Goal: Communication & Community: Ask a question

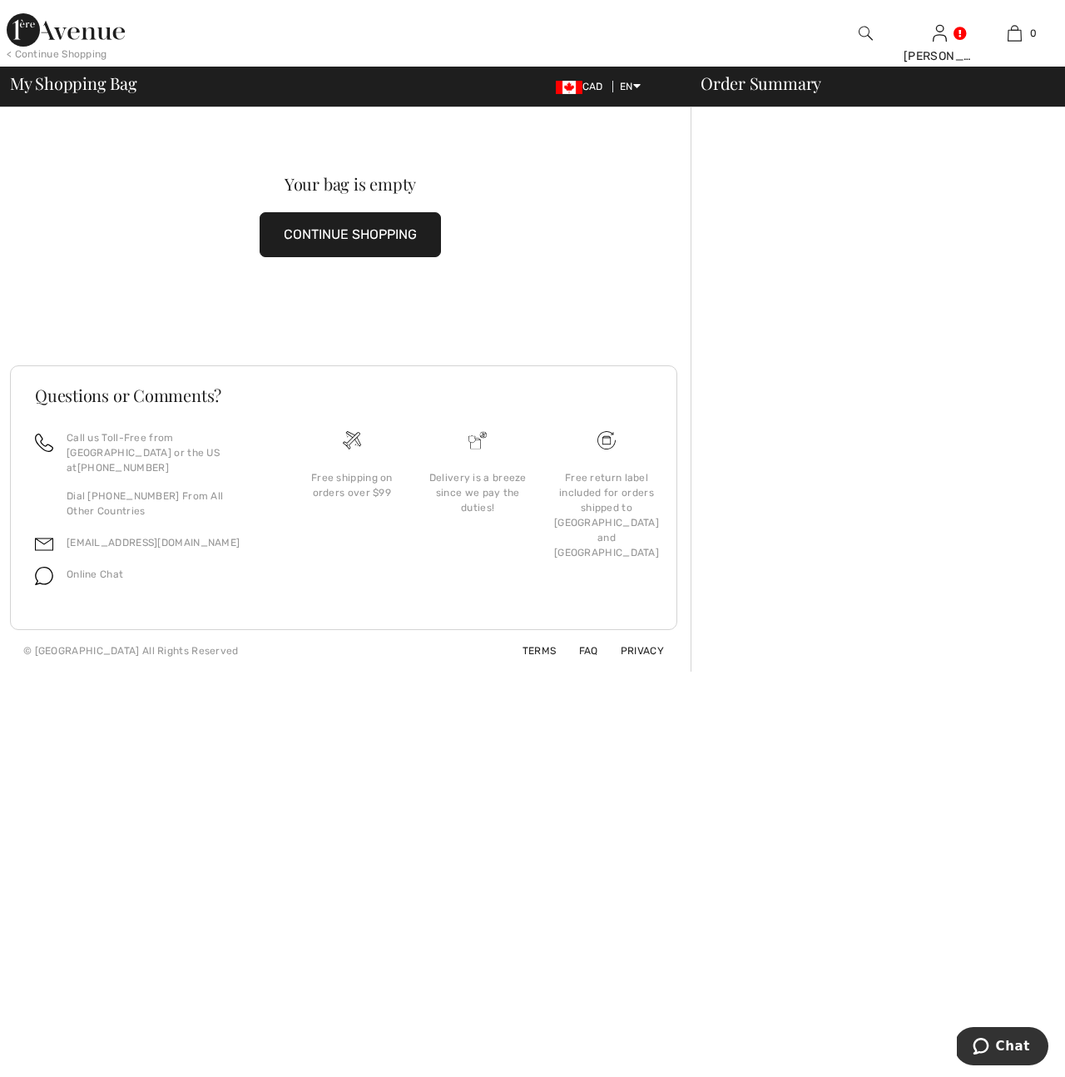
click at [362, 236] on button "CONTINUE SHOPPING" at bounding box center [350, 234] width 181 height 45
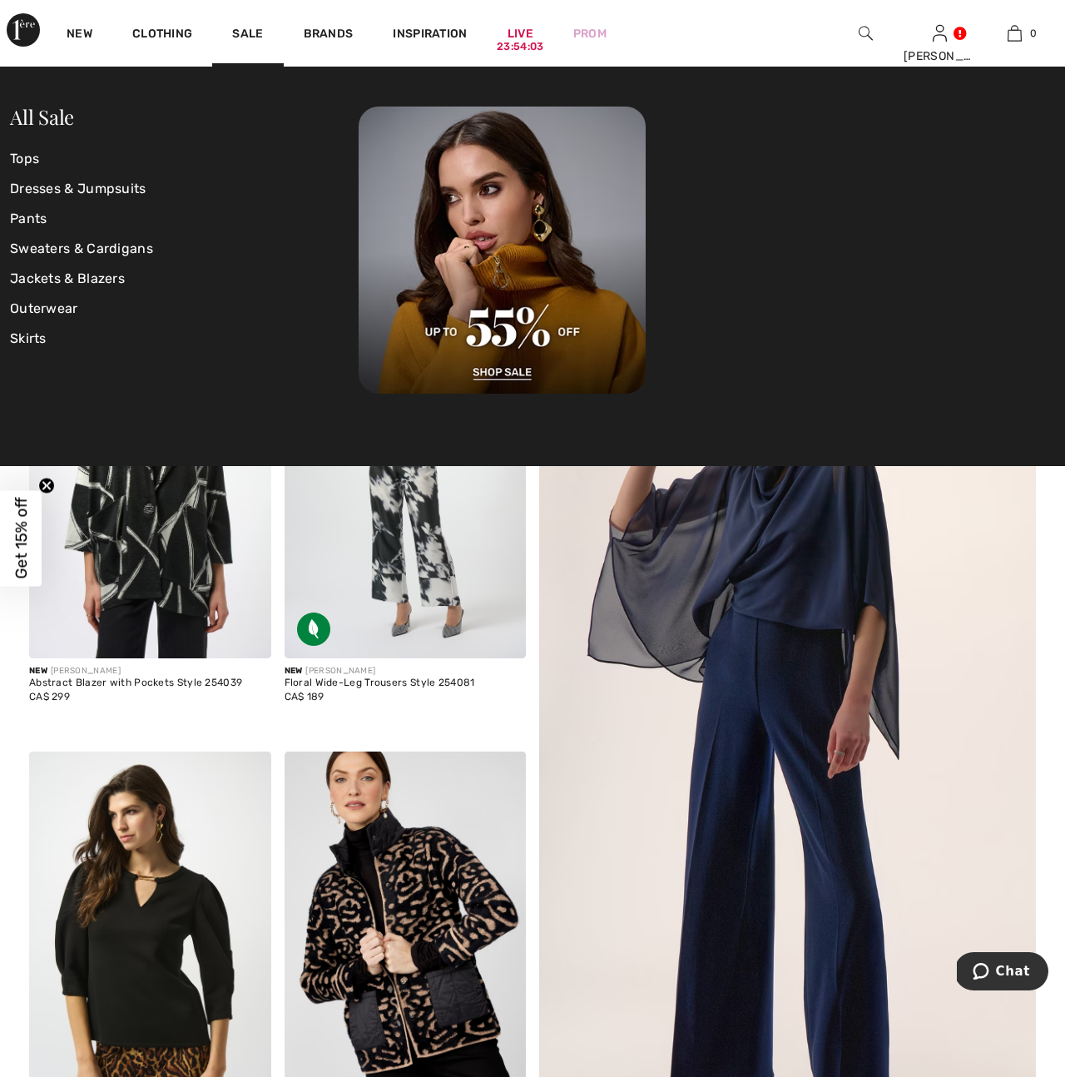
click at [250, 25] on div "Sale" at bounding box center [247, 33] width 71 height 67
click at [250, 36] on link "Sale" at bounding box center [247, 35] width 31 height 17
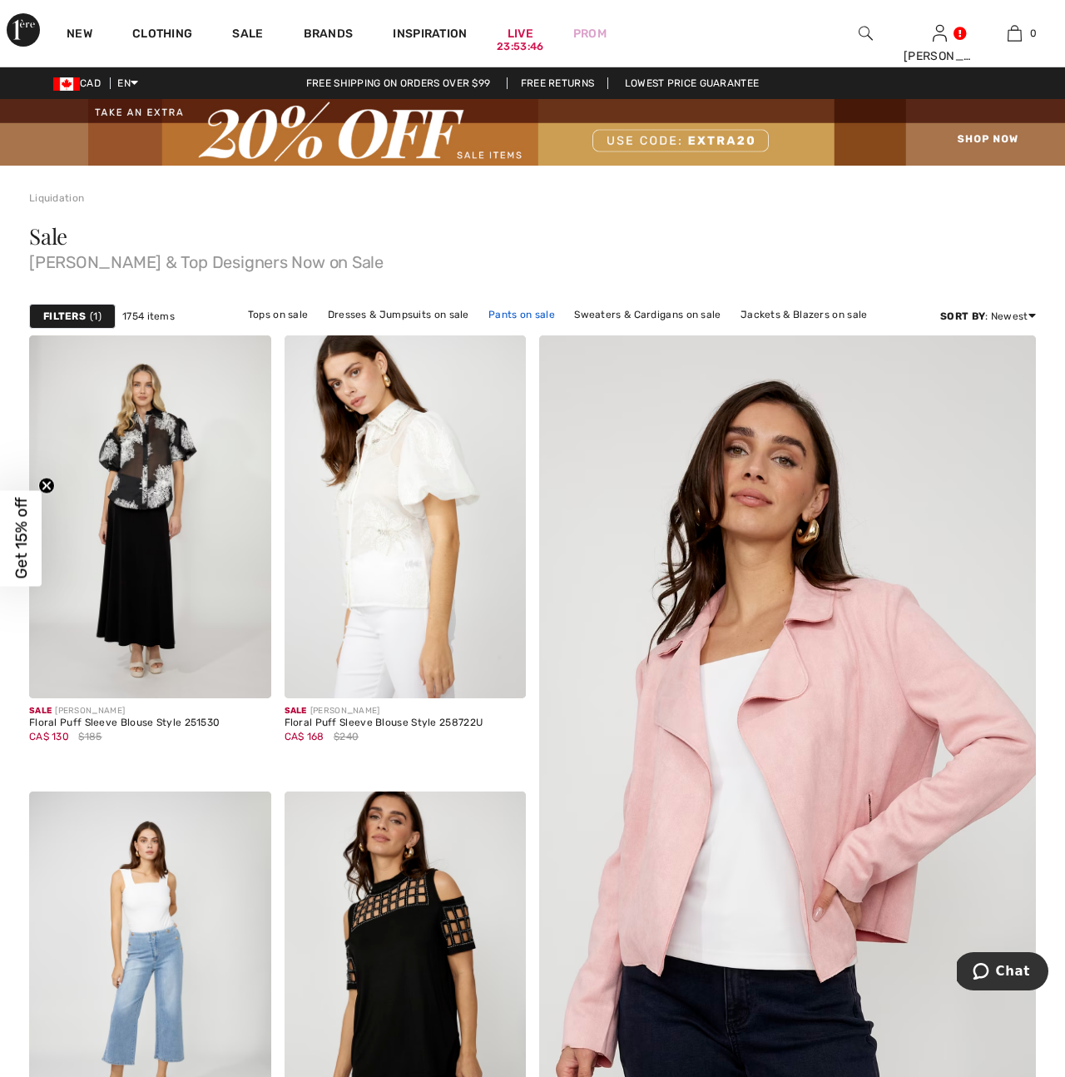
click at [525, 313] on link "Pants on sale" at bounding box center [521, 315] width 83 height 22
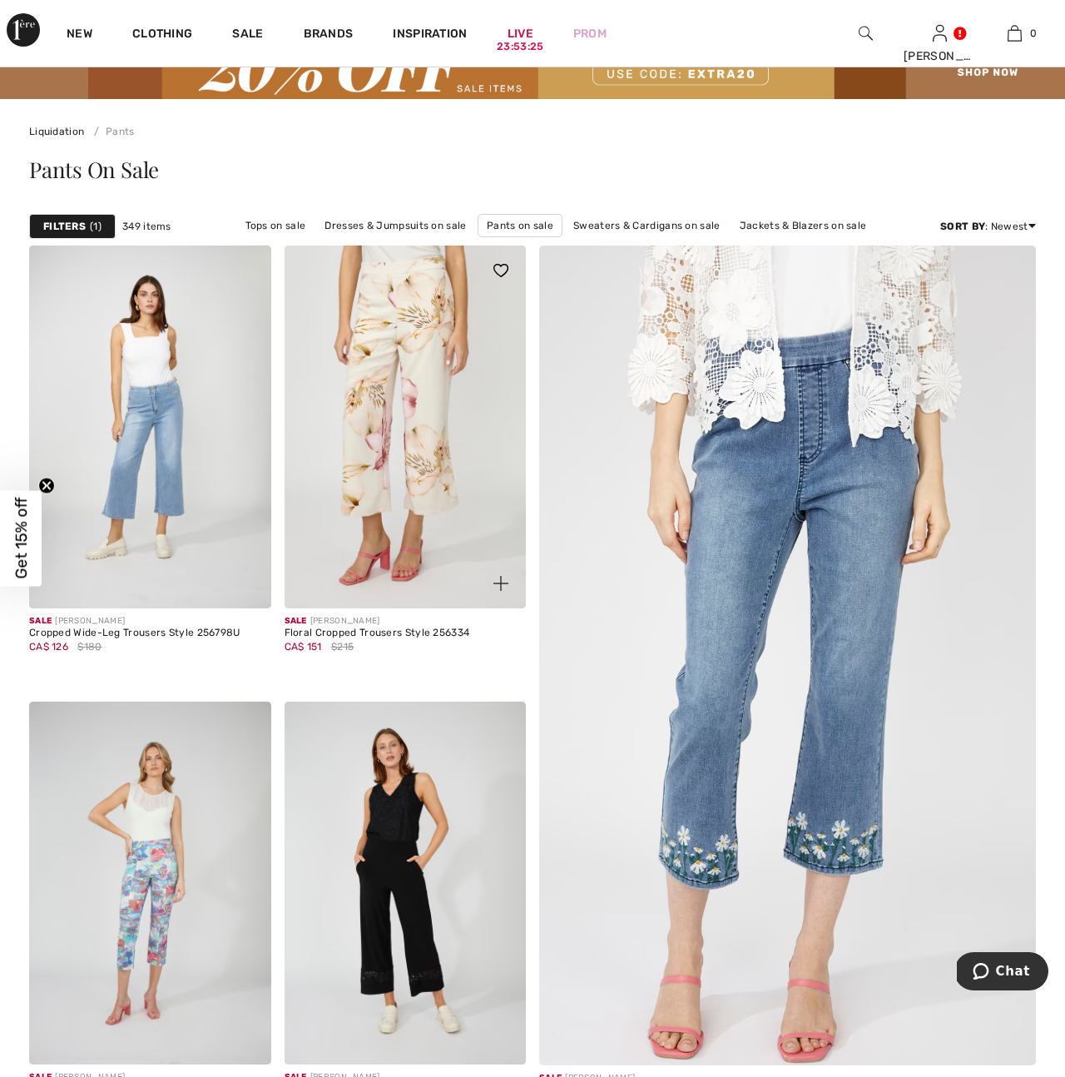
scroll to position [138, 0]
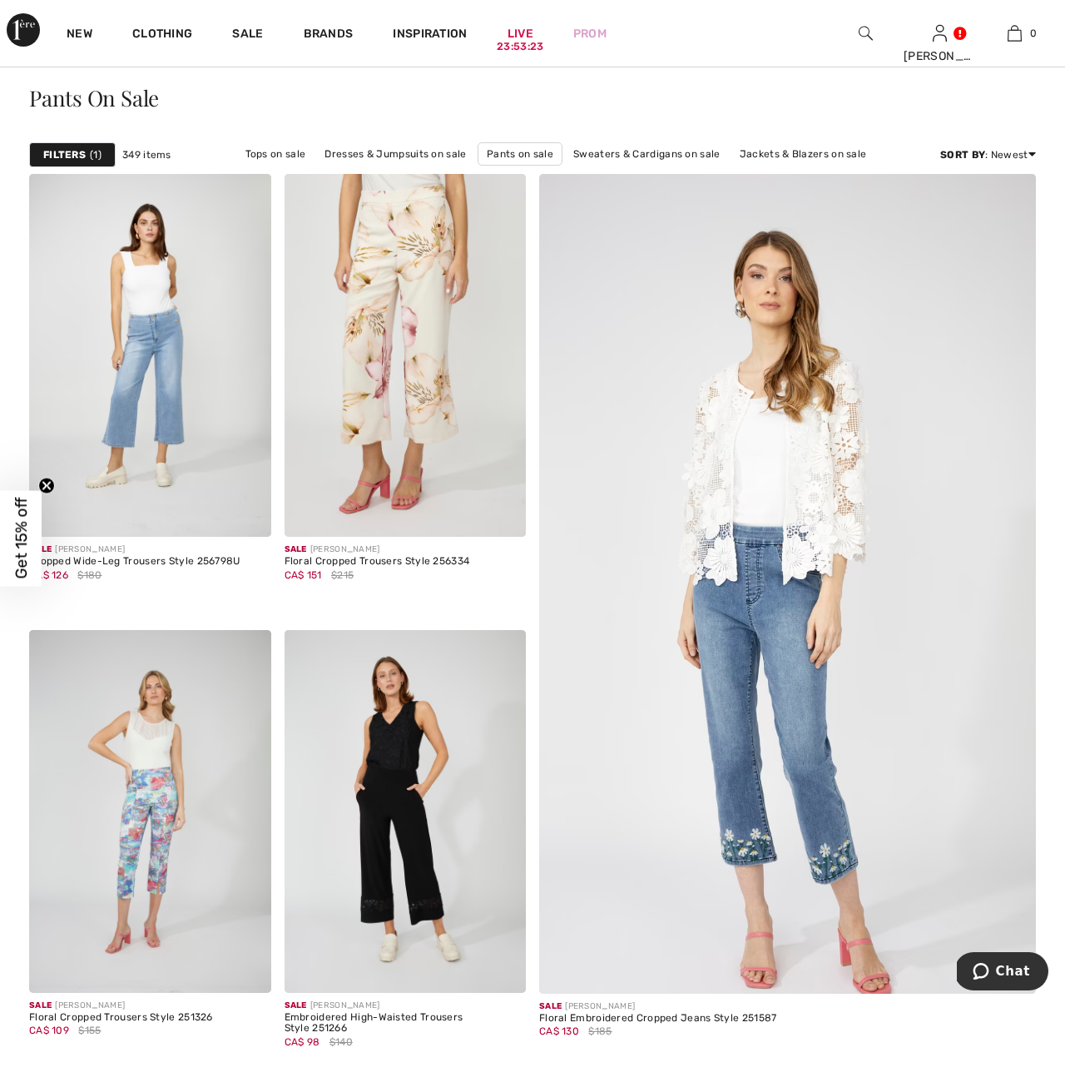
click at [868, 29] on img at bounding box center [866, 33] width 14 height 20
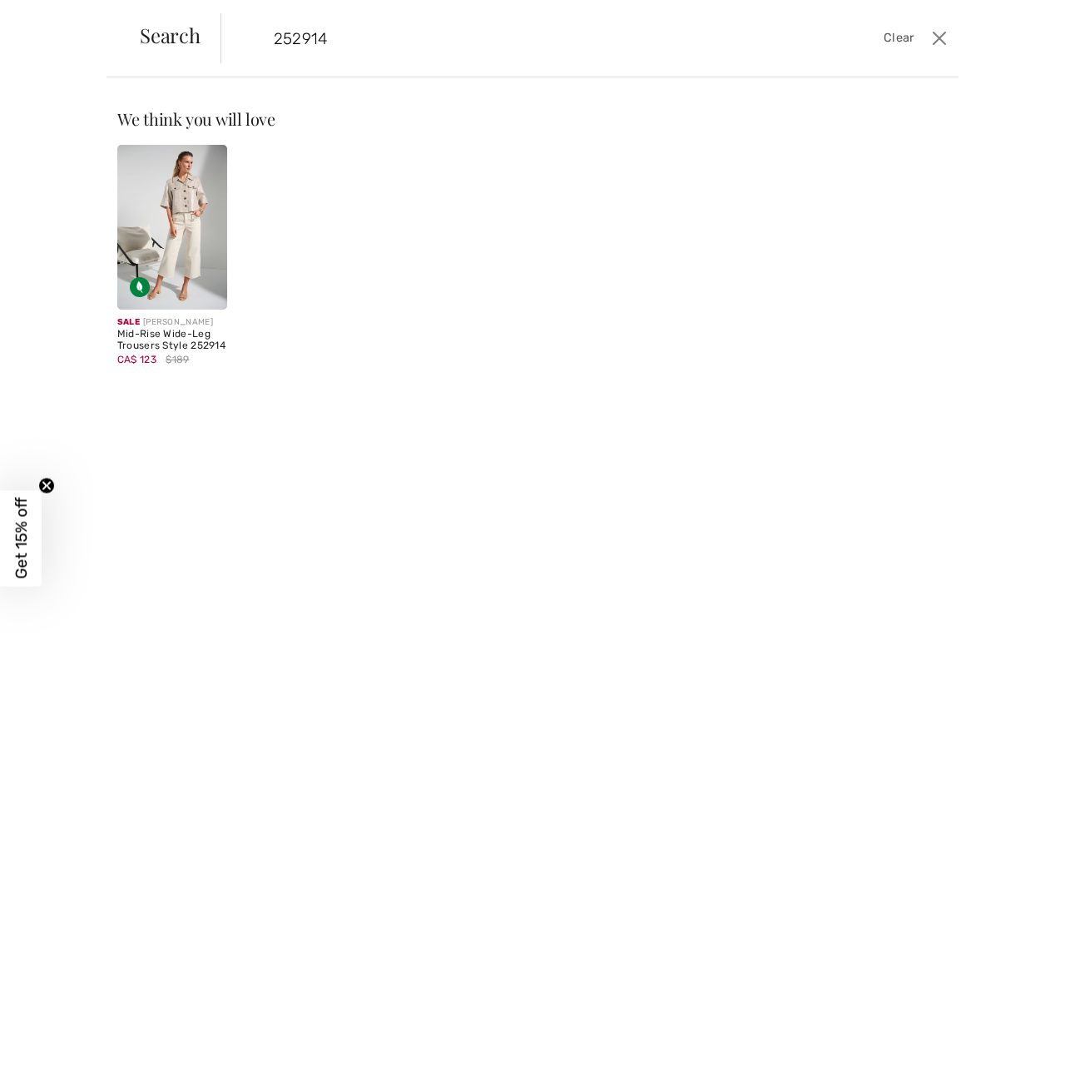
type input "252914"
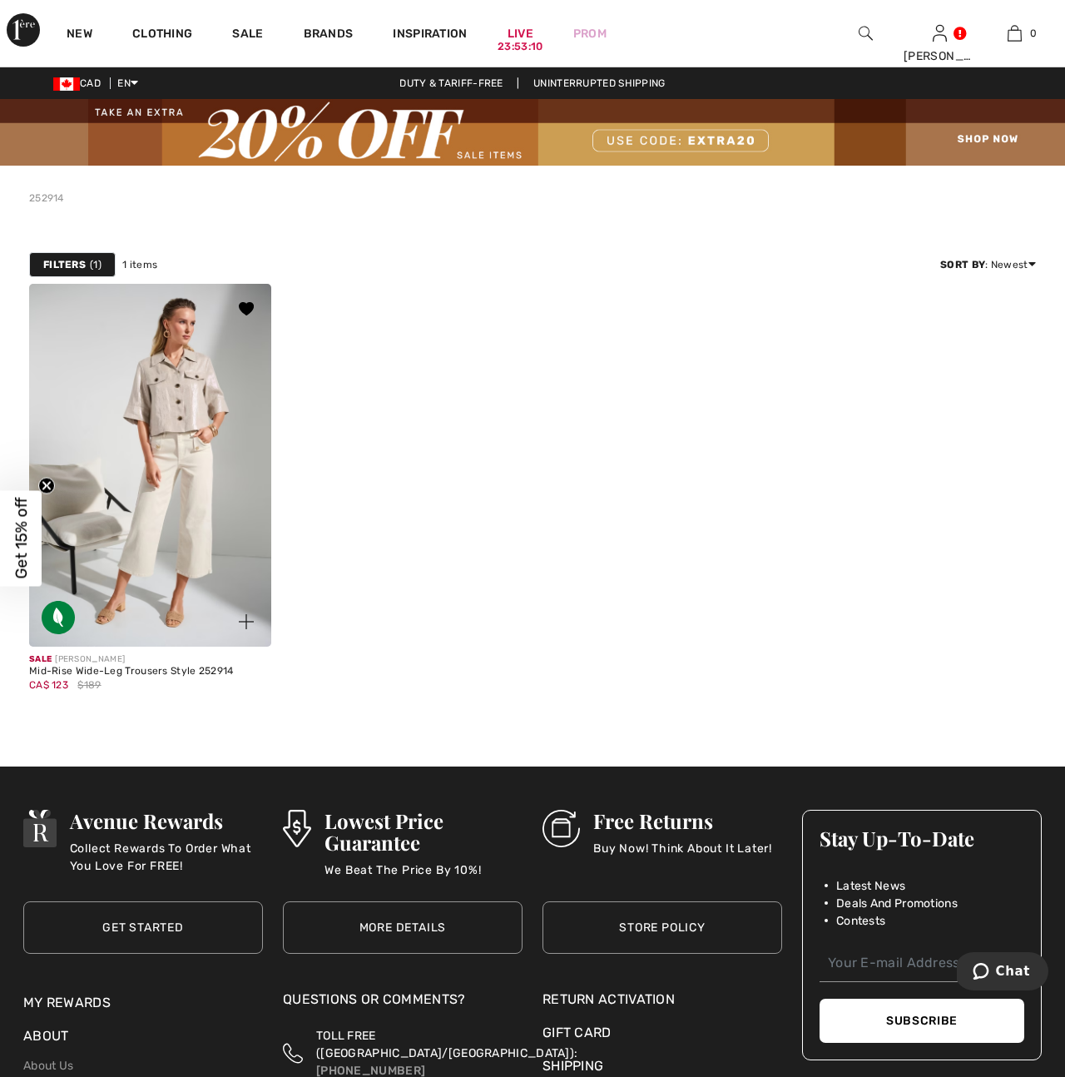
click at [132, 668] on div "Mid-Rise Wide-Leg Trousers Style 252914" at bounding box center [131, 672] width 205 height 12
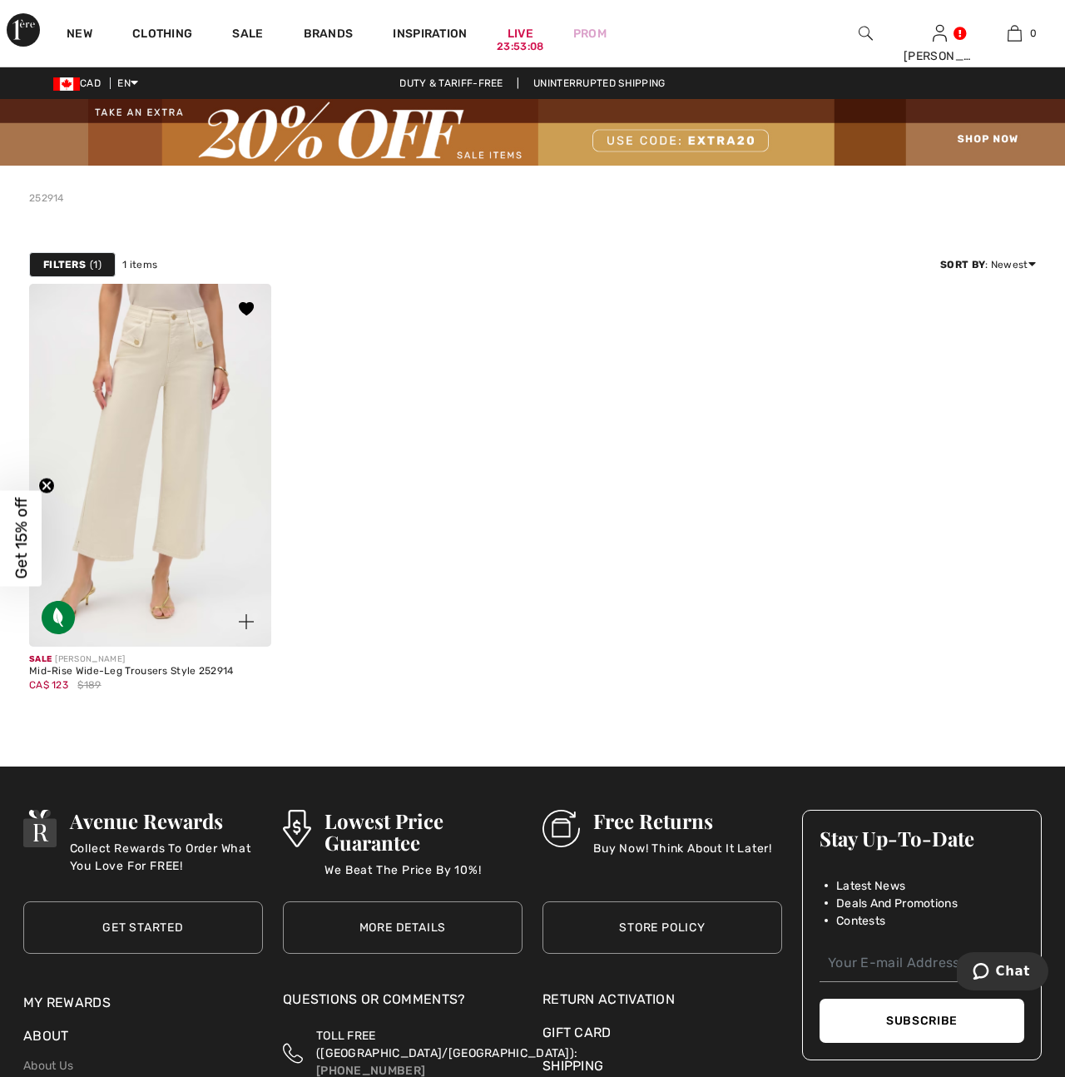
click at [150, 550] on img at bounding box center [150, 465] width 242 height 363
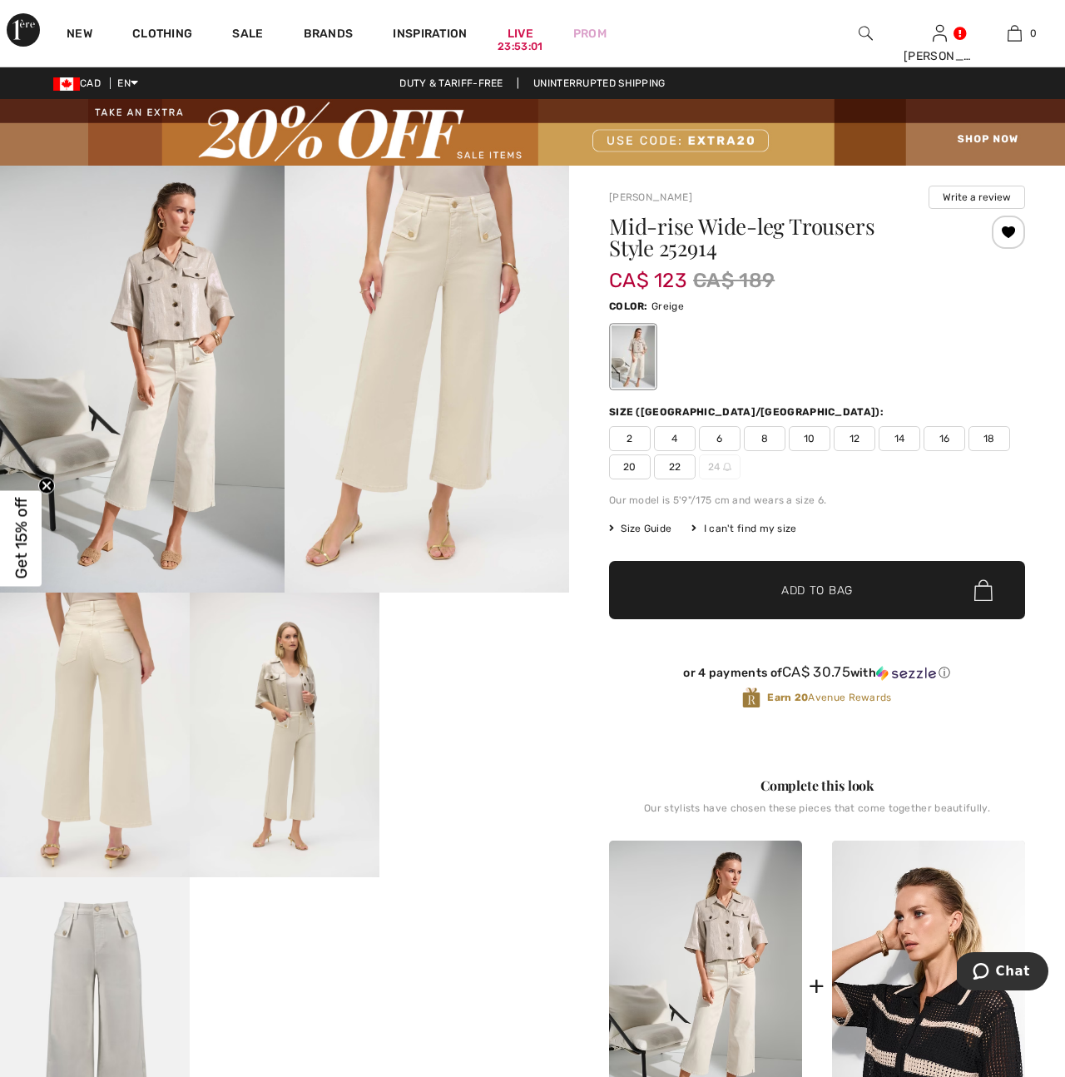
click at [893, 440] on span "14" at bounding box center [900, 438] width 42 height 25
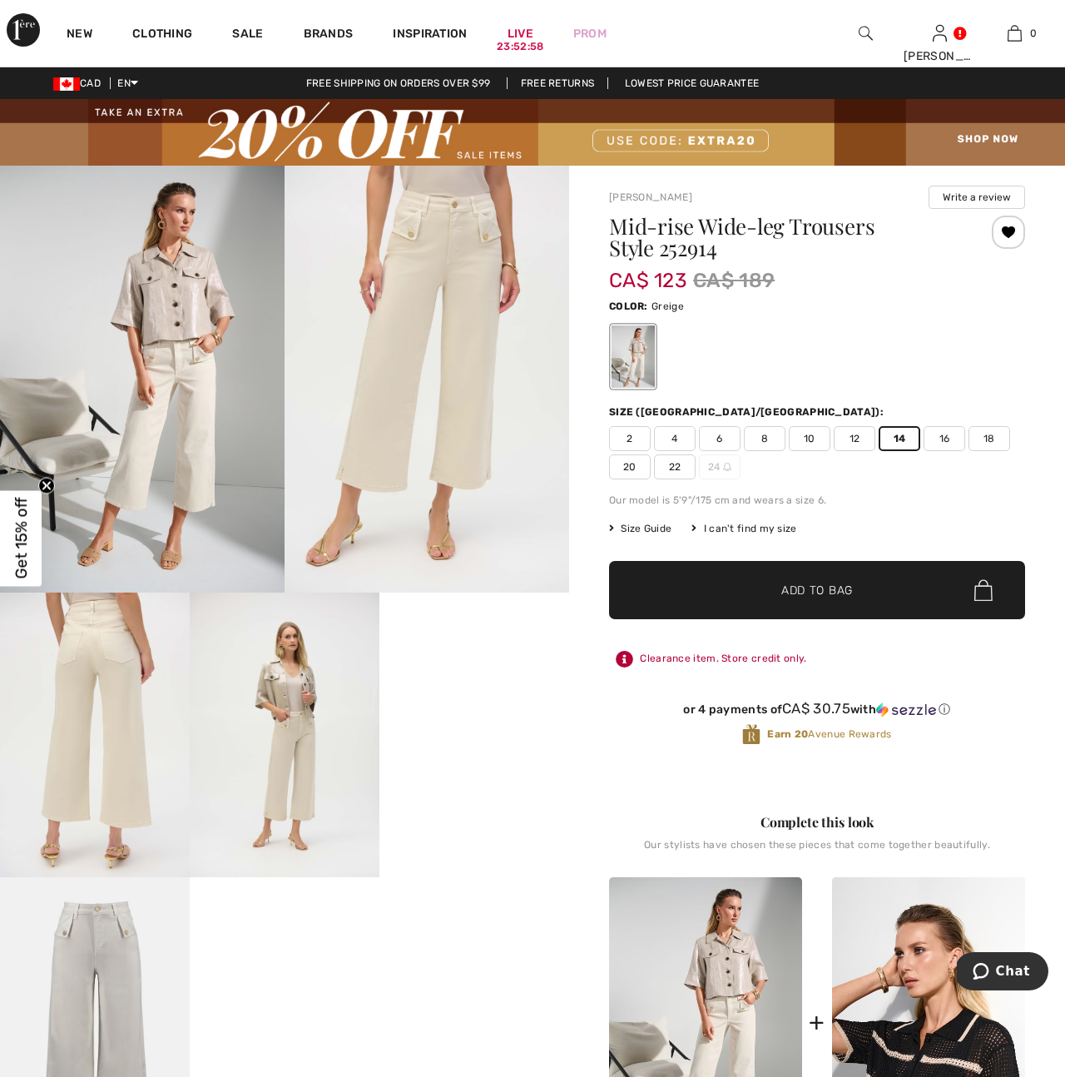
click at [844, 582] on span "Add to Bag" at bounding box center [817, 590] width 72 height 17
click at [859, 36] on img at bounding box center [866, 33] width 14 height 20
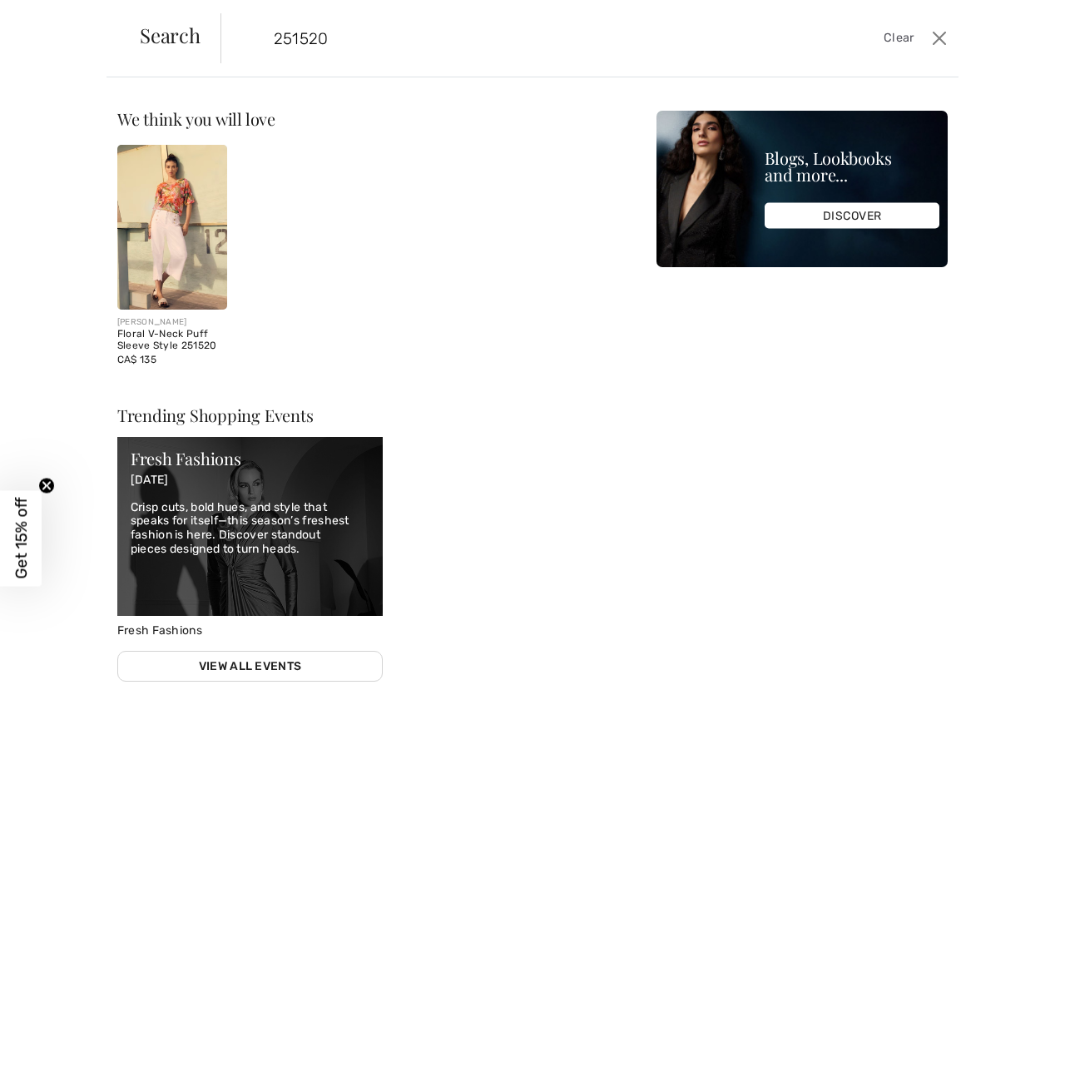
type input "251520"
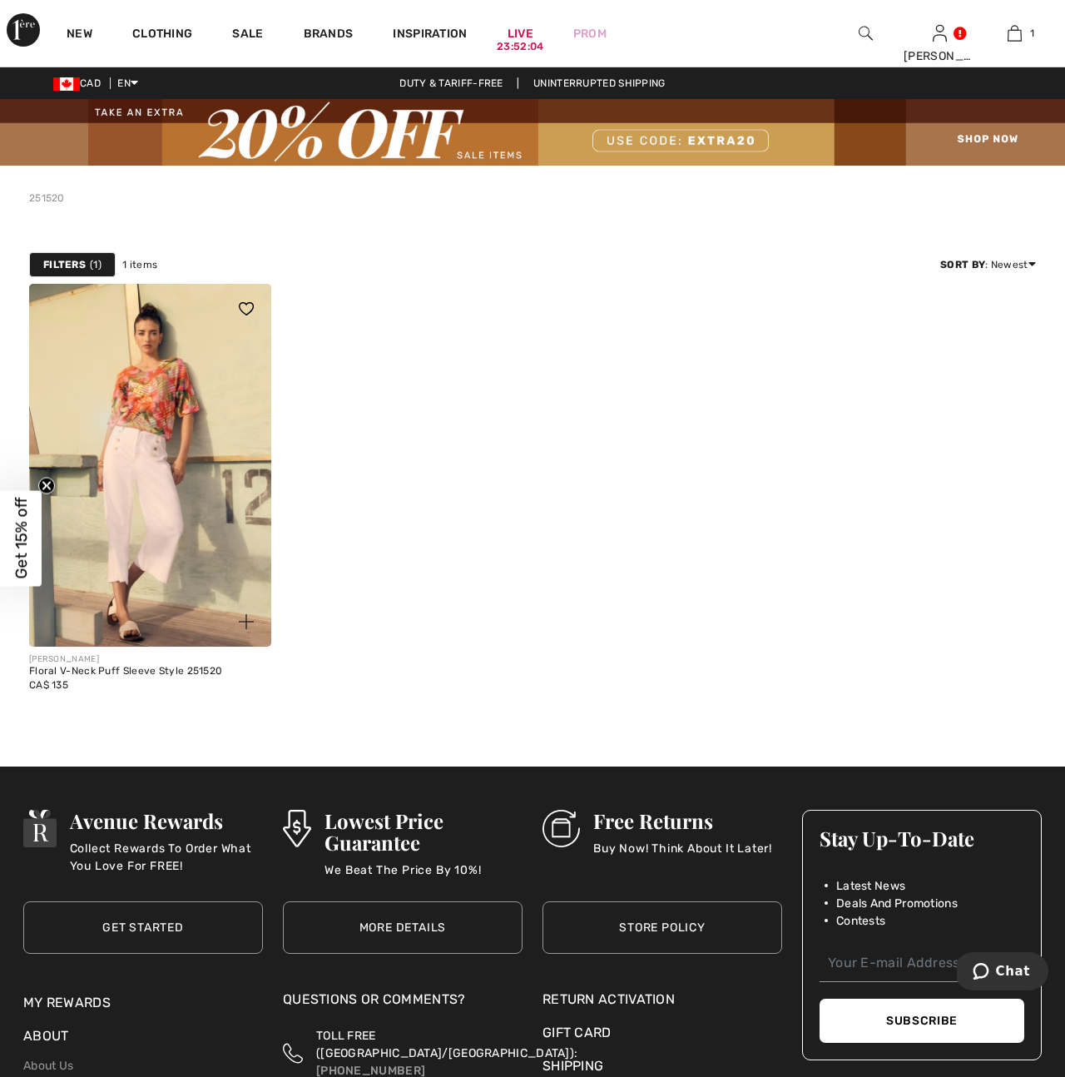
drag, startPoint x: 176, startPoint y: 375, endPoint x: 191, endPoint y: 379, distance: 15.3
click at [176, 375] on img at bounding box center [150, 465] width 242 height 363
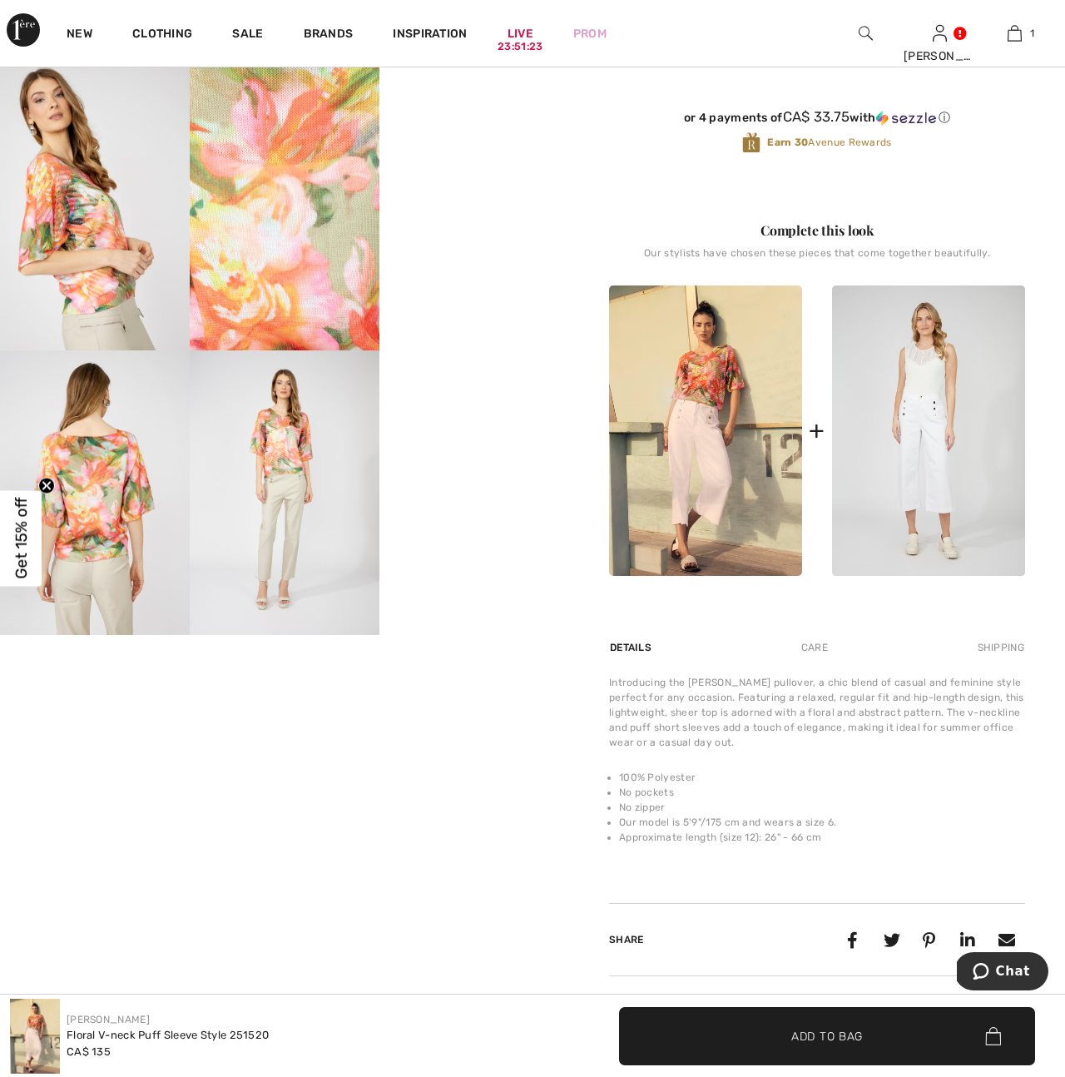
scroll to position [526, 0]
click at [69, 225] on img at bounding box center [95, 209] width 190 height 285
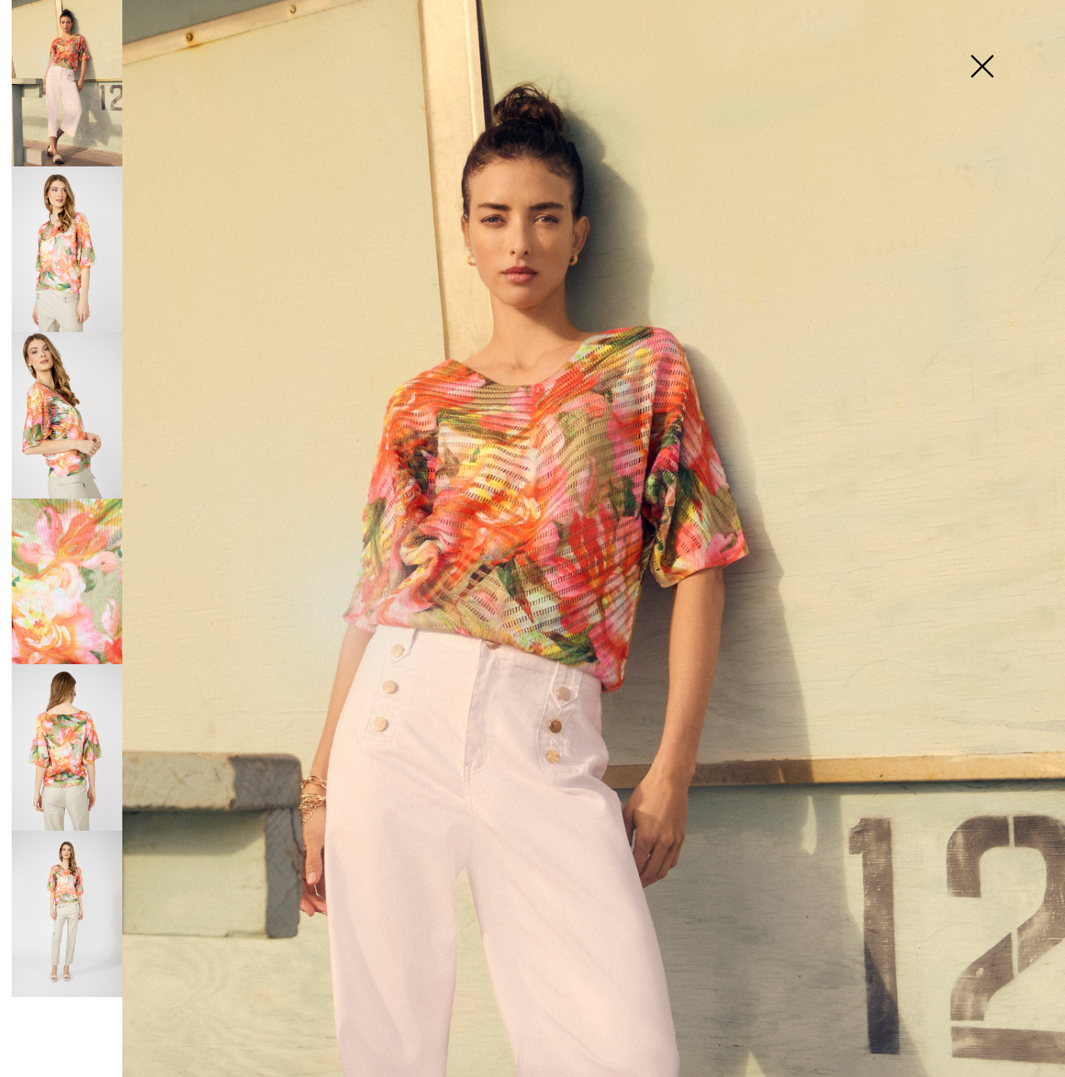
click at [62, 276] on img at bounding box center [67, 249] width 111 height 166
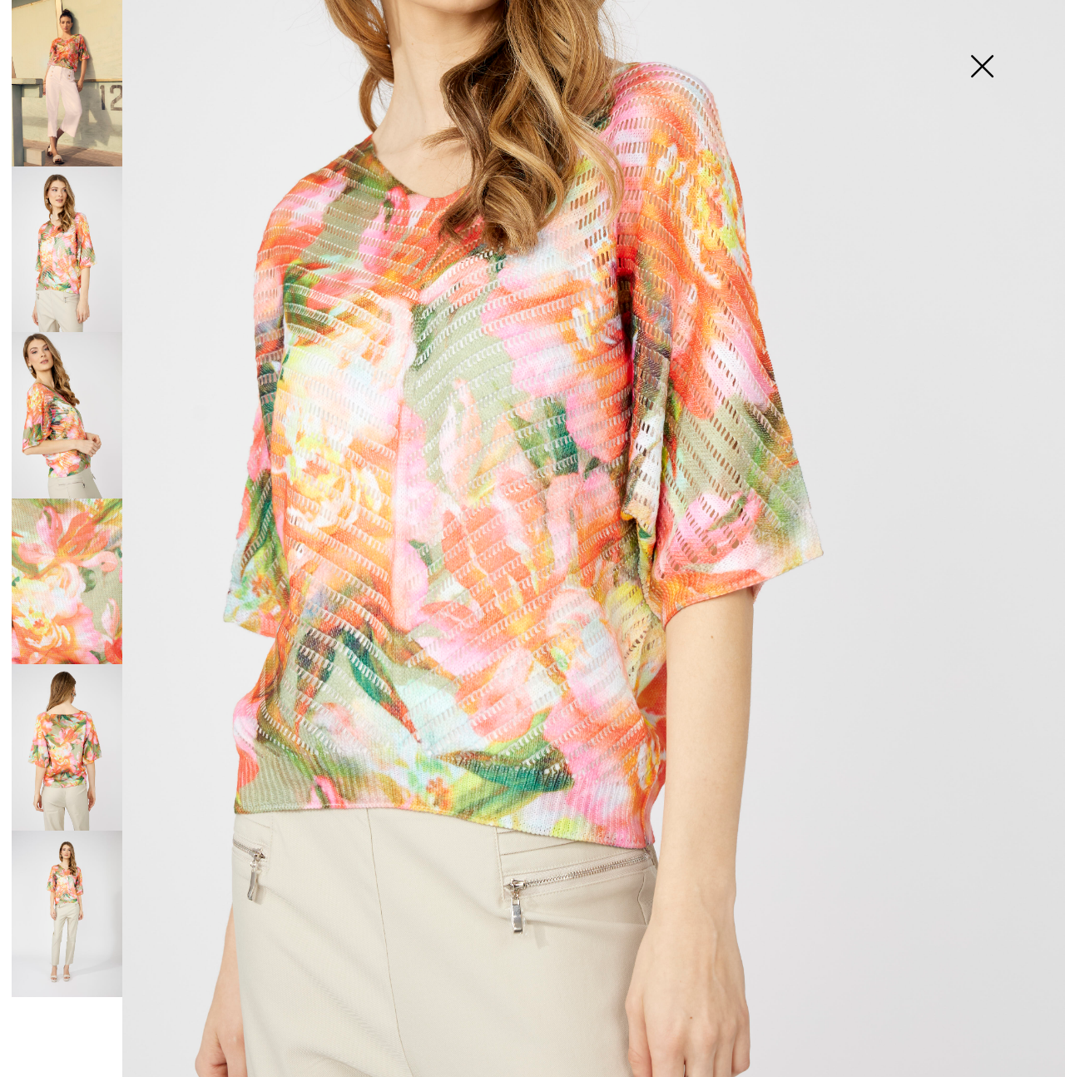
scroll to position [387, 0]
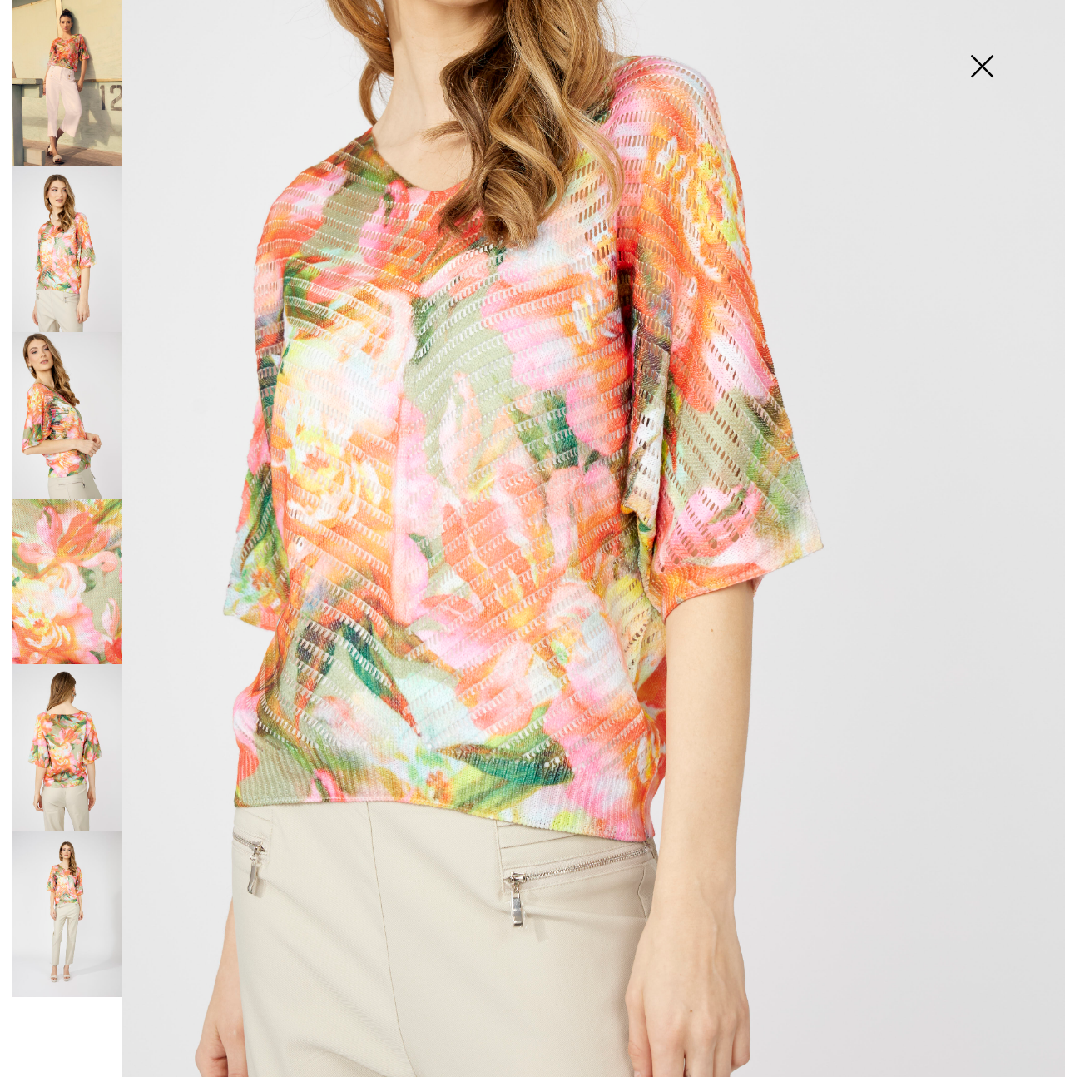
click at [30, 431] on img at bounding box center [67, 415] width 111 height 166
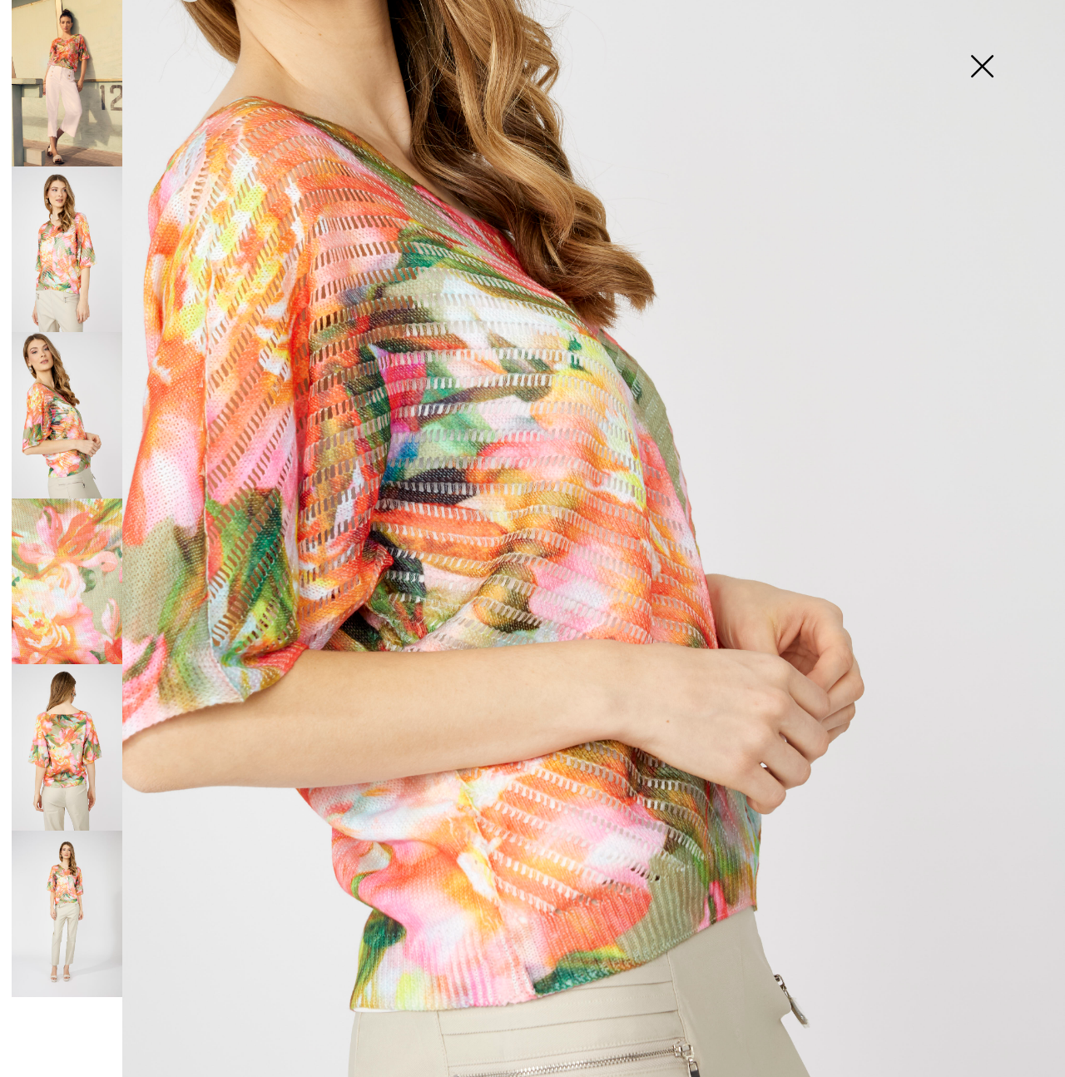
click at [62, 569] on img at bounding box center [67, 581] width 111 height 166
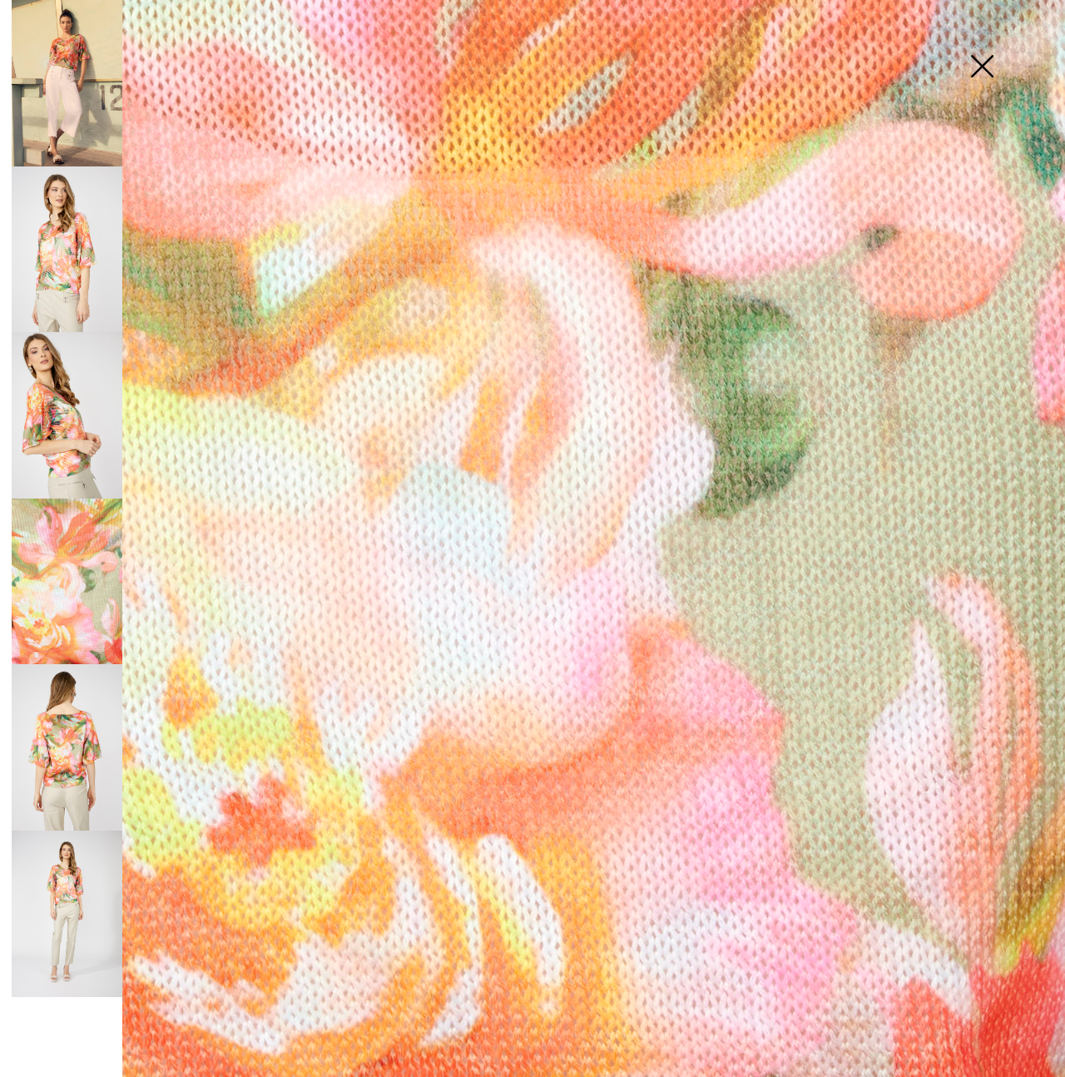
click at [73, 769] on img at bounding box center [67, 747] width 111 height 166
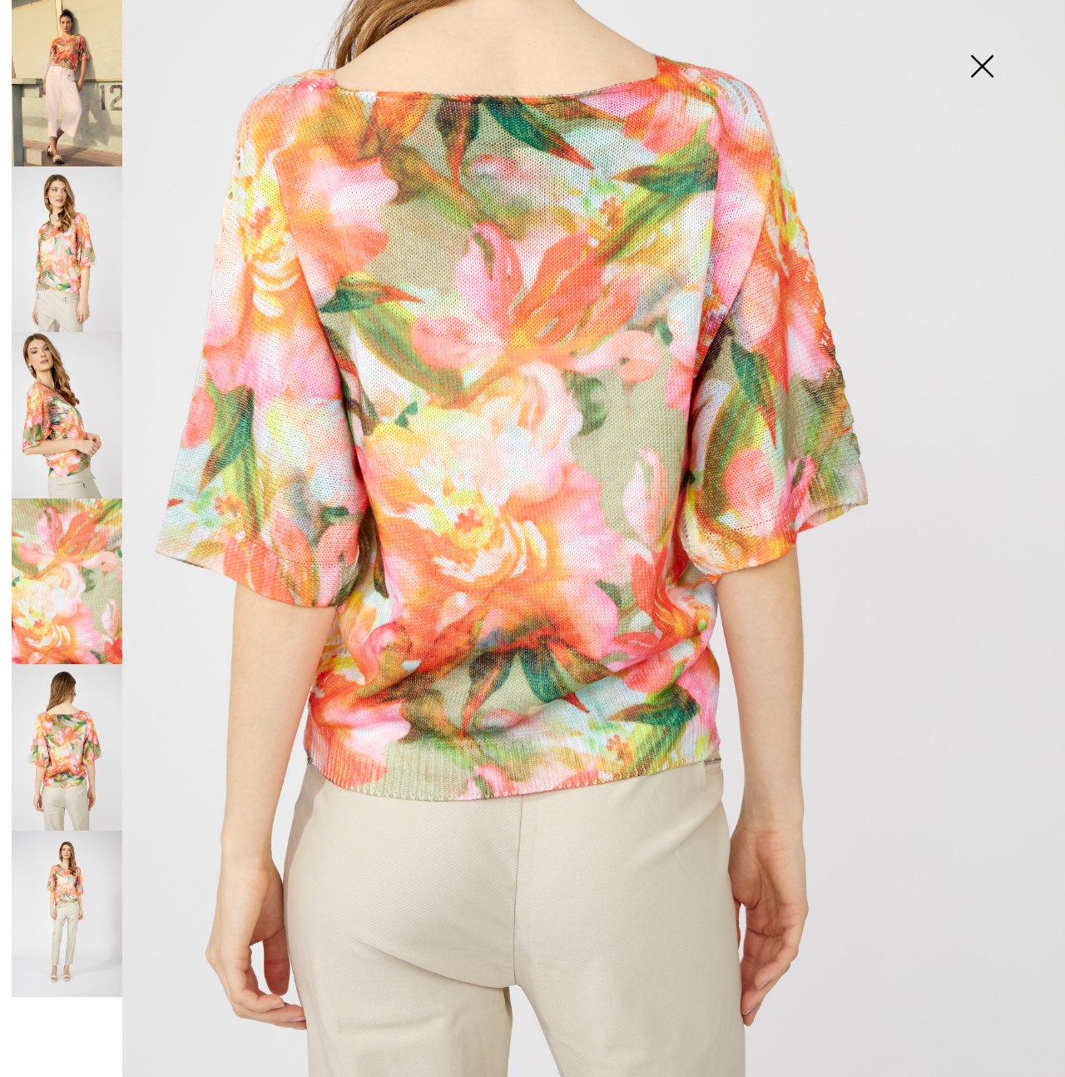
click at [66, 917] on img at bounding box center [67, 913] width 111 height 166
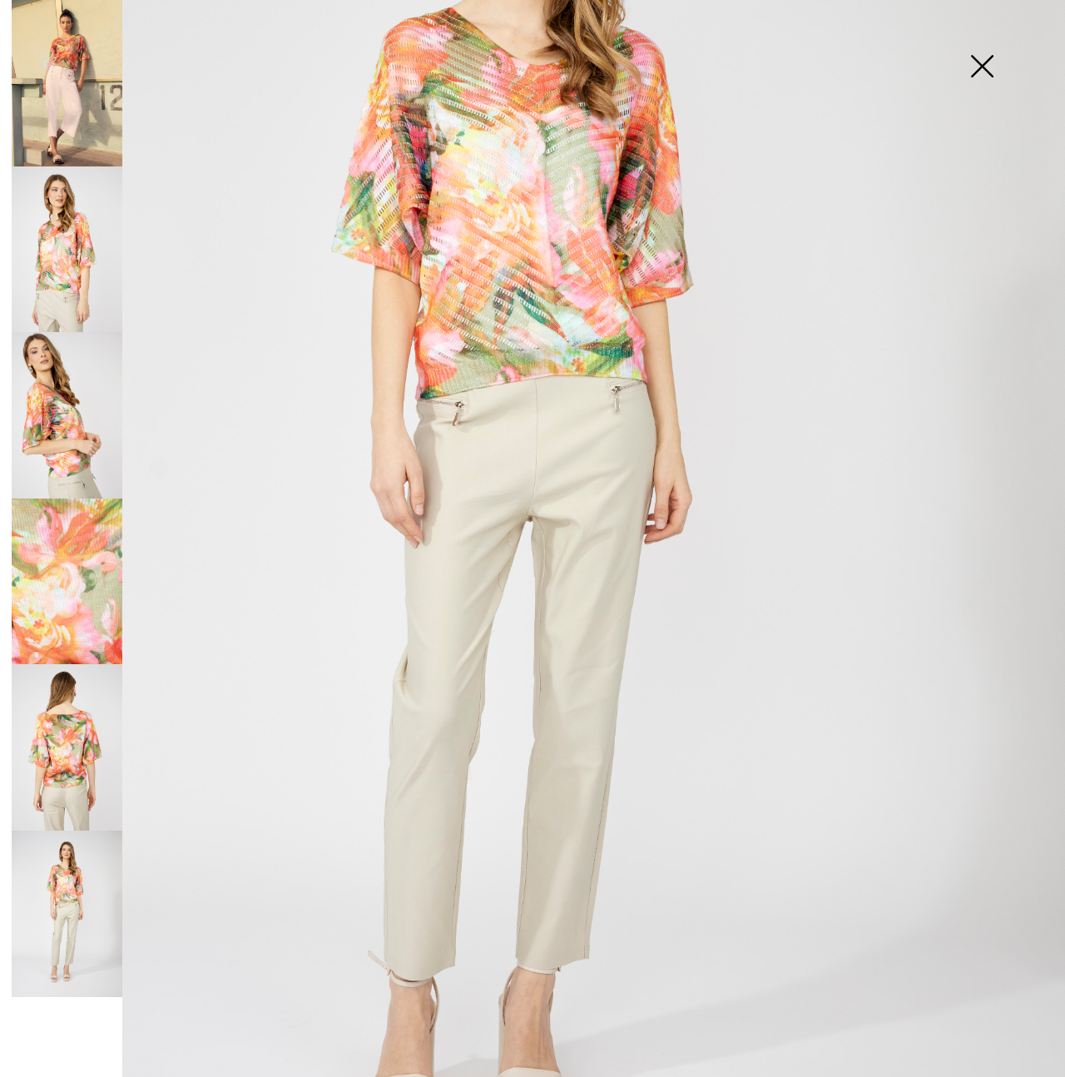
scroll to position [318, 0]
click at [508, 280] on img at bounding box center [532, 481] width 1065 height 1598
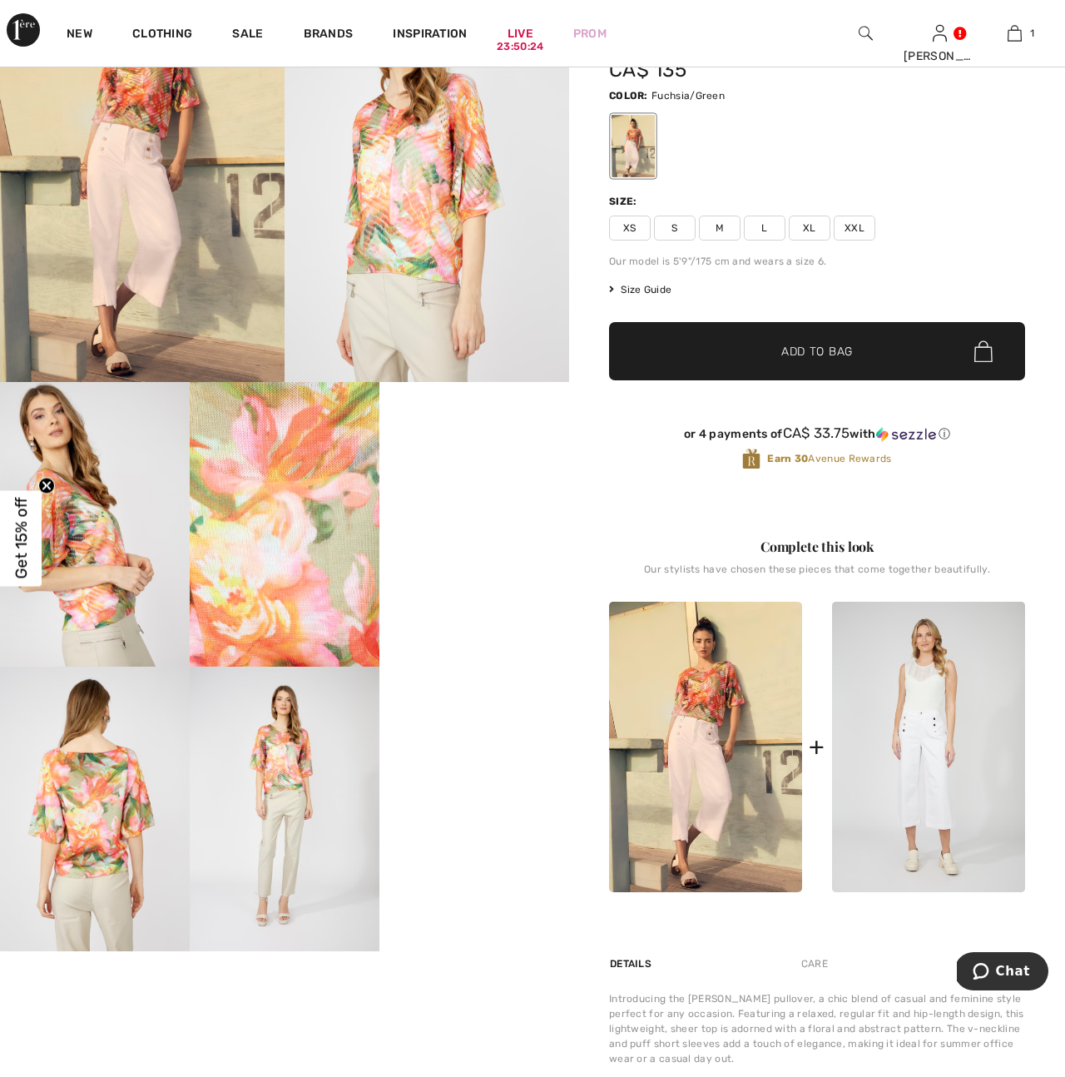
scroll to position [212, 0]
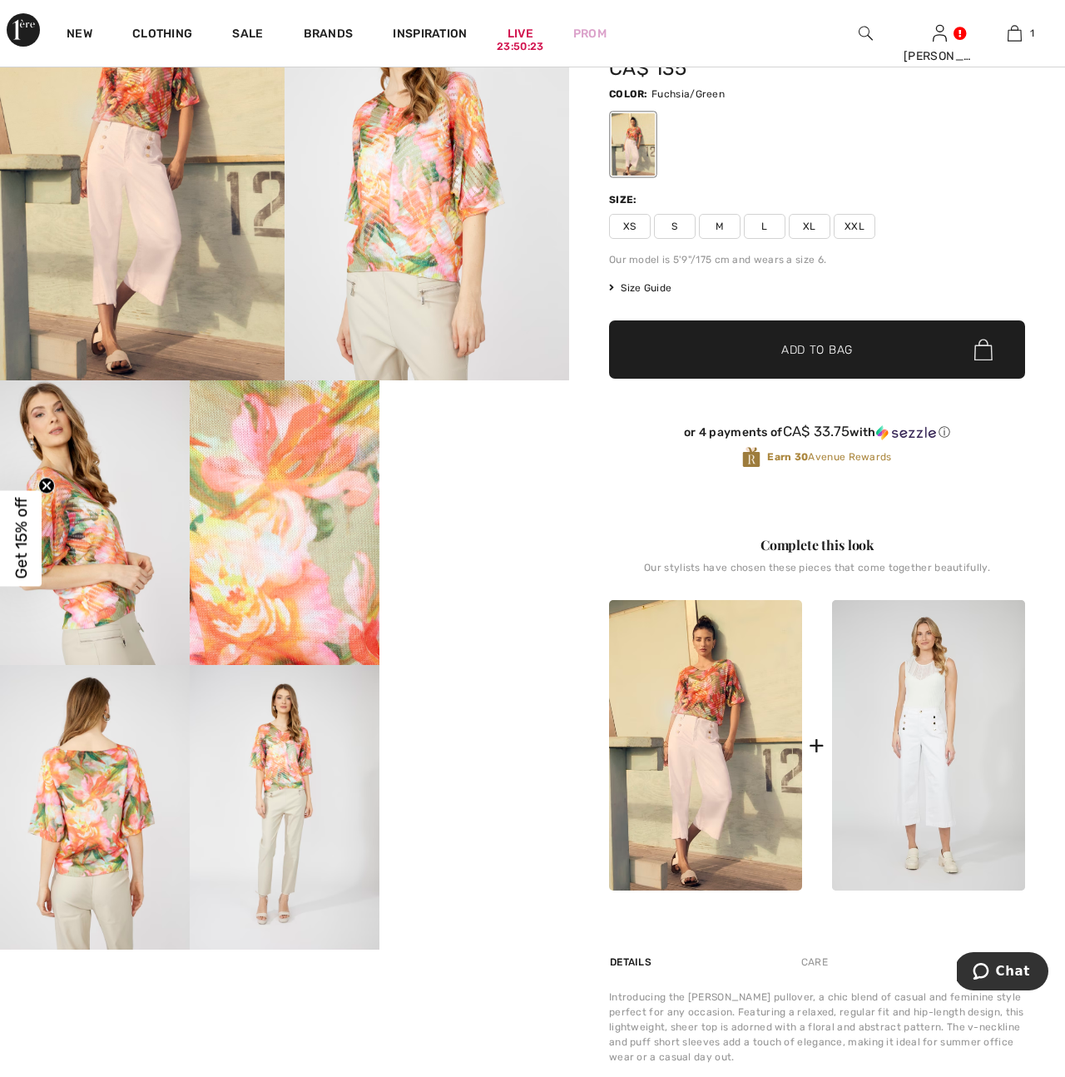
click at [815, 225] on span "XL" at bounding box center [810, 226] width 42 height 25
click at [827, 349] on span "Add to Bag" at bounding box center [817, 349] width 72 height 17
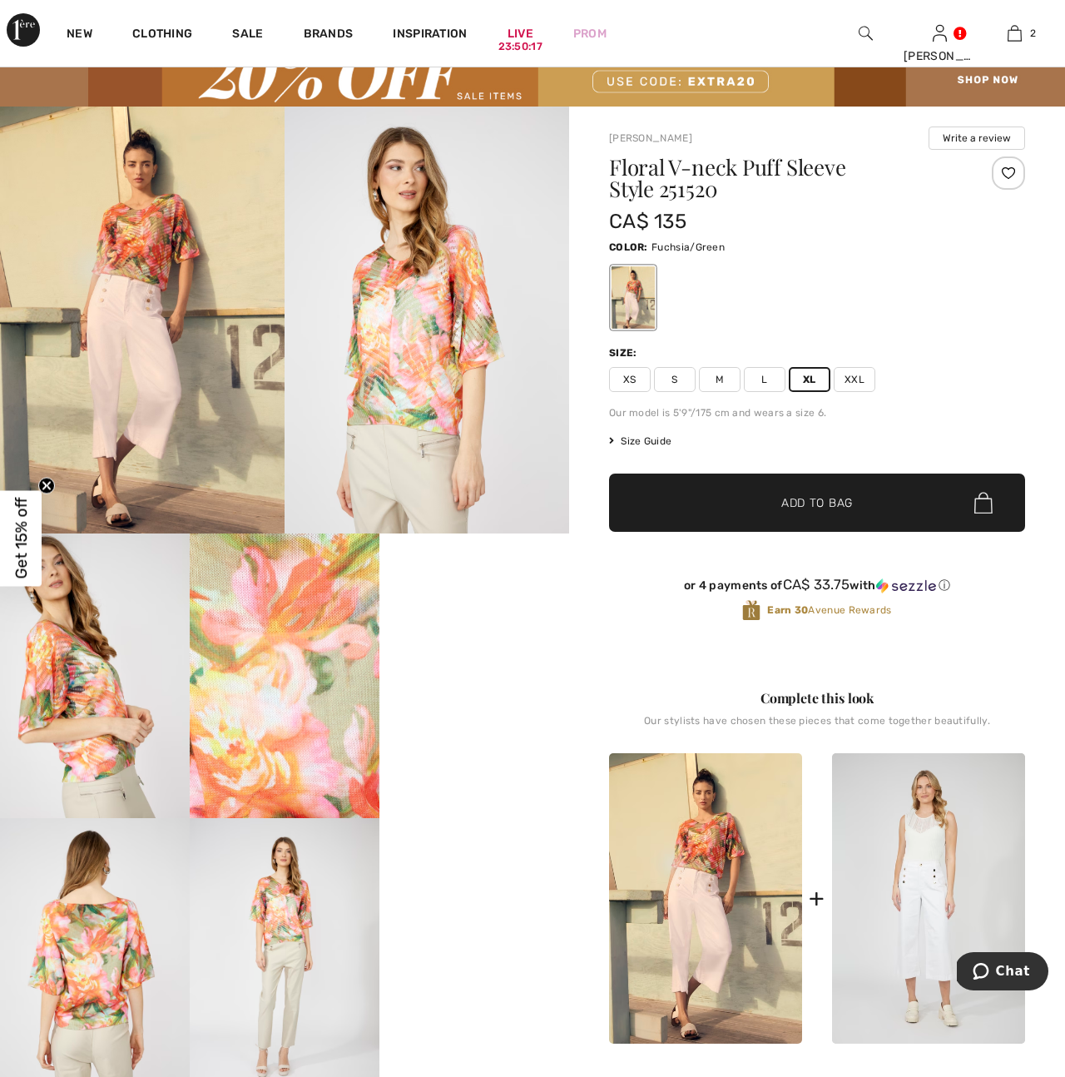
scroll to position [0, 0]
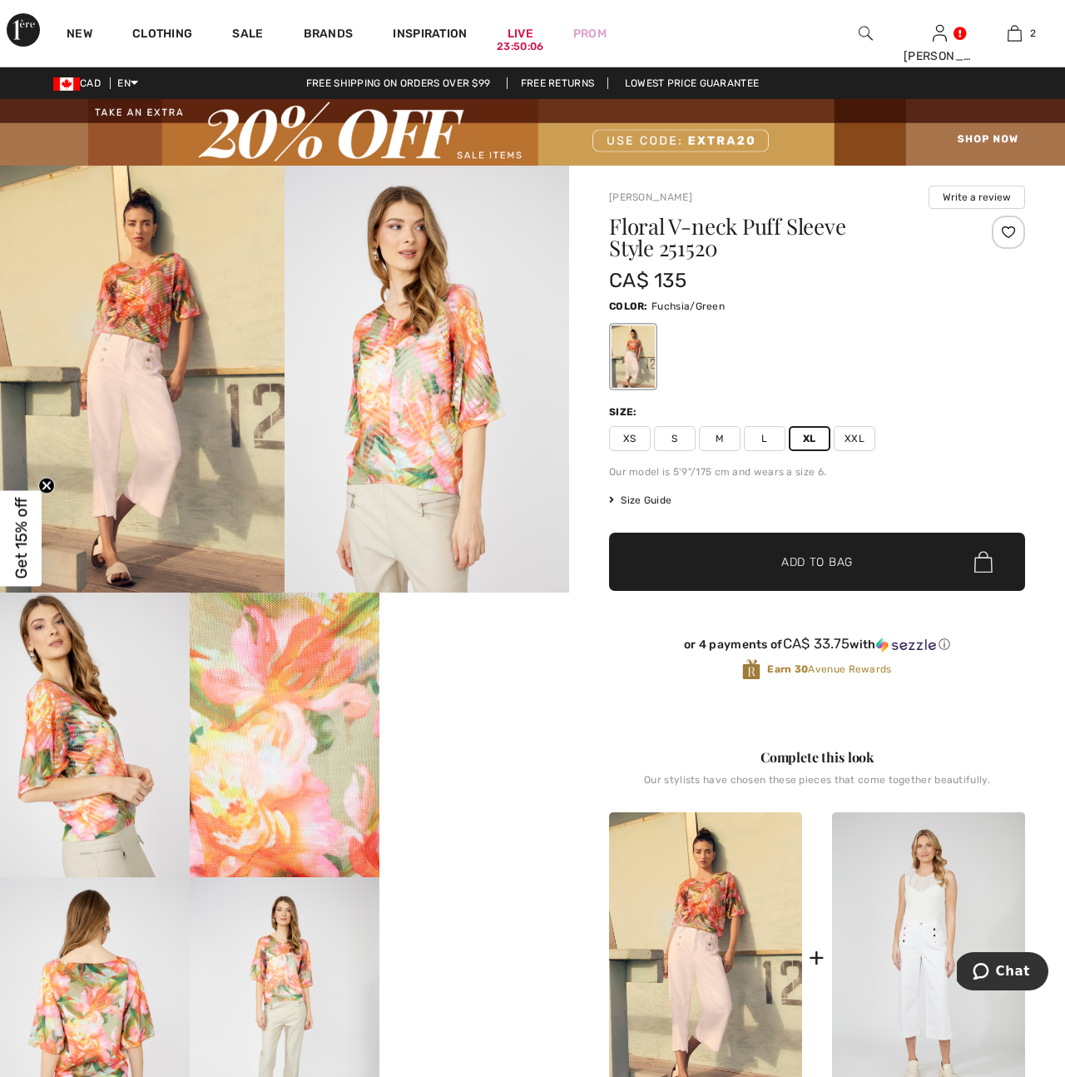
click at [866, 30] on img at bounding box center [866, 33] width 14 height 20
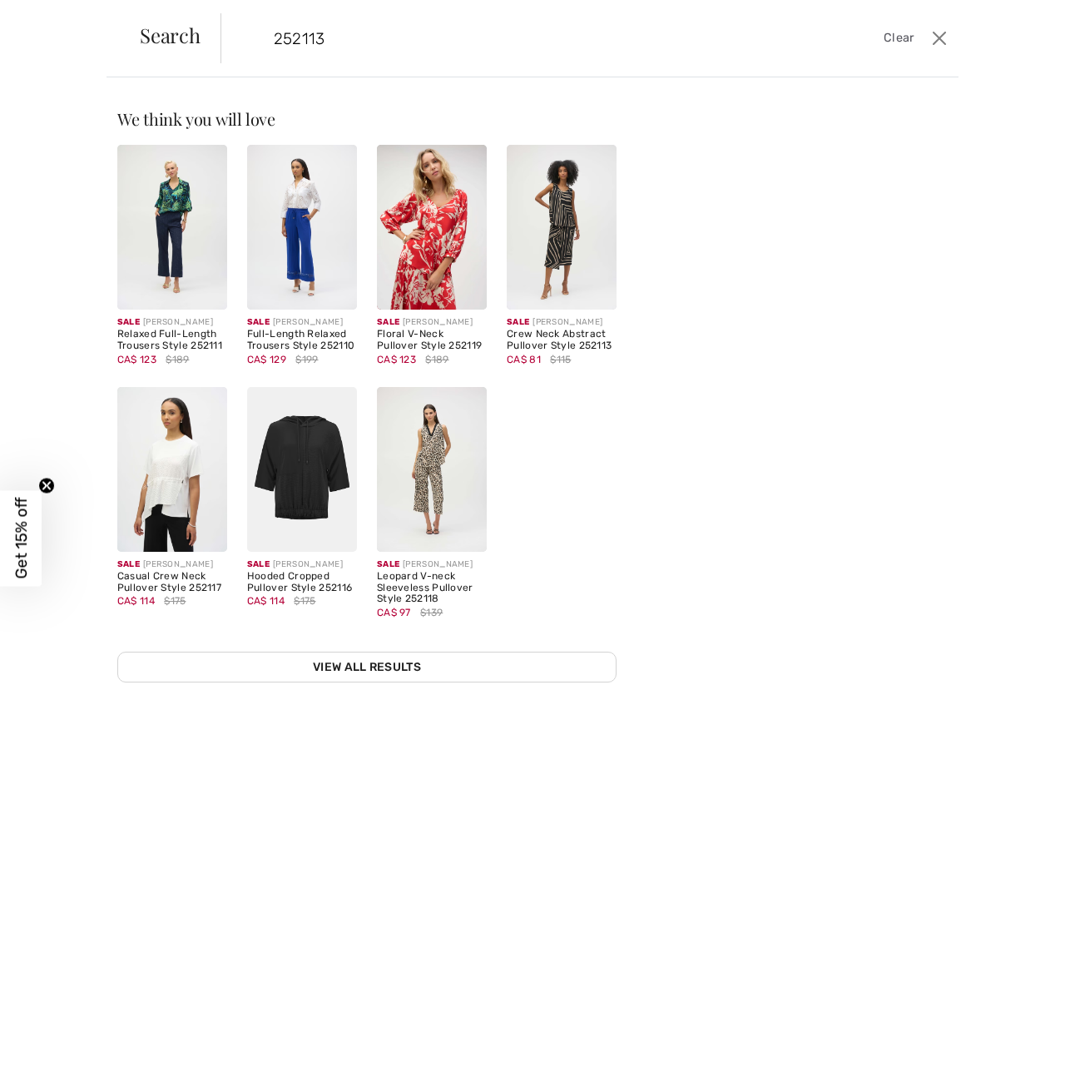
type input "252113"
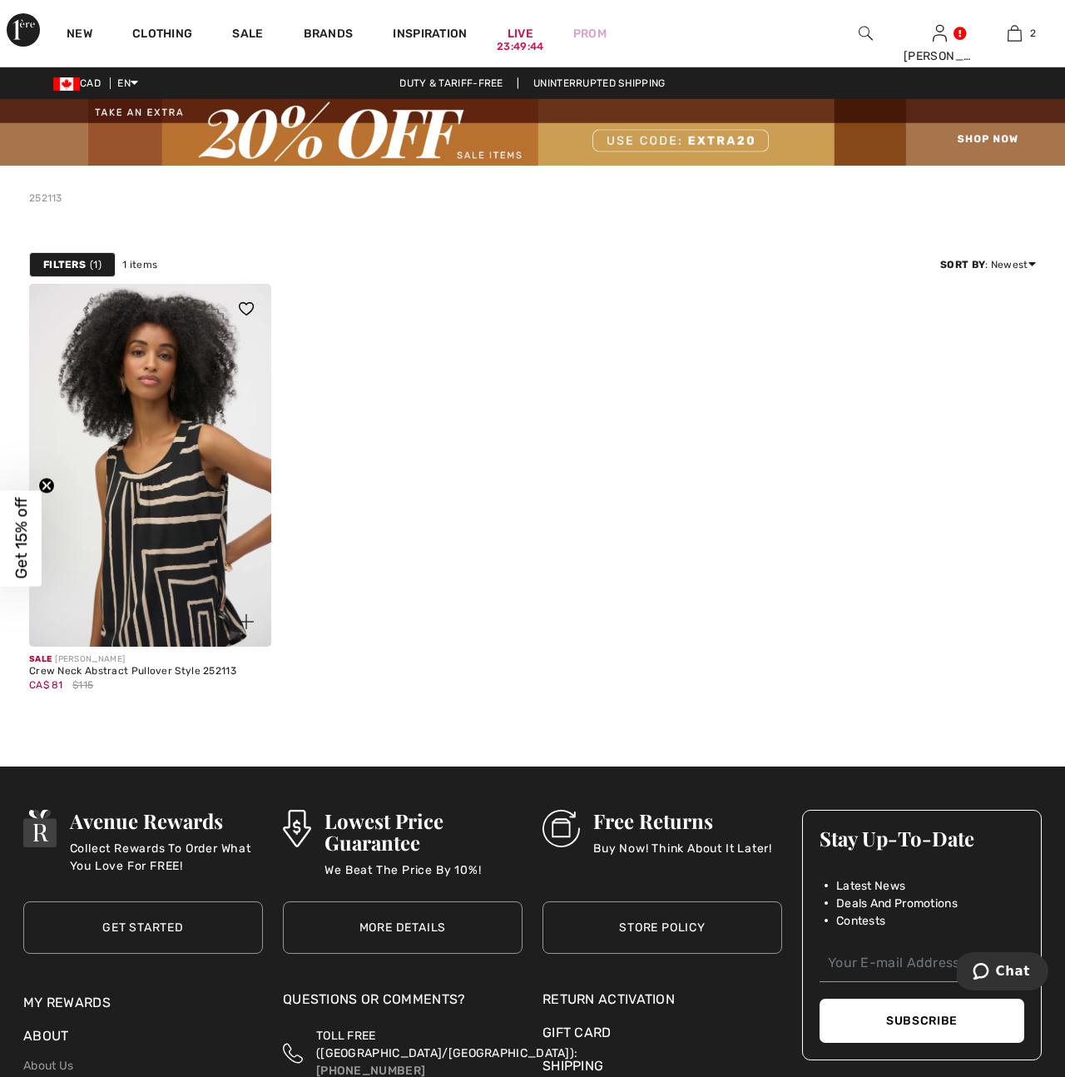
click at [176, 431] on img at bounding box center [150, 465] width 242 height 363
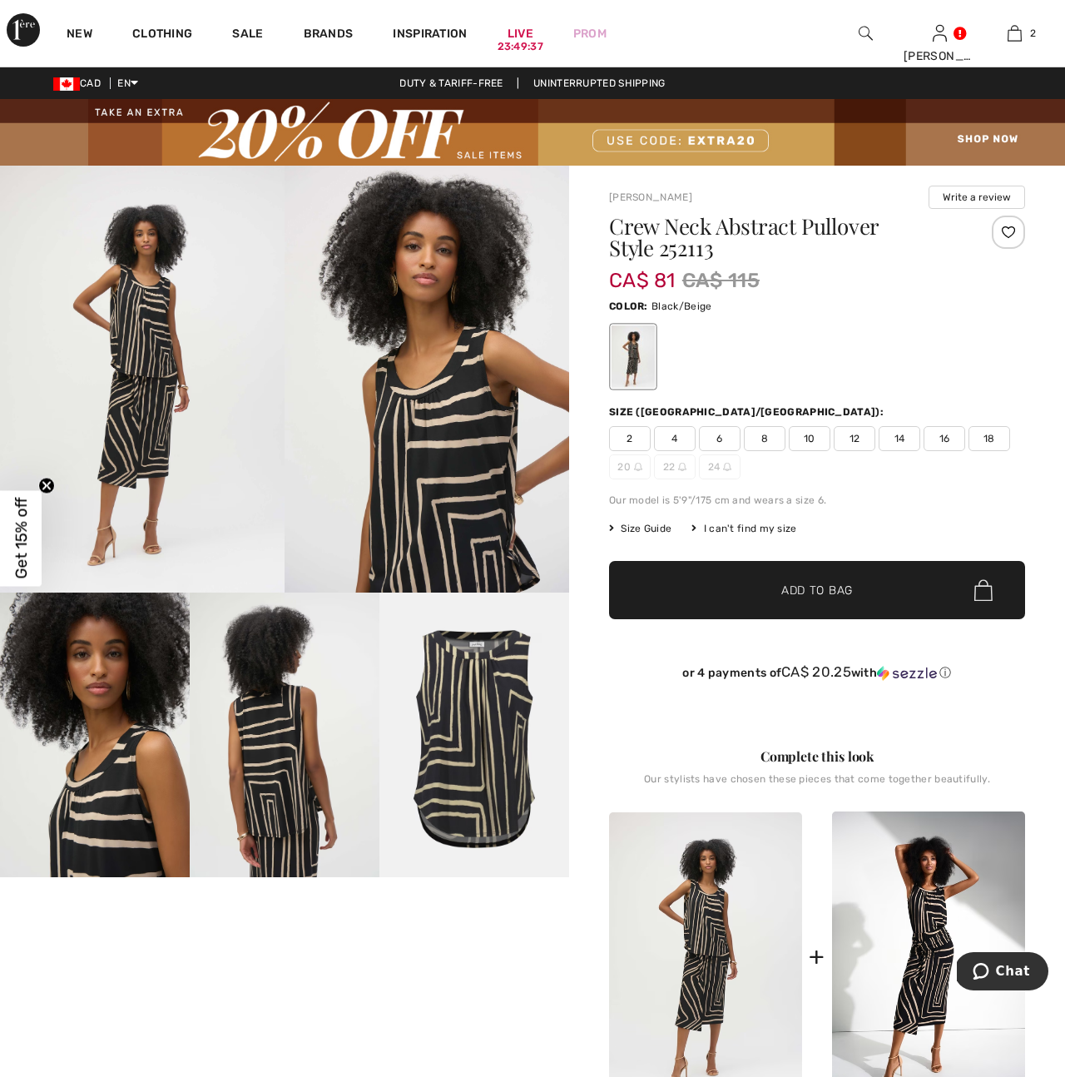
click at [509, 726] on img at bounding box center [474, 734] width 190 height 285
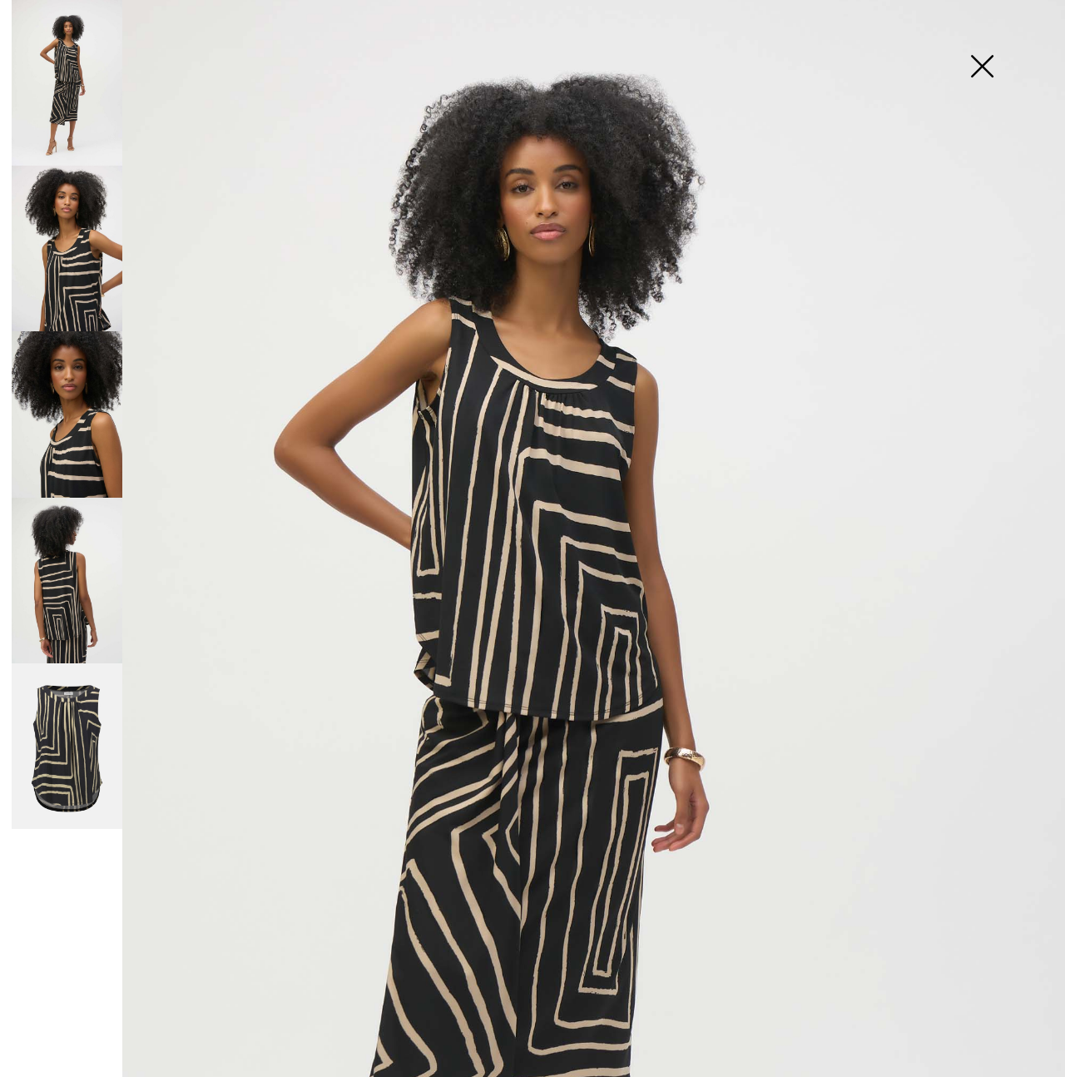
scroll to position [82, 0]
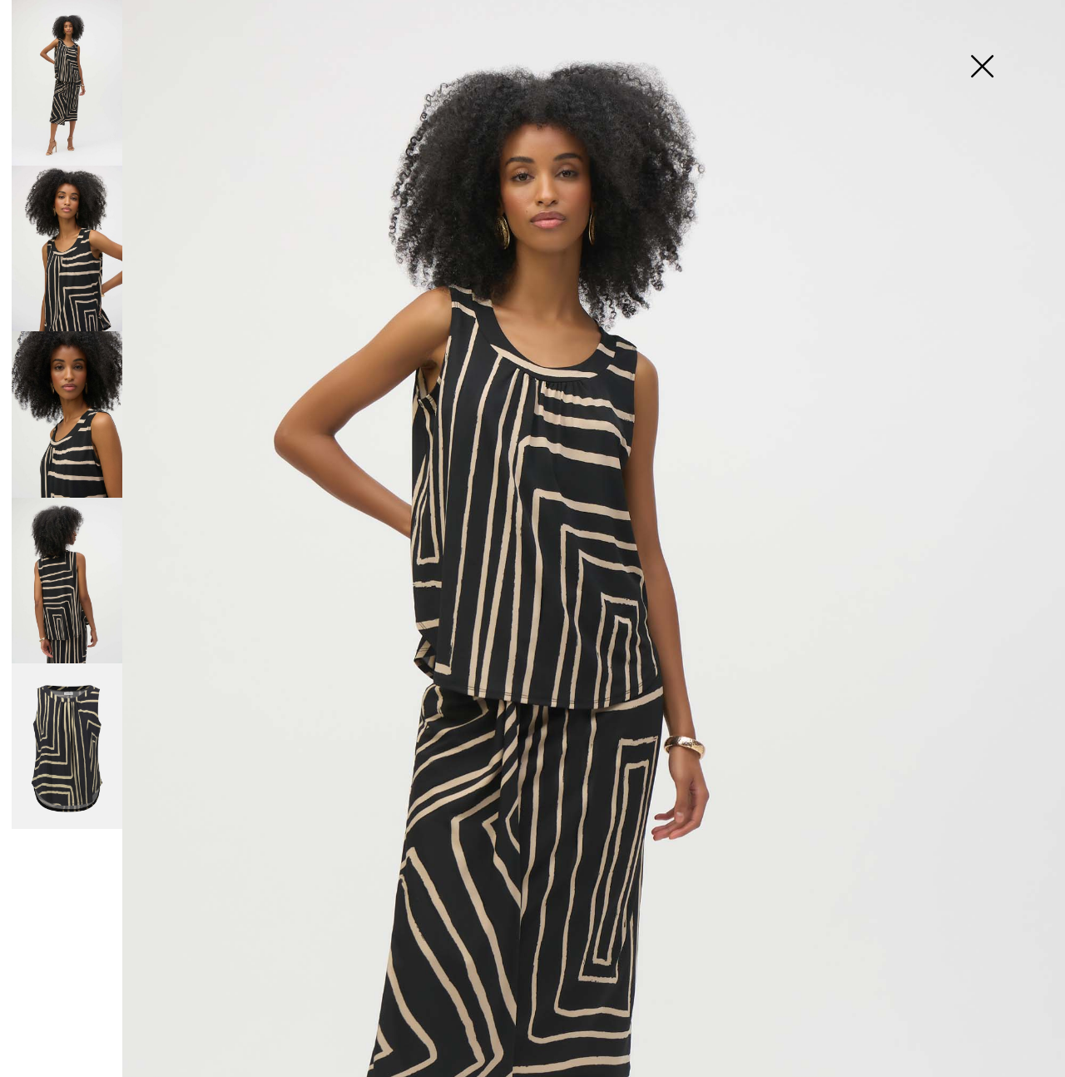
click at [53, 768] on img at bounding box center [67, 746] width 111 height 166
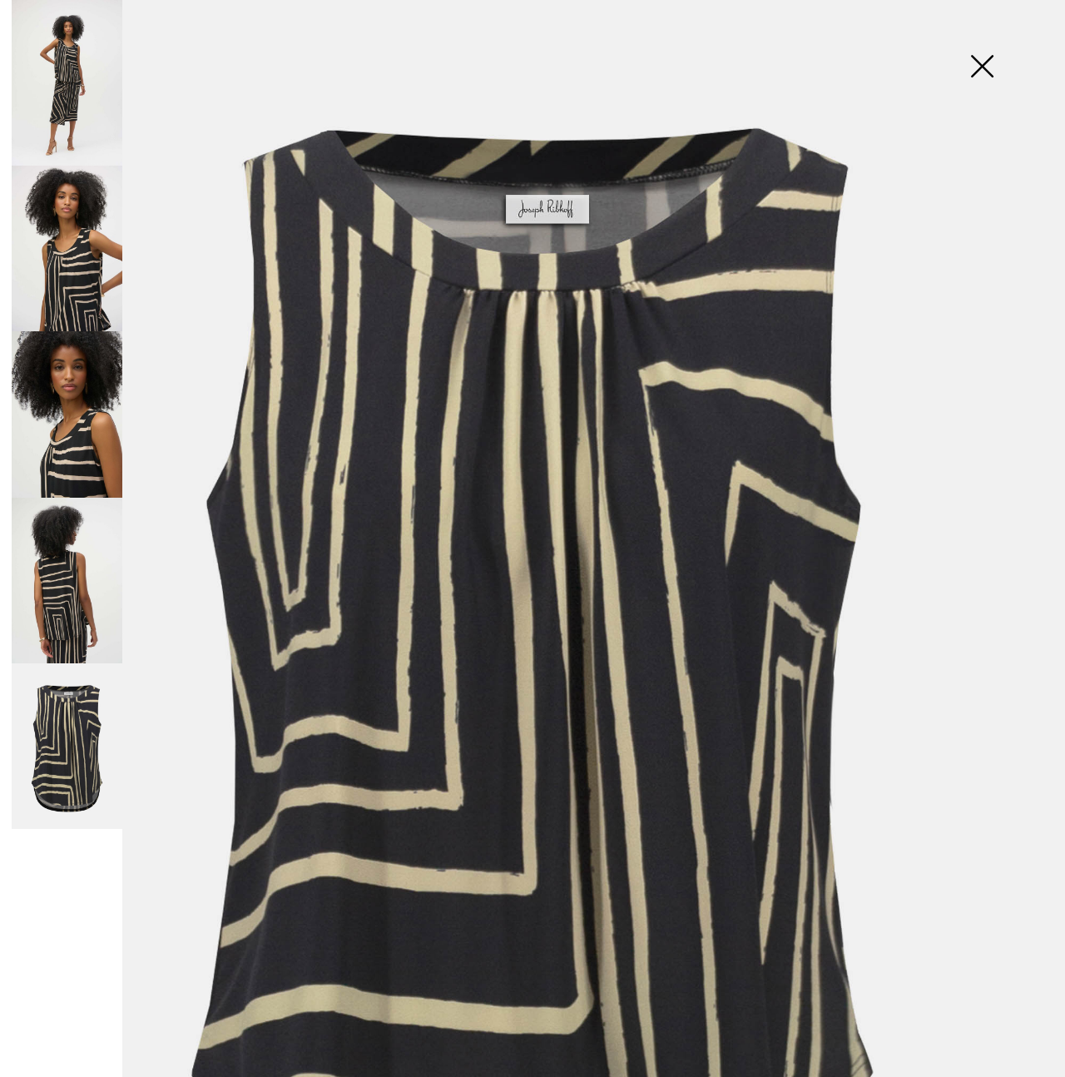
click at [77, 601] on img at bounding box center [67, 581] width 111 height 166
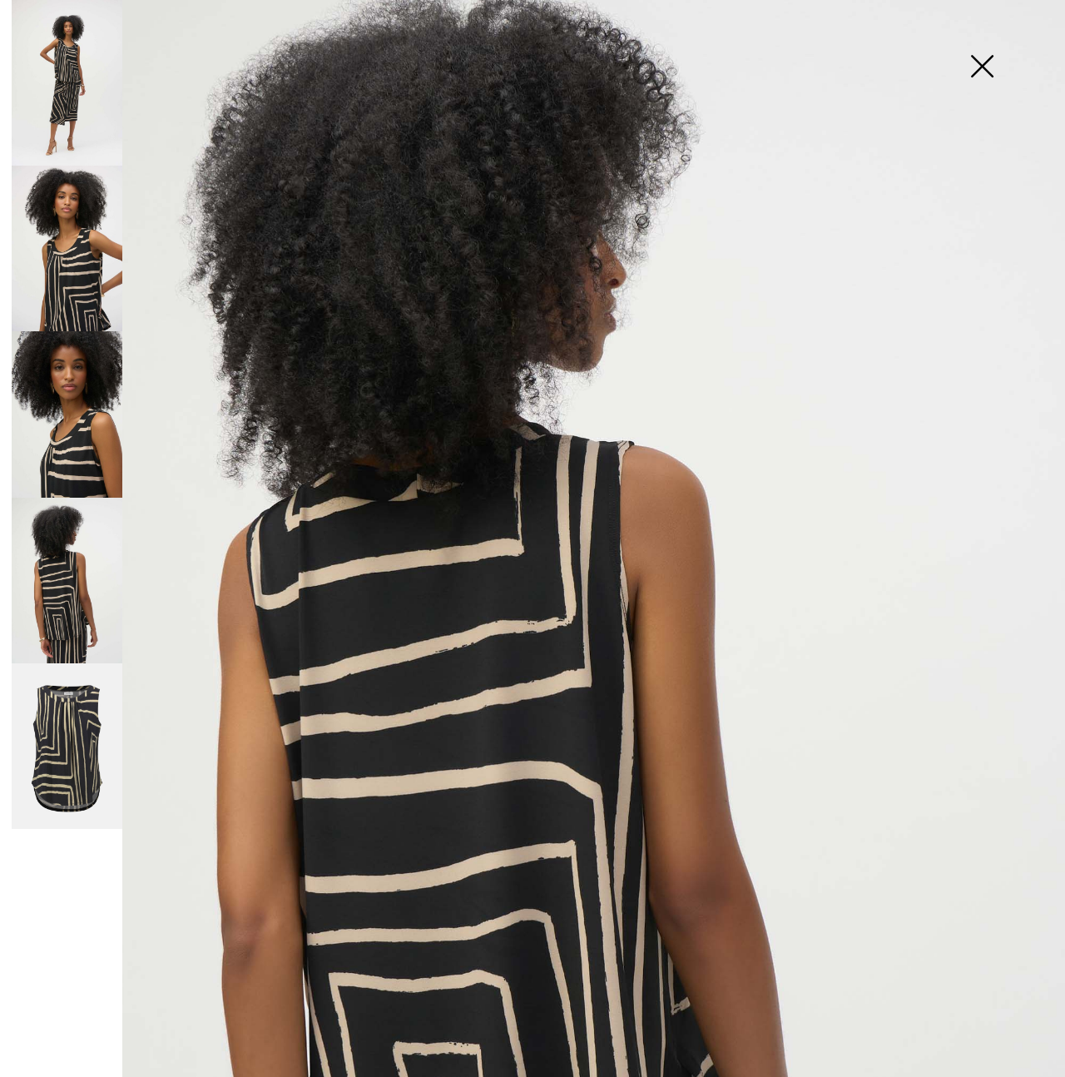
click at [57, 443] on img at bounding box center [67, 414] width 111 height 166
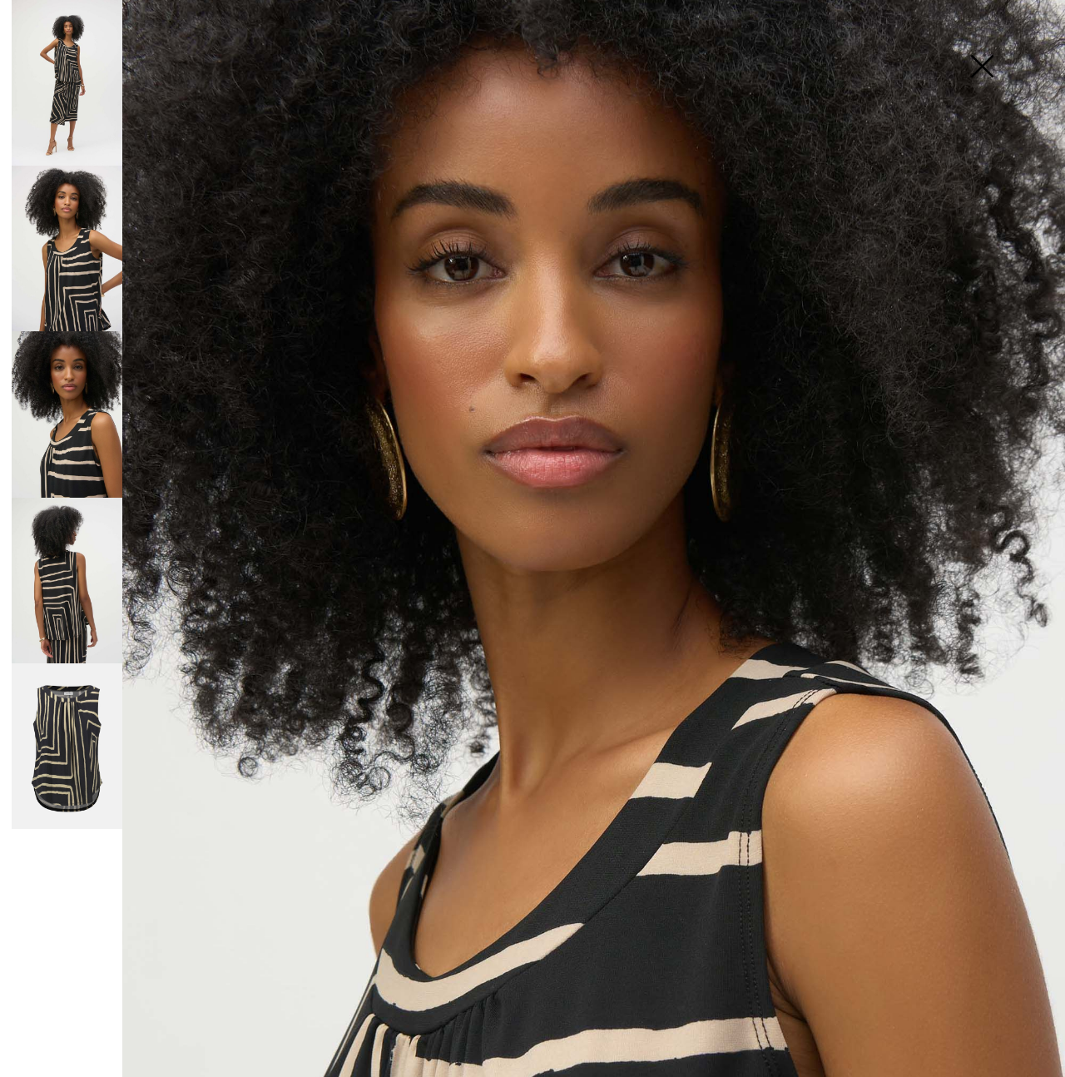
click at [77, 297] on img at bounding box center [67, 249] width 111 height 166
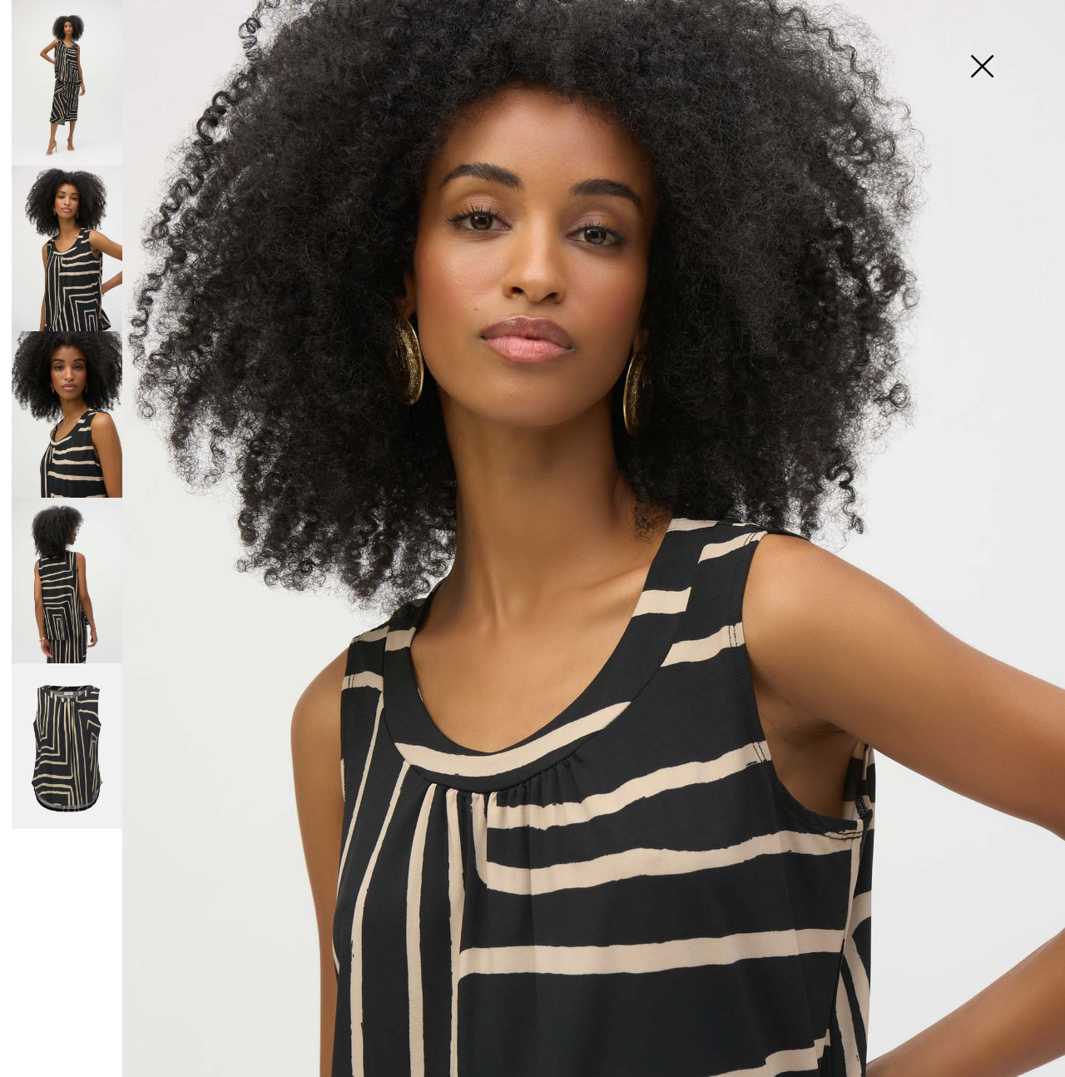
click at [64, 95] on img at bounding box center [67, 83] width 111 height 166
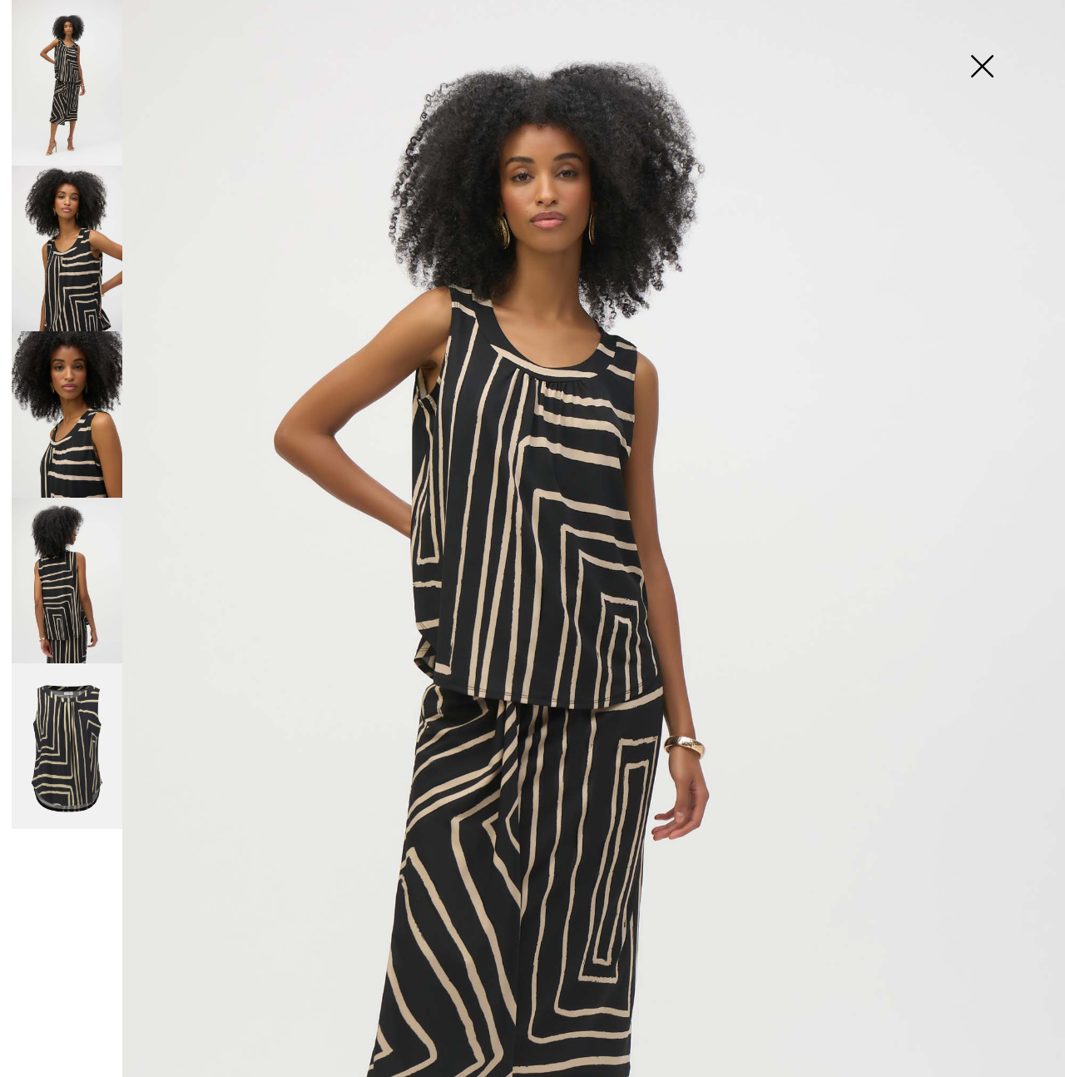
click at [981, 64] on img at bounding box center [981, 68] width 83 height 86
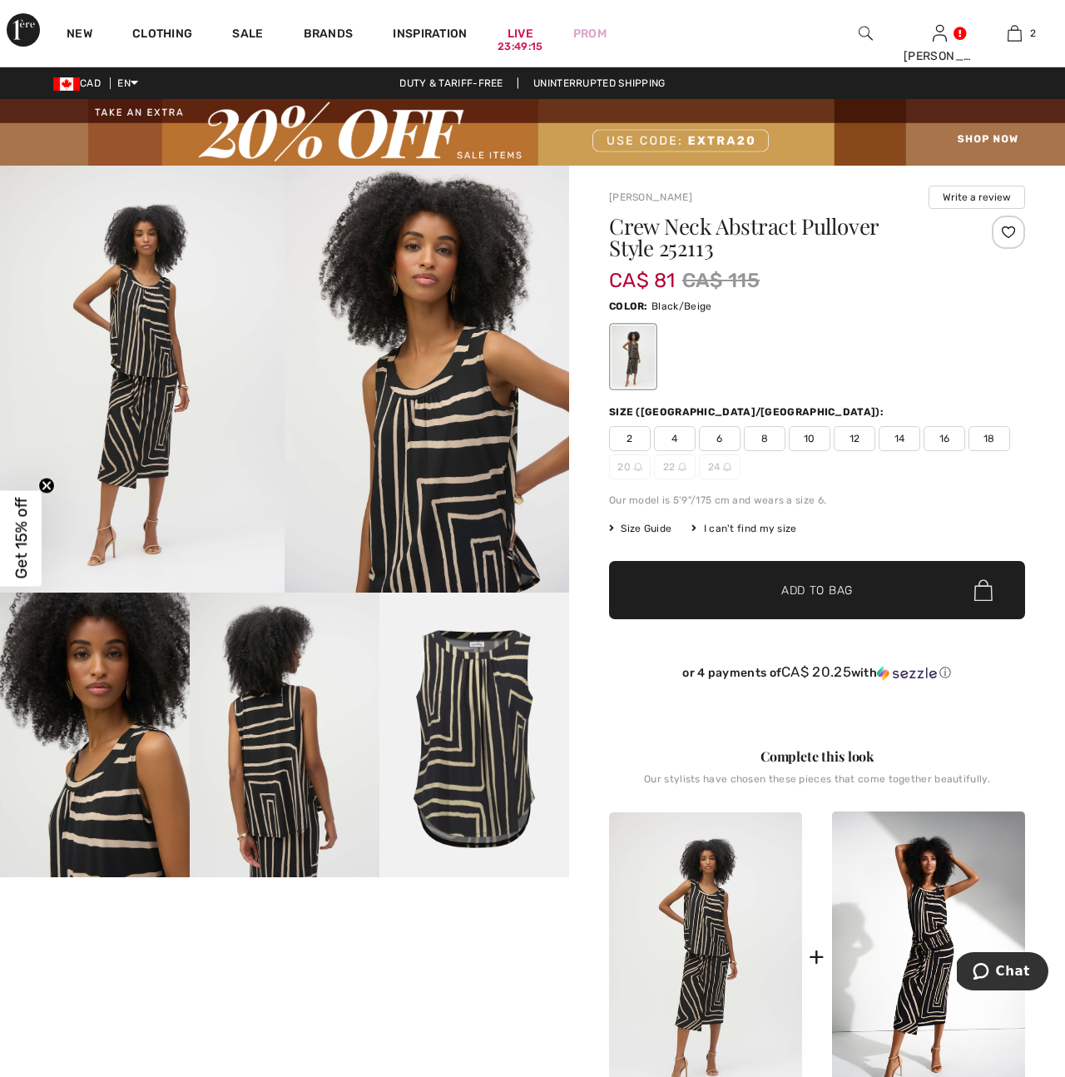
click at [907, 437] on span "14" at bounding box center [900, 438] width 42 height 25
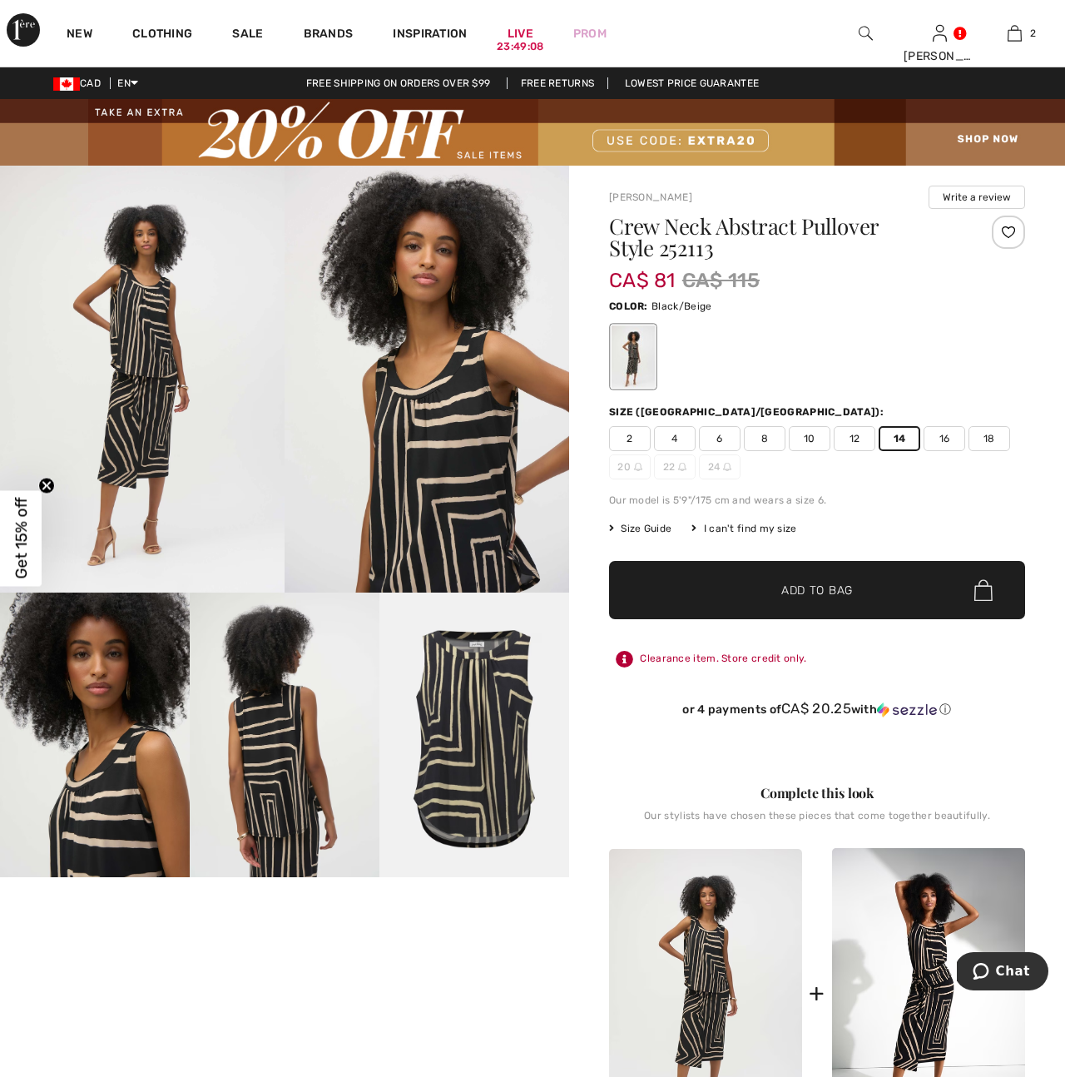
click at [817, 592] on span "Add to Bag" at bounding box center [817, 590] width 72 height 17
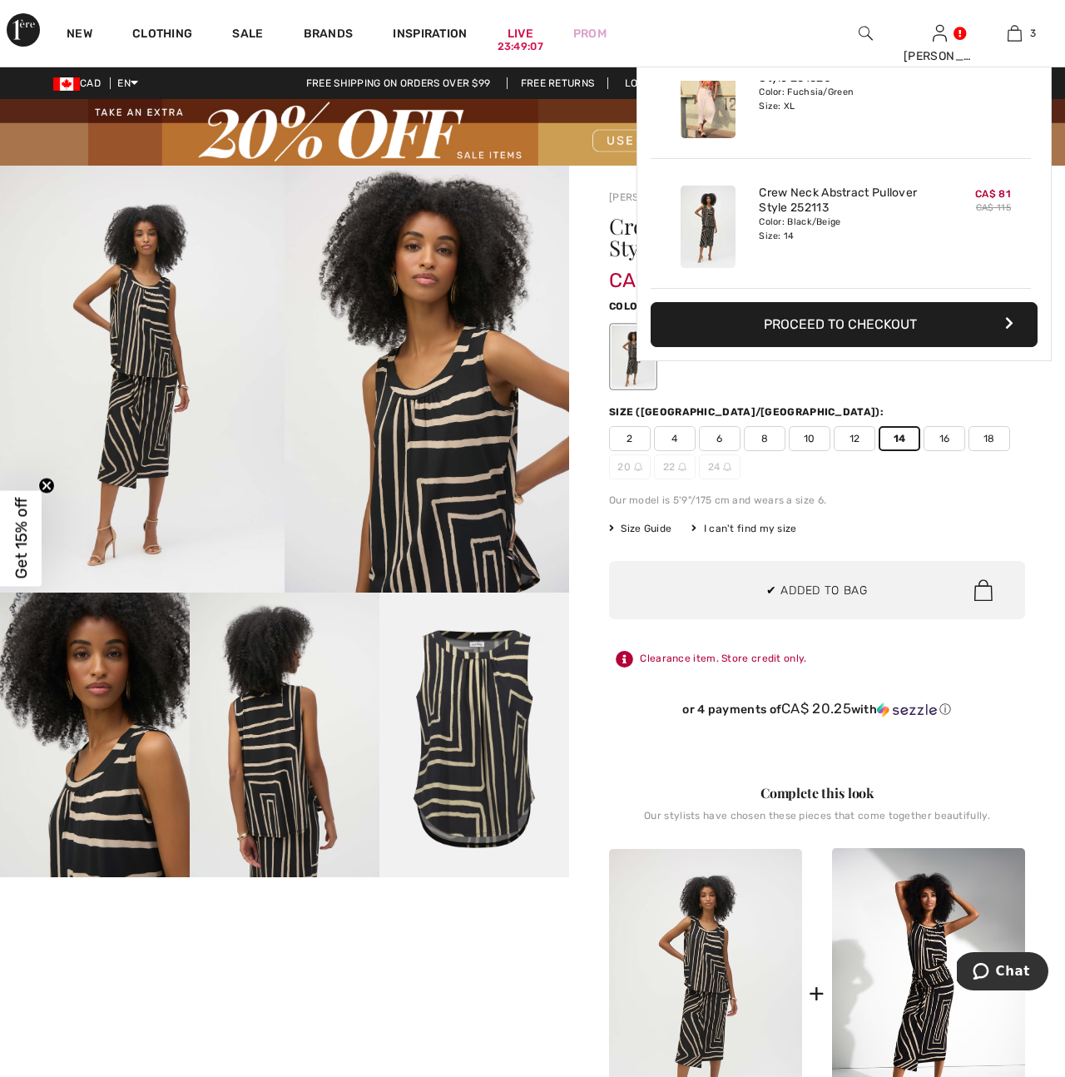
scroll to position [0, 0]
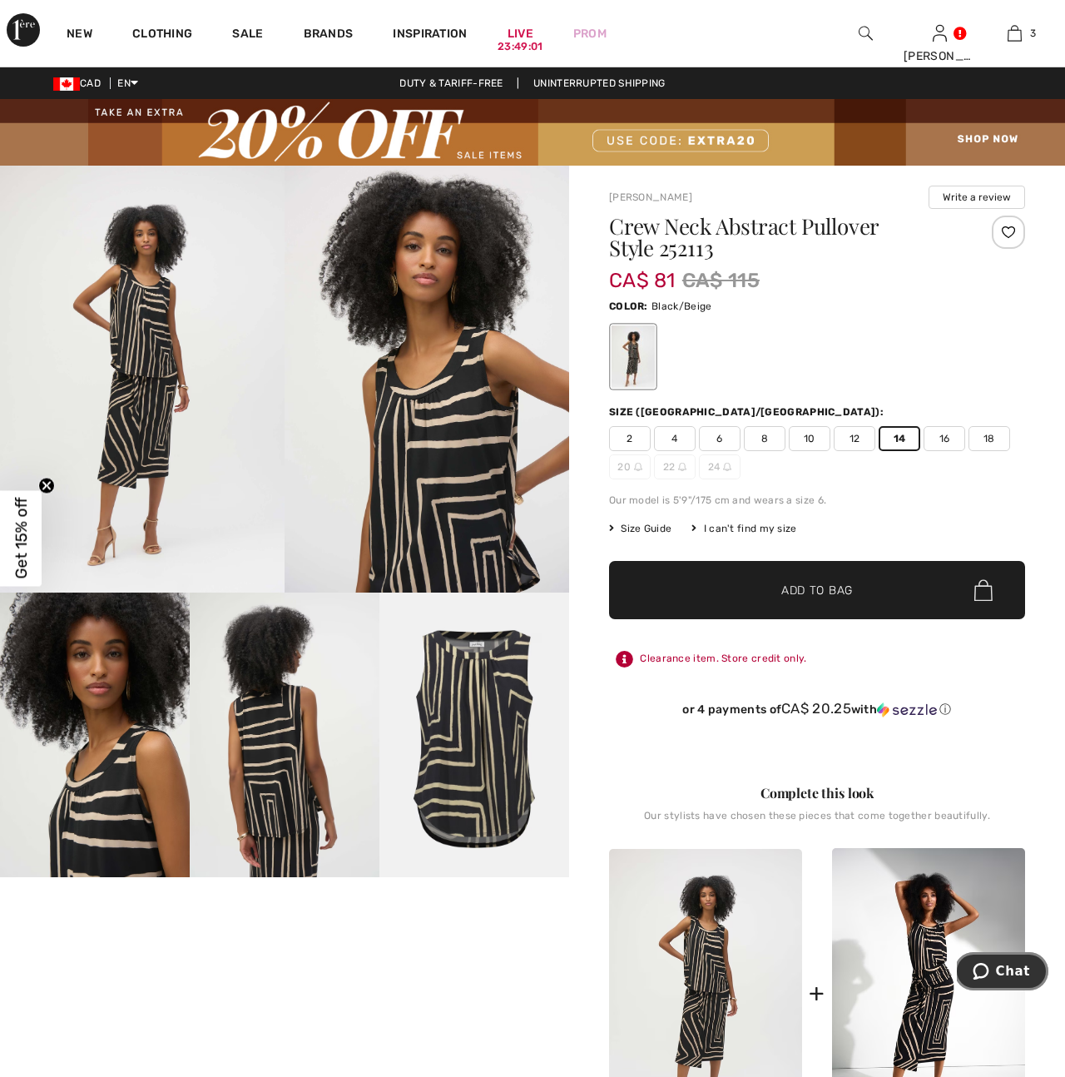
click at [1009, 971] on span "Chat" at bounding box center [1013, 971] width 34 height 15
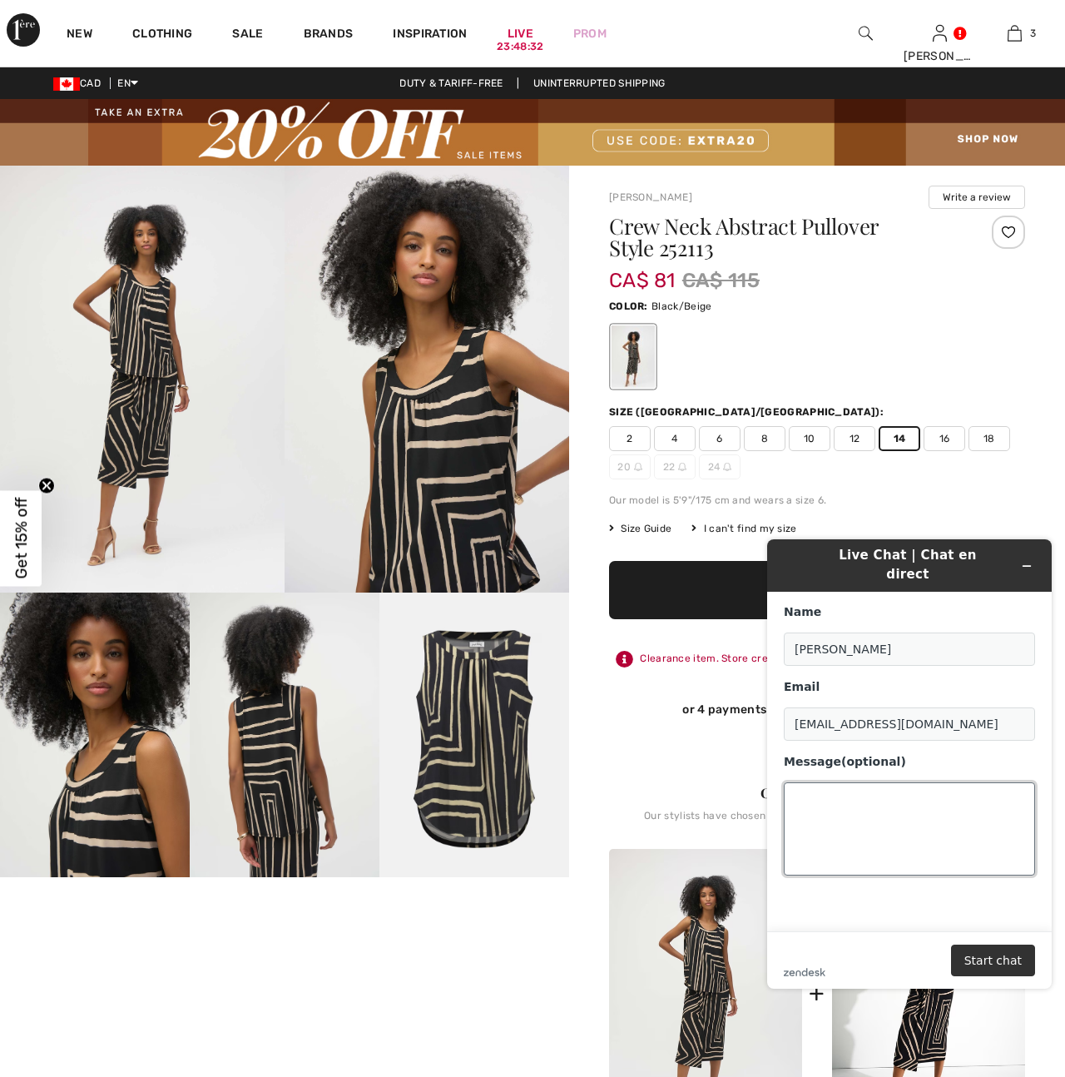
click at [806, 789] on textarea "Message (optional)" at bounding box center [909, 828] width 251 height 93
click at [812, 818] on textarea "Just wondering if the pants I ordered yesterday are in stock:" at bounding box center [909, 828] width 251 height 93
paste textarea "Order #: 250908-1389735 Received: 2025-09-08 17:53 Order status: In progress"
click at [916, 797] on textarea "Just wondering if the pants I ordered yesterday are in stock:Order #: 250908-13…" at bounding box center [909, 828] width 251 height 93
click at [959, 841] on textarea "Just wondering if the pants I ordered [DATE] are in stock: Order #: 250908-1389…" at bounding box center [909, 828] width 251 height 93
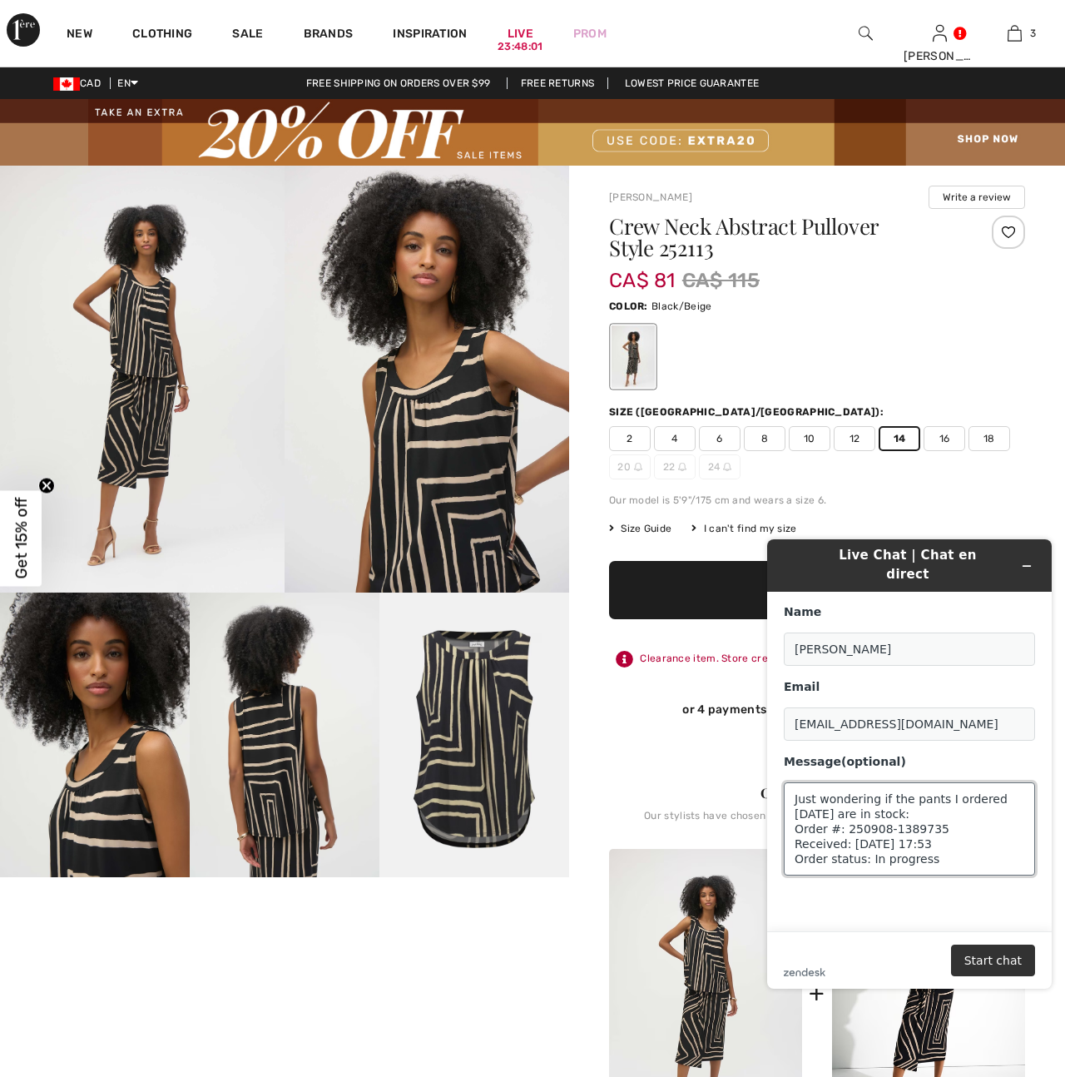
scroll to position [6, 0]
type textarea "Just wondering if the pants I ordered [DATE] are in stock: Order #: 250908-1389…"
click at [990, 959] on button "Start chat" at bounding box center [993, 960] width 84 height 32
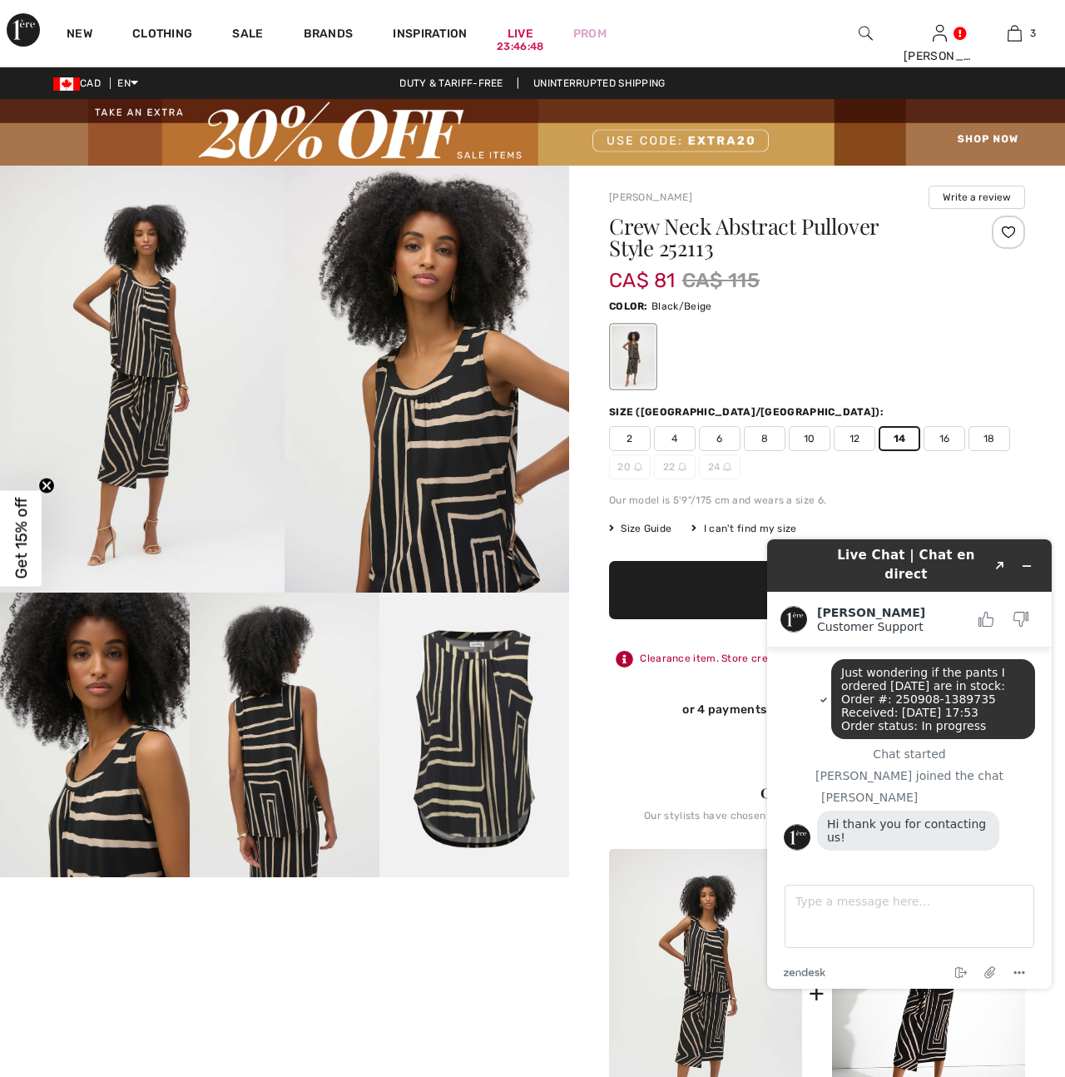
scroll to position [22, 0]
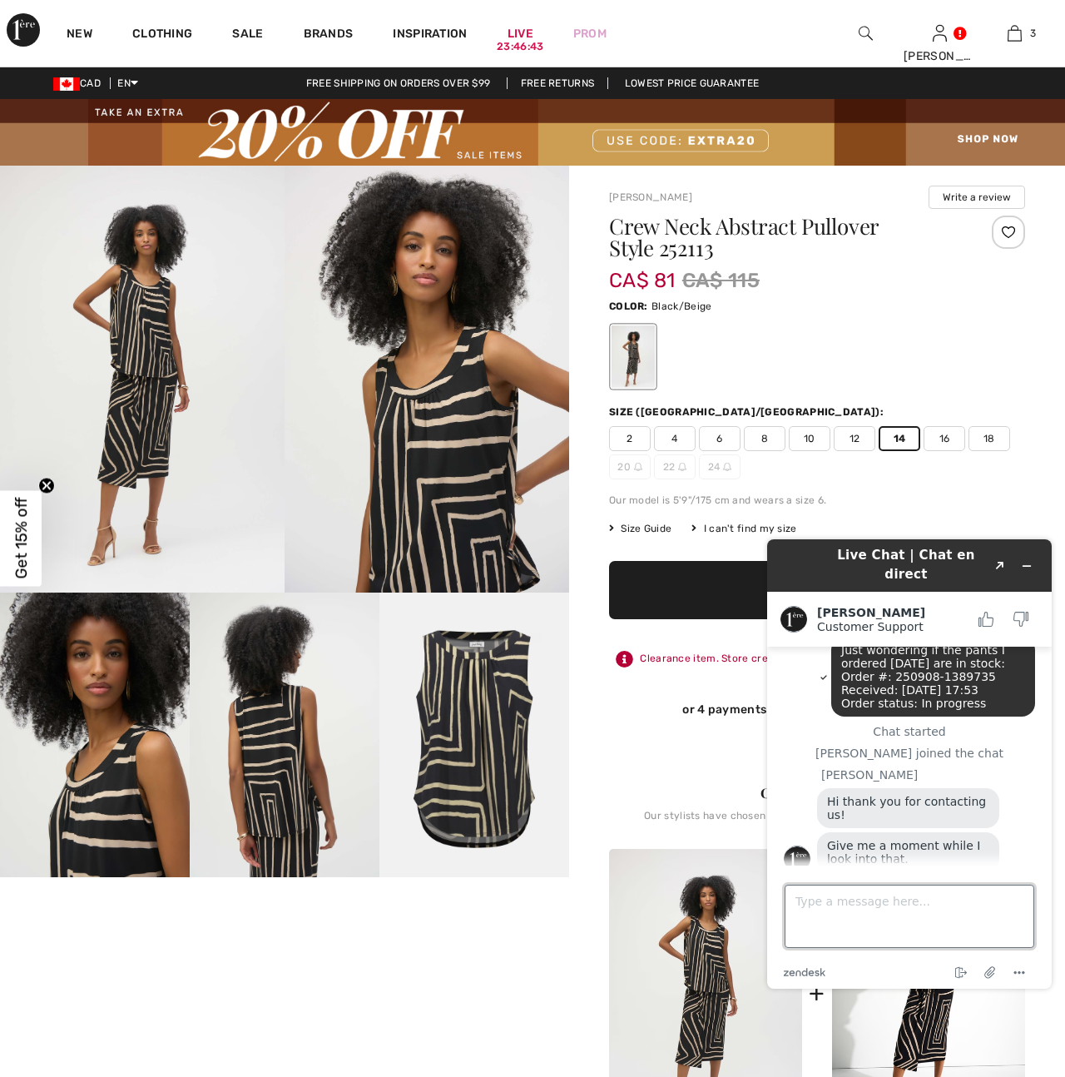
click at [807, 904] on textarea "Type a message here..." at bounding box center [910, 916] width 250 height 63
type textarea "Thank you."
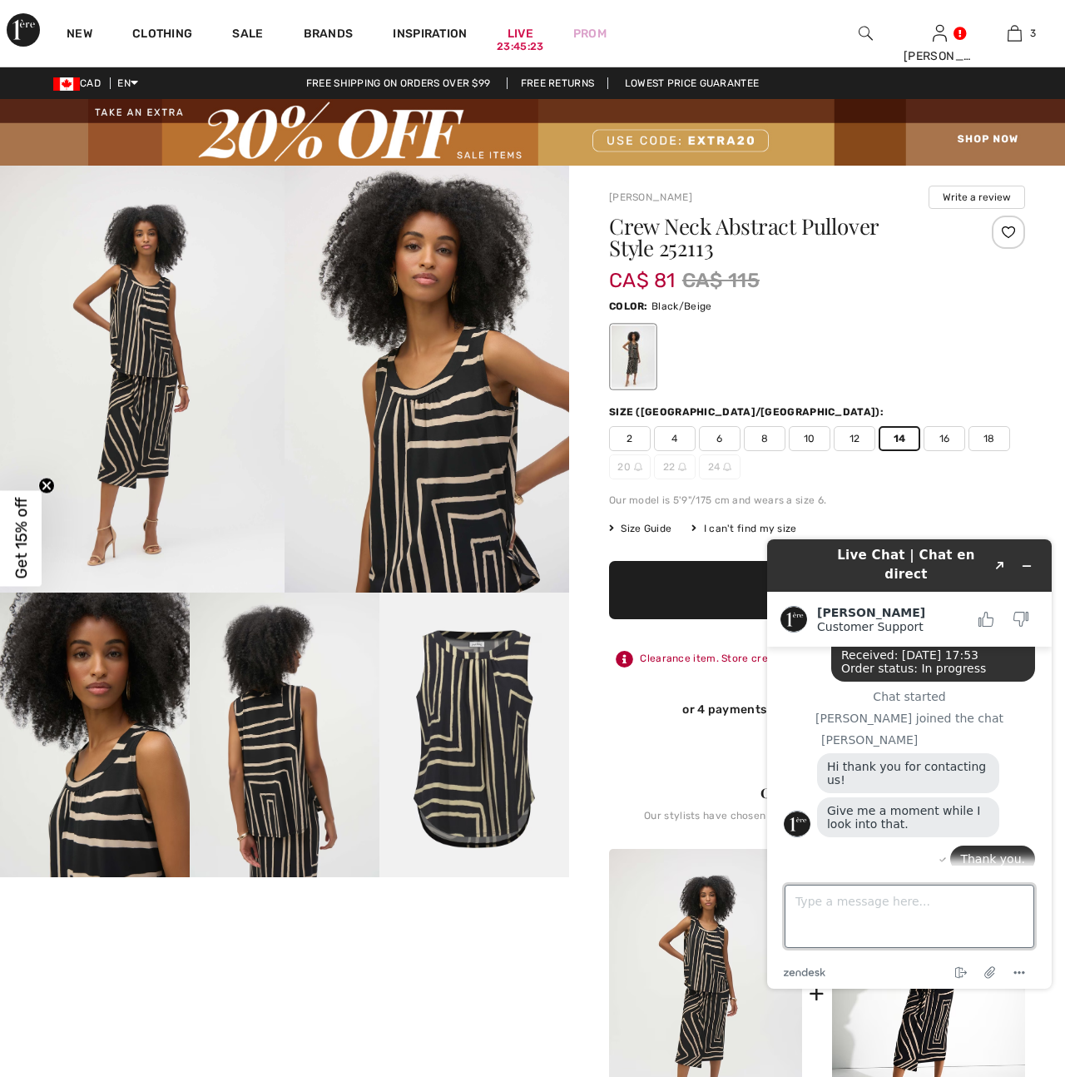
scroll to position [62, 0]
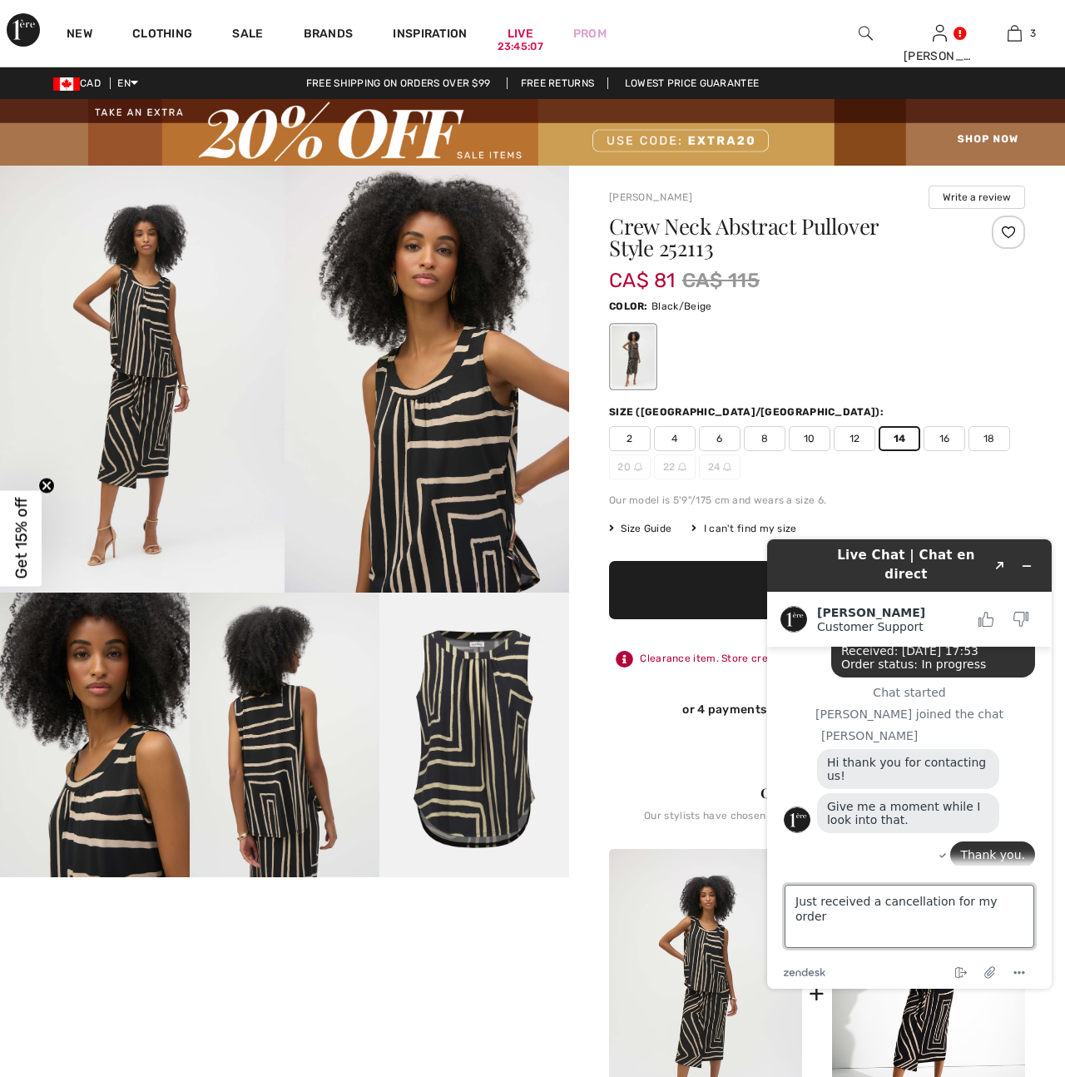
type textarea "Just received a cancellation for my order."
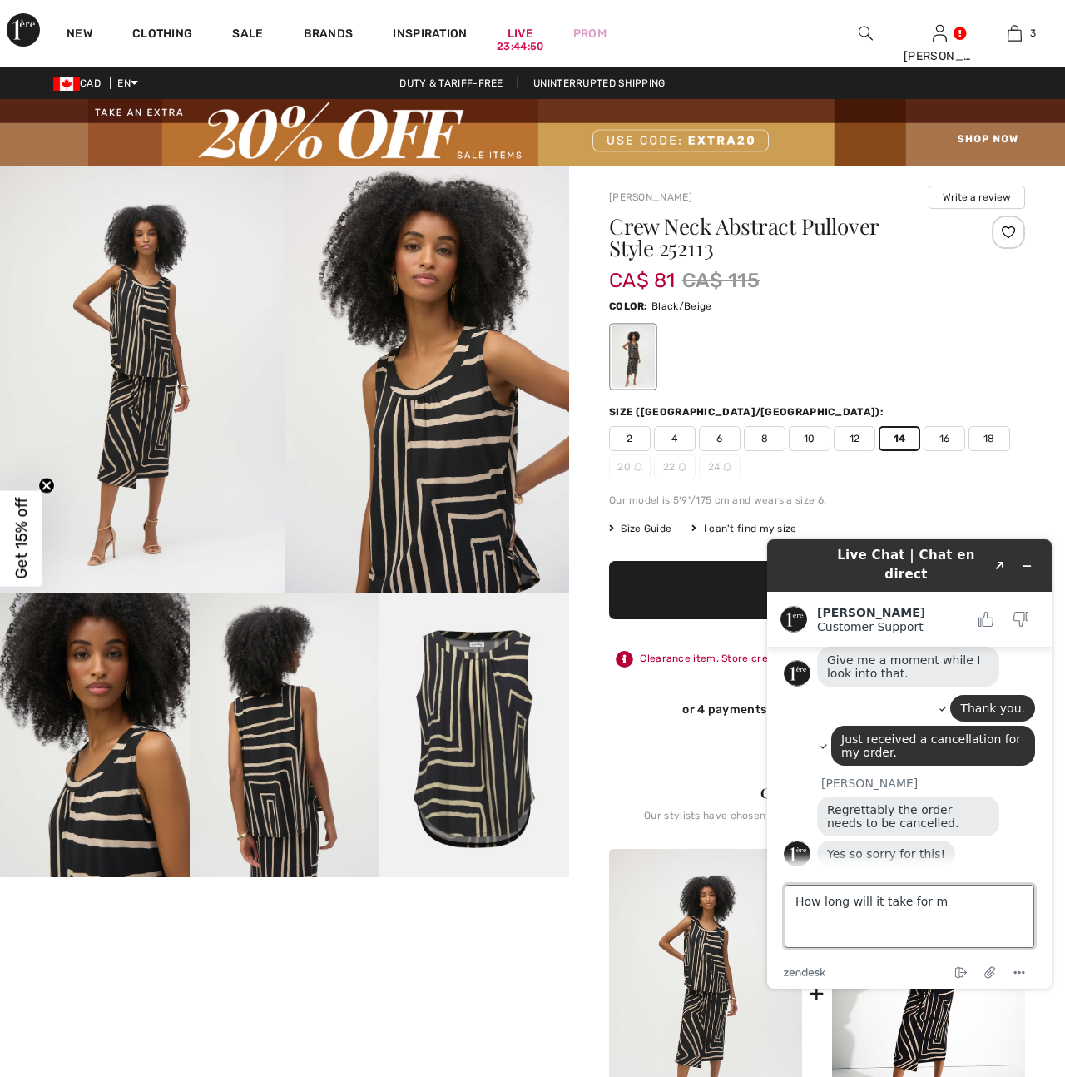
scroll to position [204, 0]
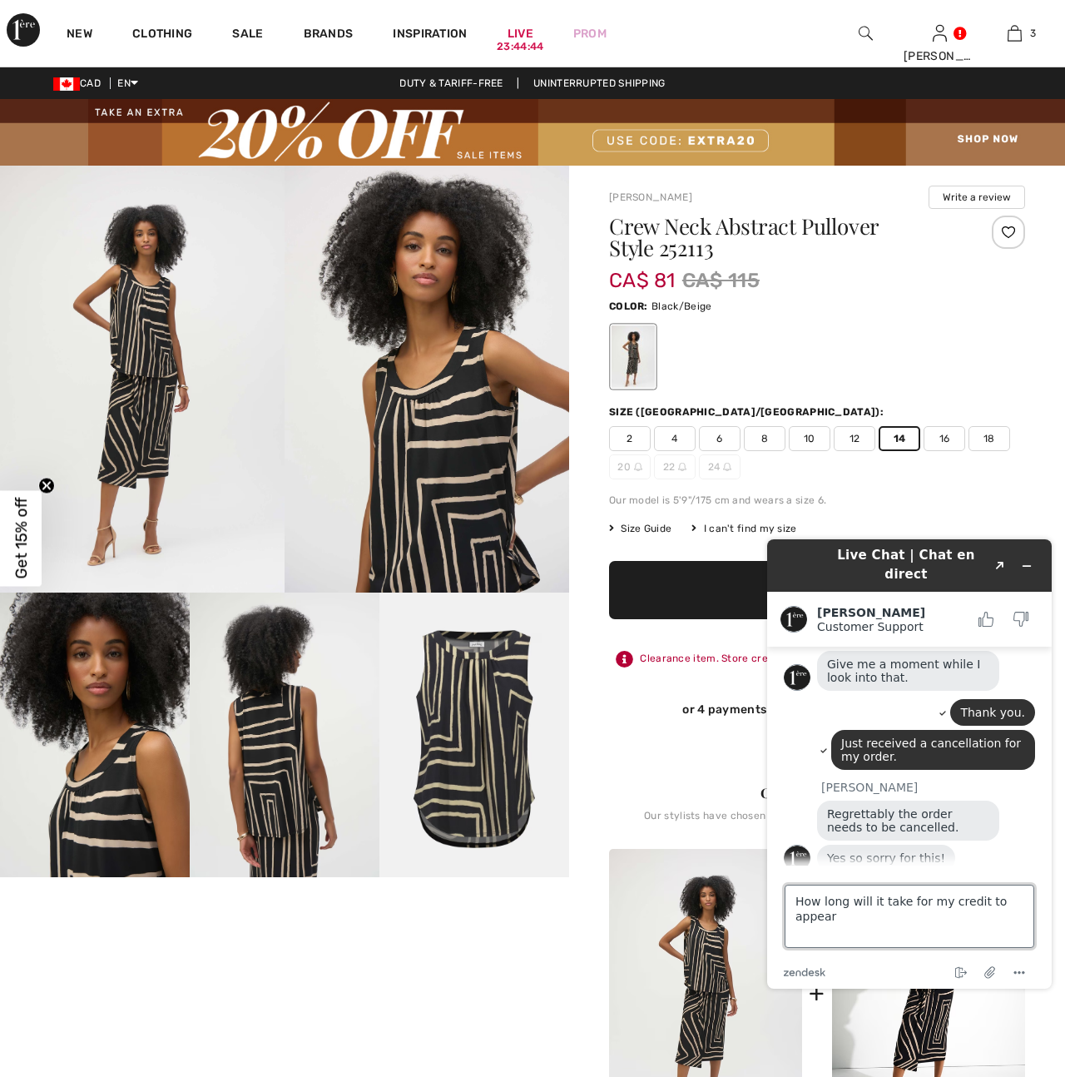
type textarea "How long will it take for my credit to appear?"
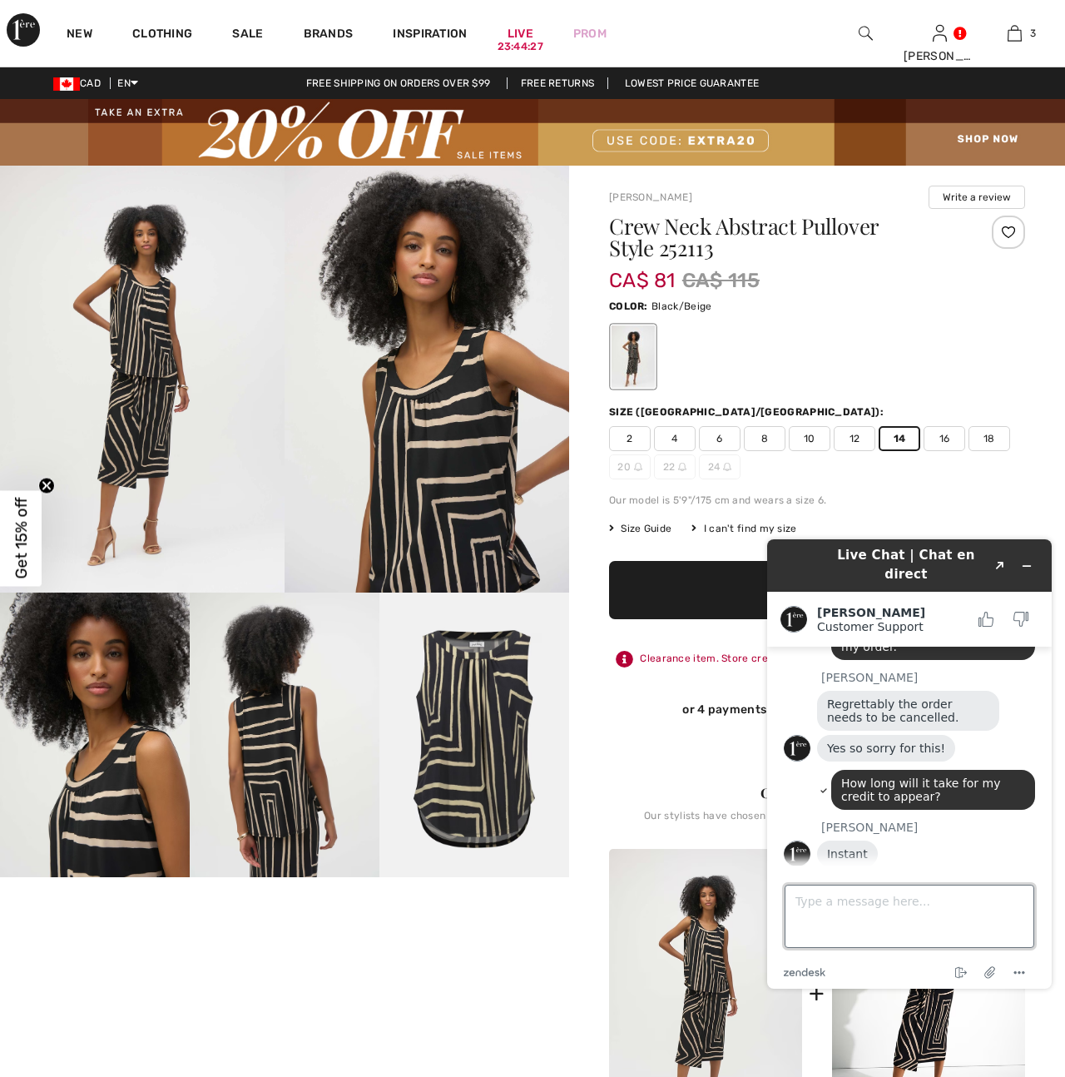
scroll to position [310, 0]
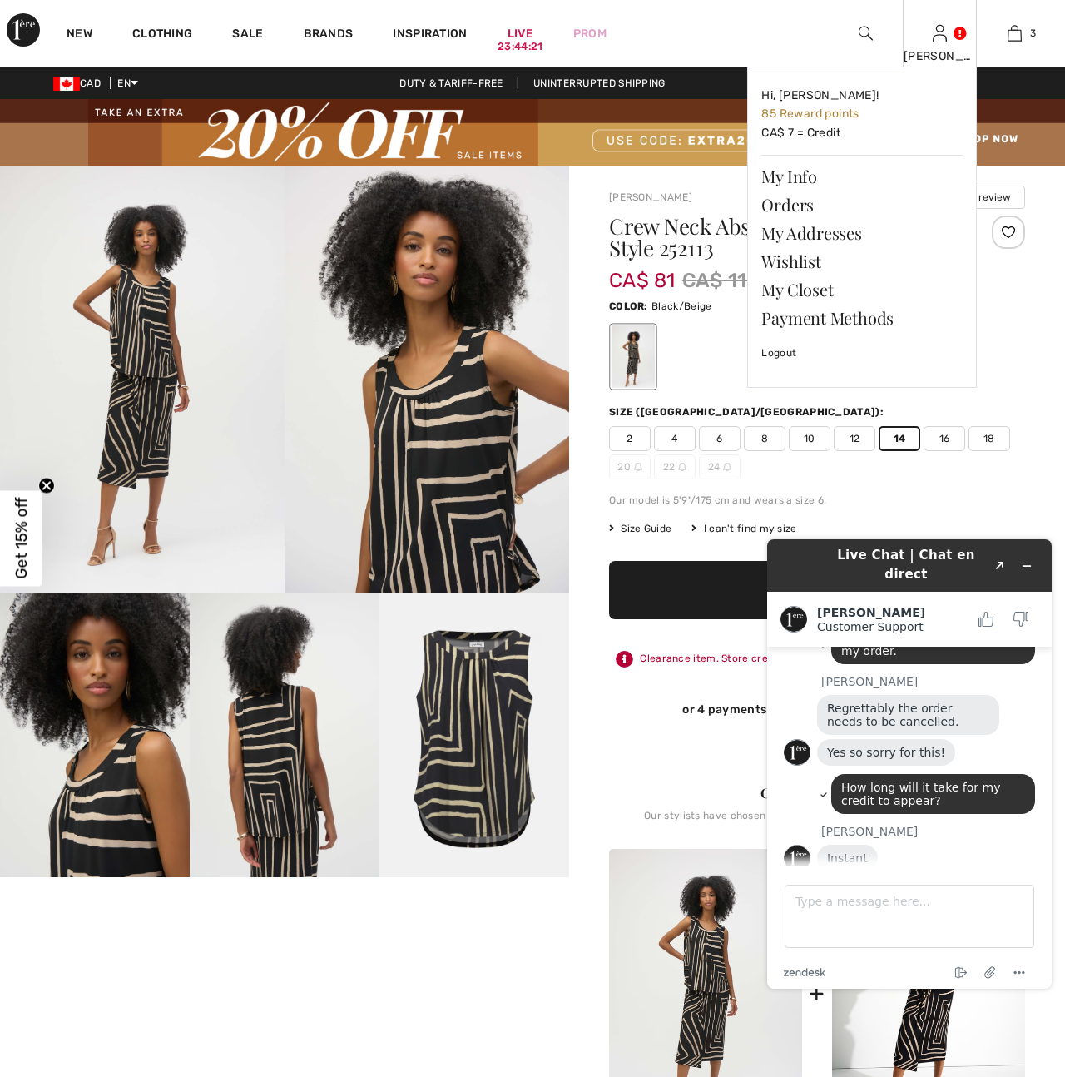
click at [937, 43] on div "Carole Hi, Carole! 85 Reward points CA$ 7 = Credit My Info Orders My Addresses …" at bounding box center [940, 33] width 75 height 67
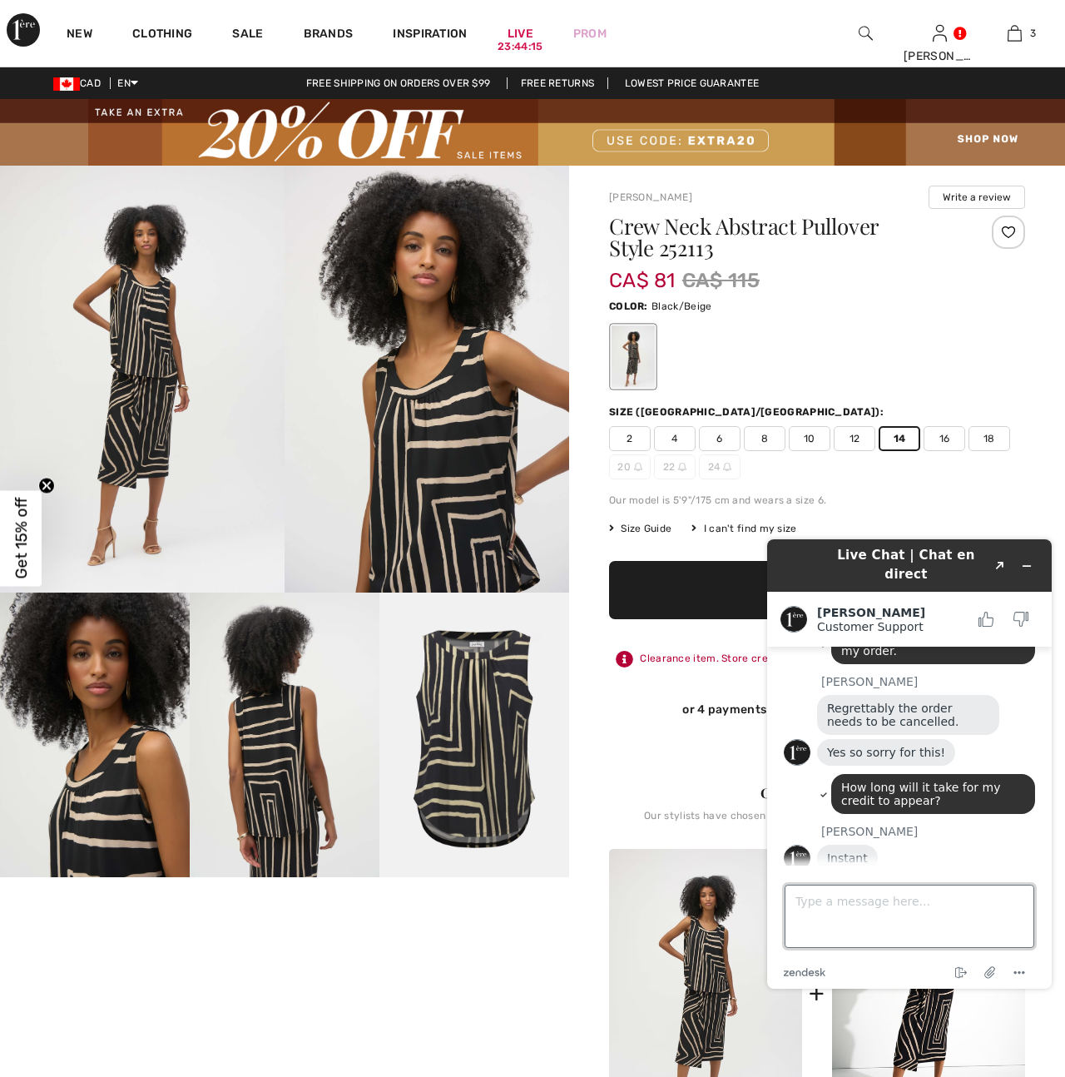
click at [797, 901] on textarea "Type a message here..." at bounding box center [910, 916] width 250 height 63
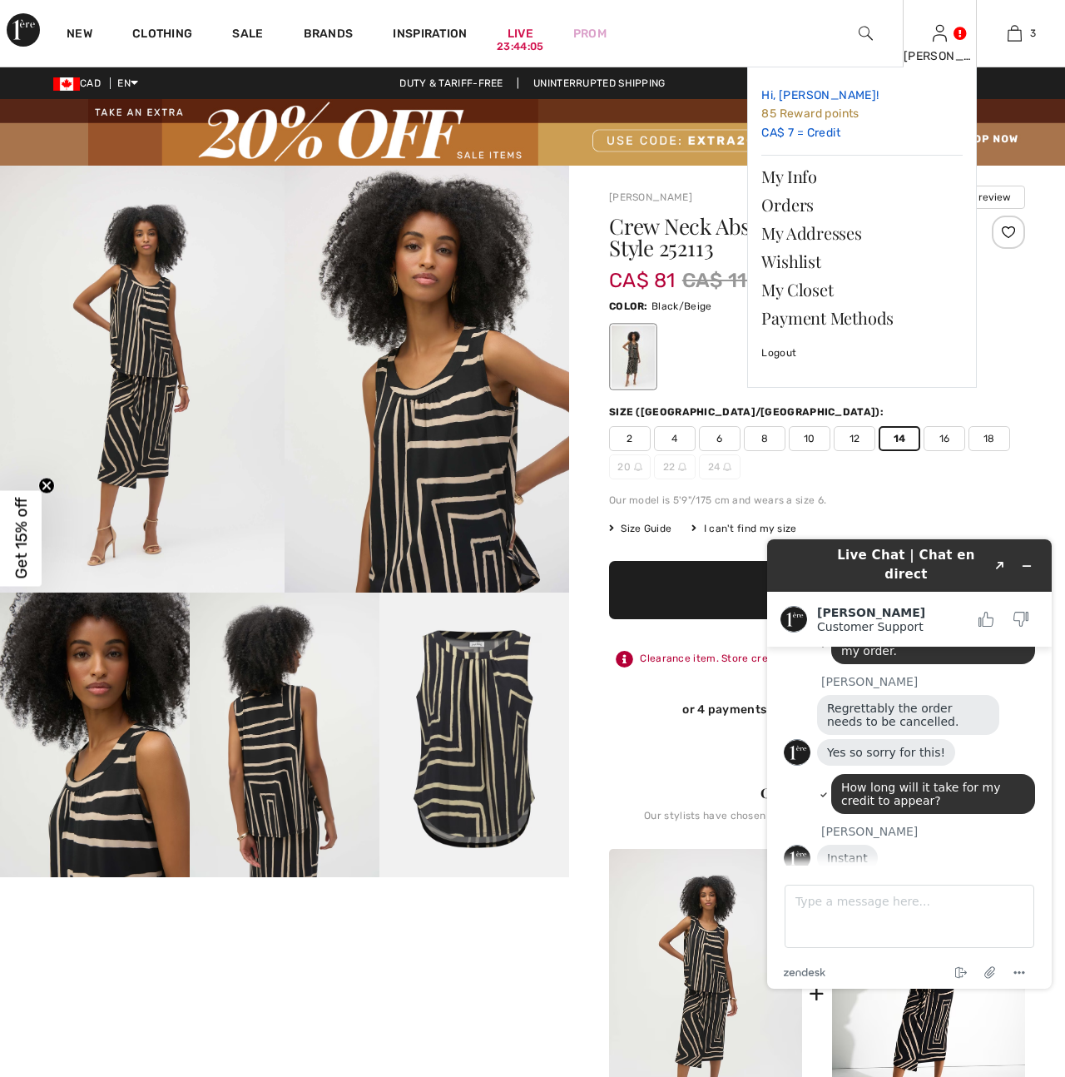
click at [791, 133] on link "Hi, Carole! 85 Reward points CA$ 7 = Credit" at bounding box center [861, 114] width 201 height 67
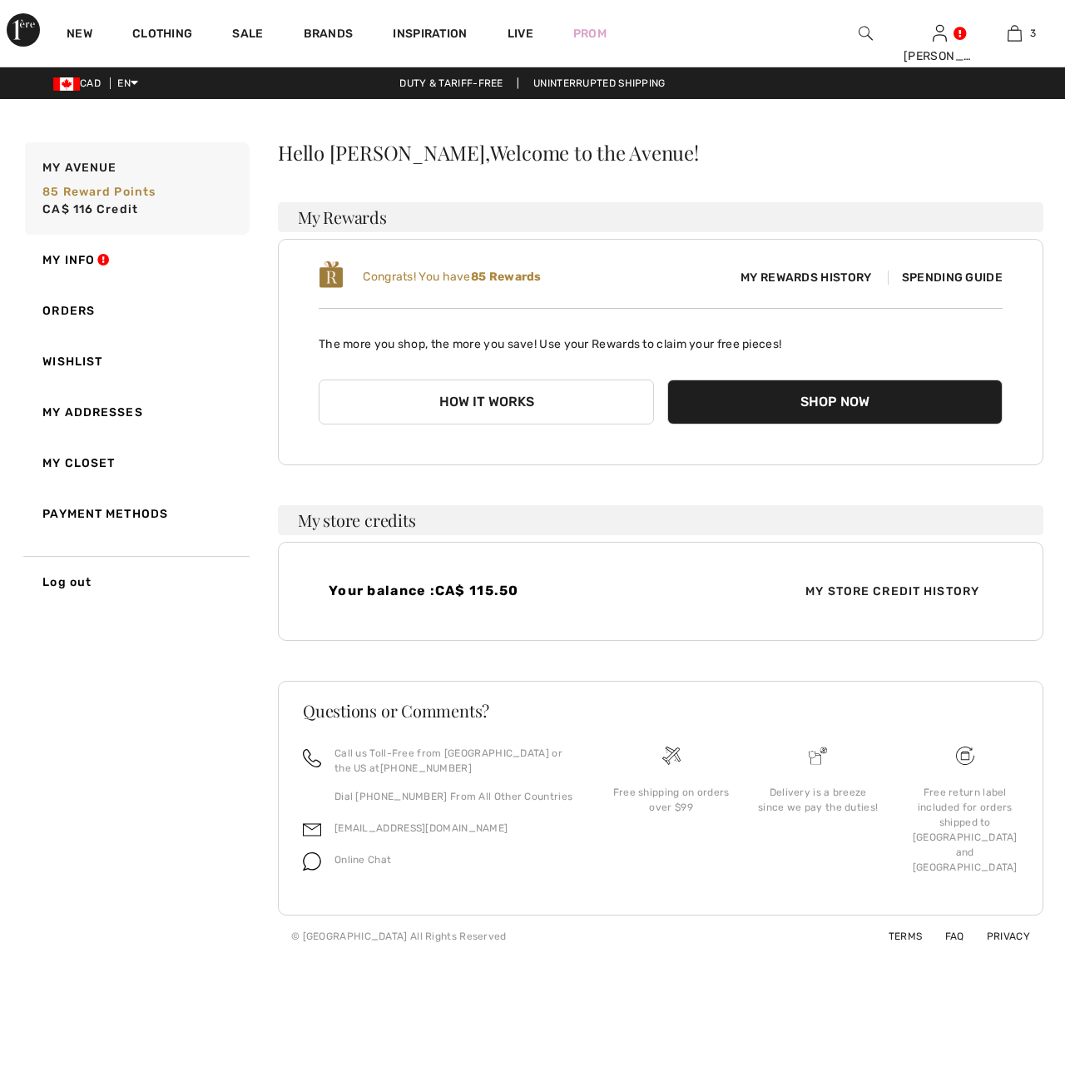
scroll to position [345, 0]
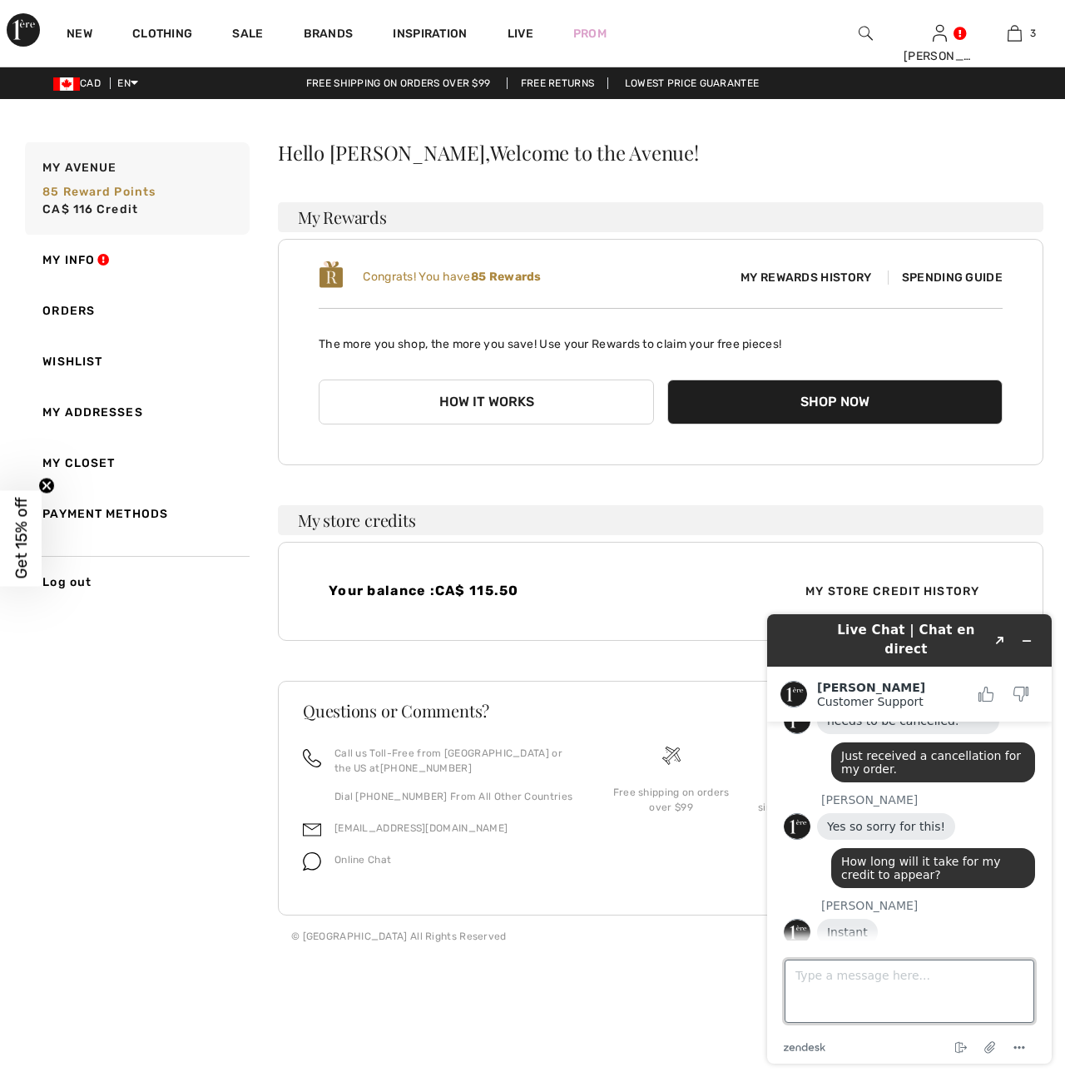
drag, startPoint x: 806, startPoint y: 983, endPoint x: 819, endPoint y: 975, distance: 14.6
click at [806, 982] on textarea "Type a message here..." at bounding box center [910, 990] width 250 height 63
type textarea "Thank you. I see it. Is it easy for you to check on the availability of an item?"
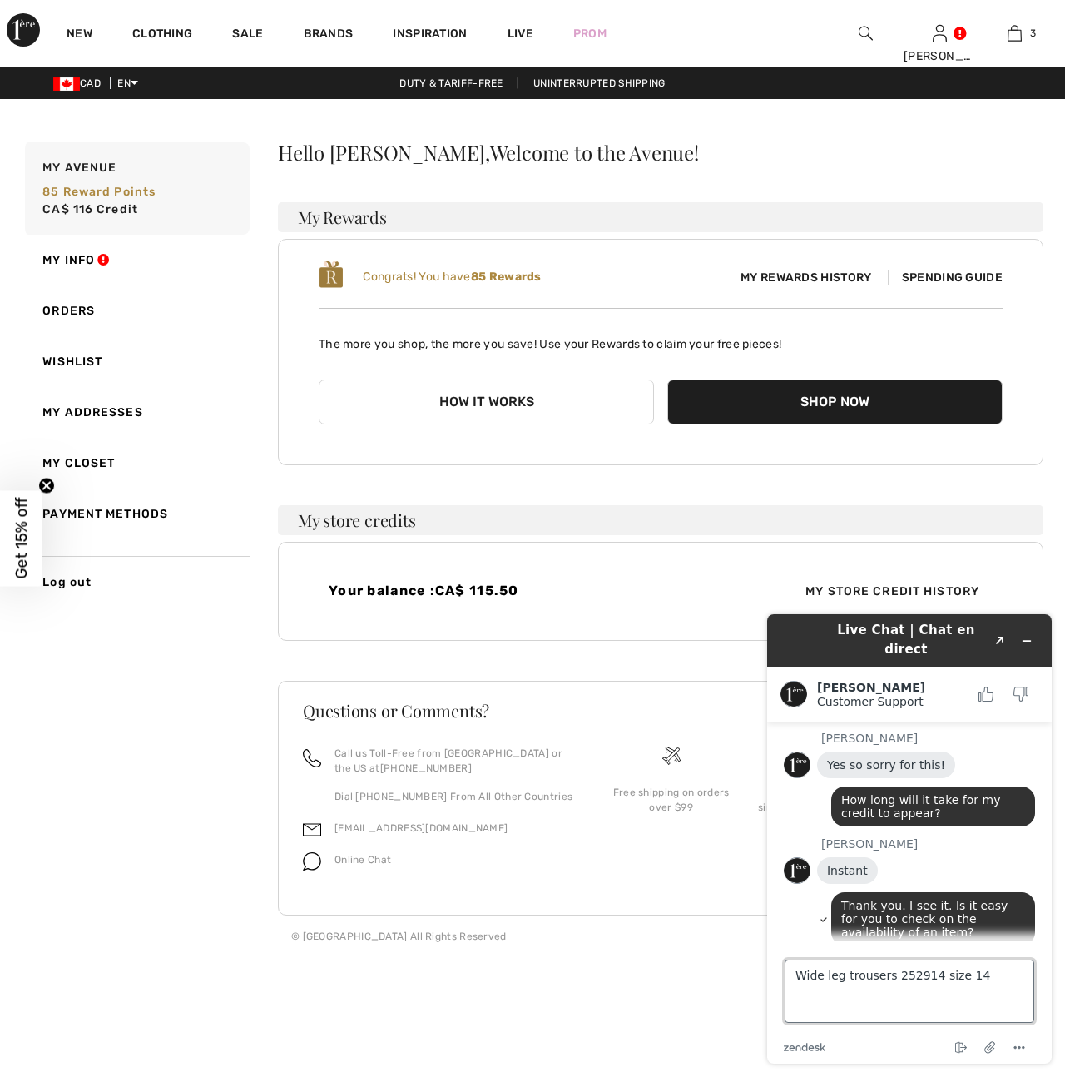
type textarea "Wide leg trousers 252914 size 14?"
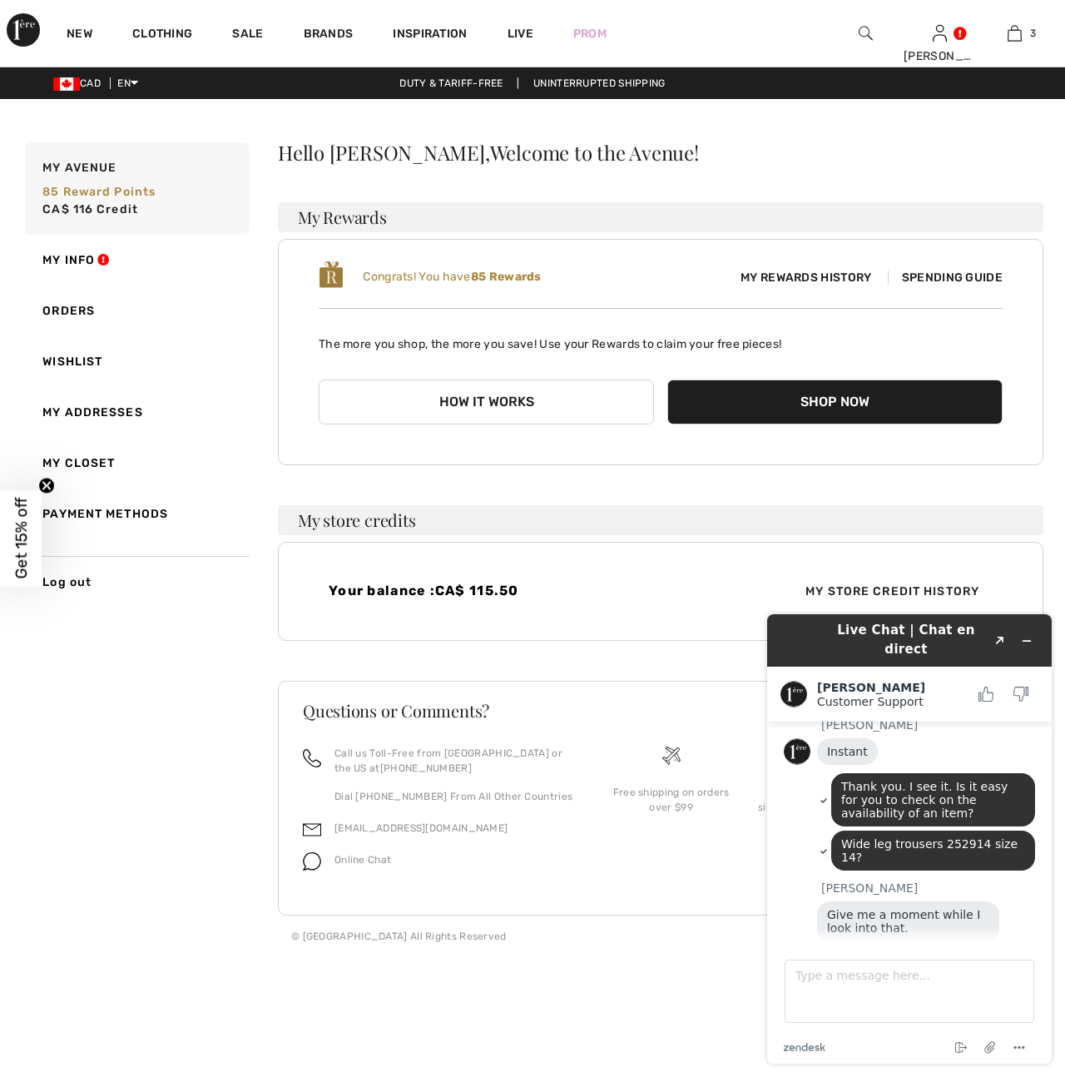
scroll to position [553, 0]
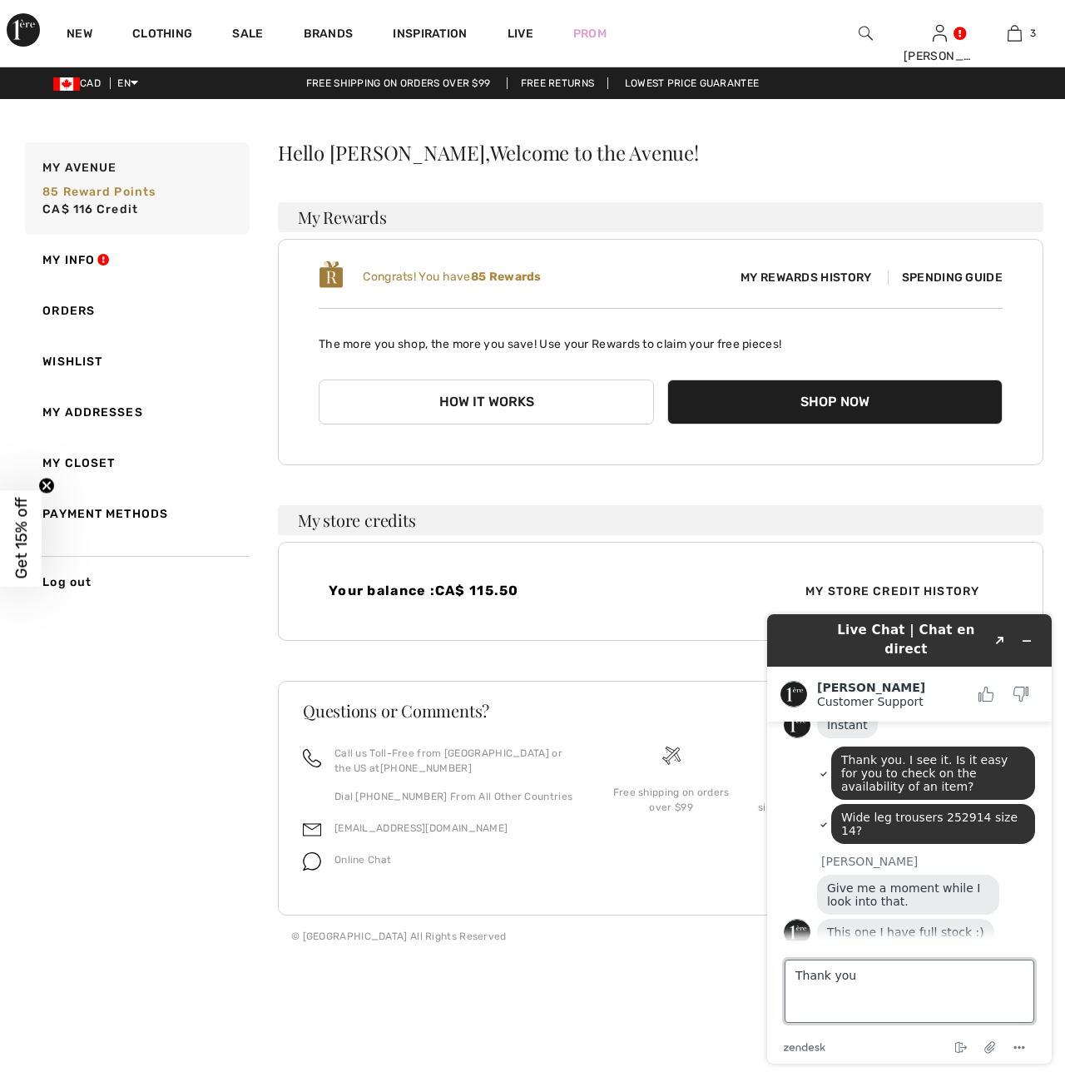
type textarea "Thank you."
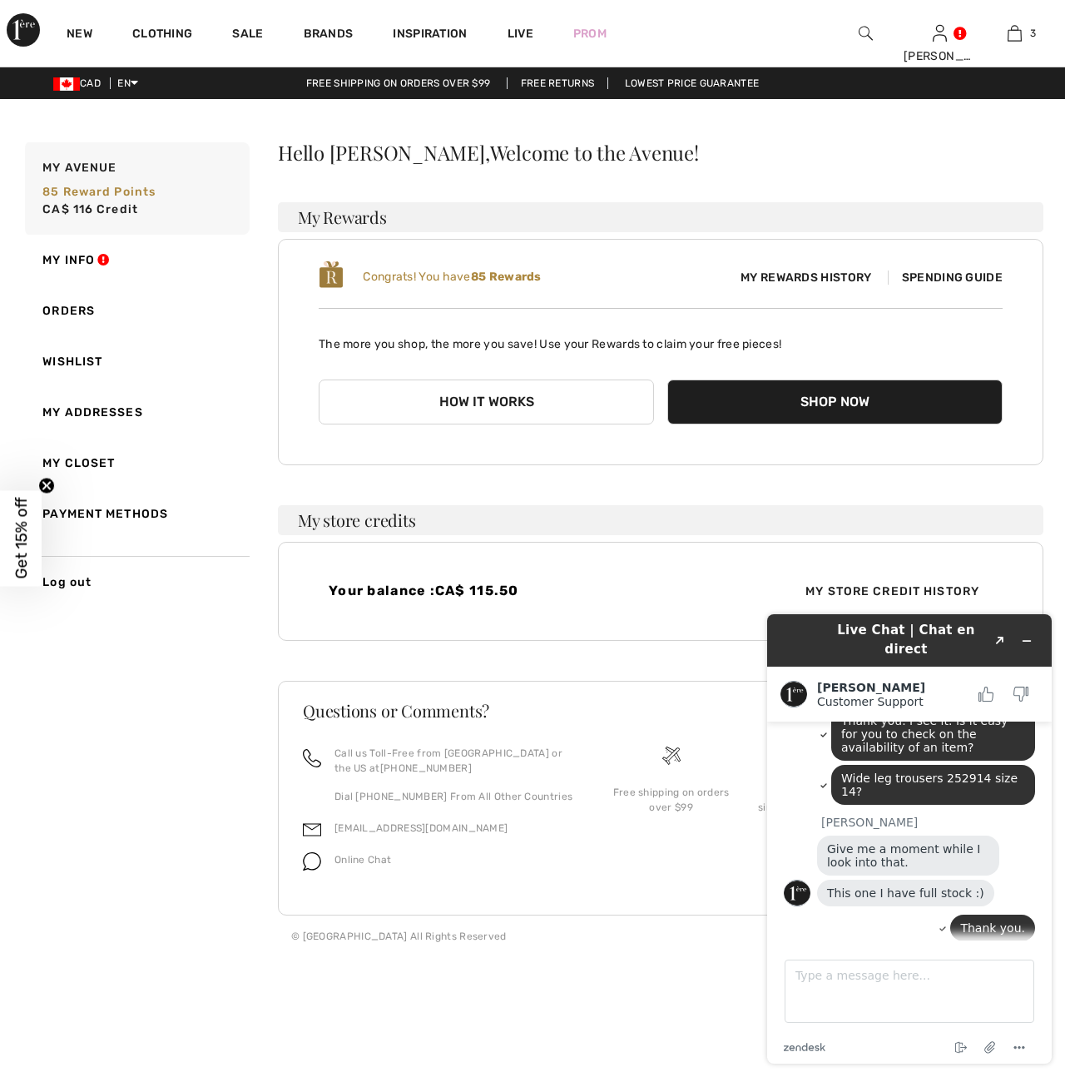
scroll to position [646, 0]
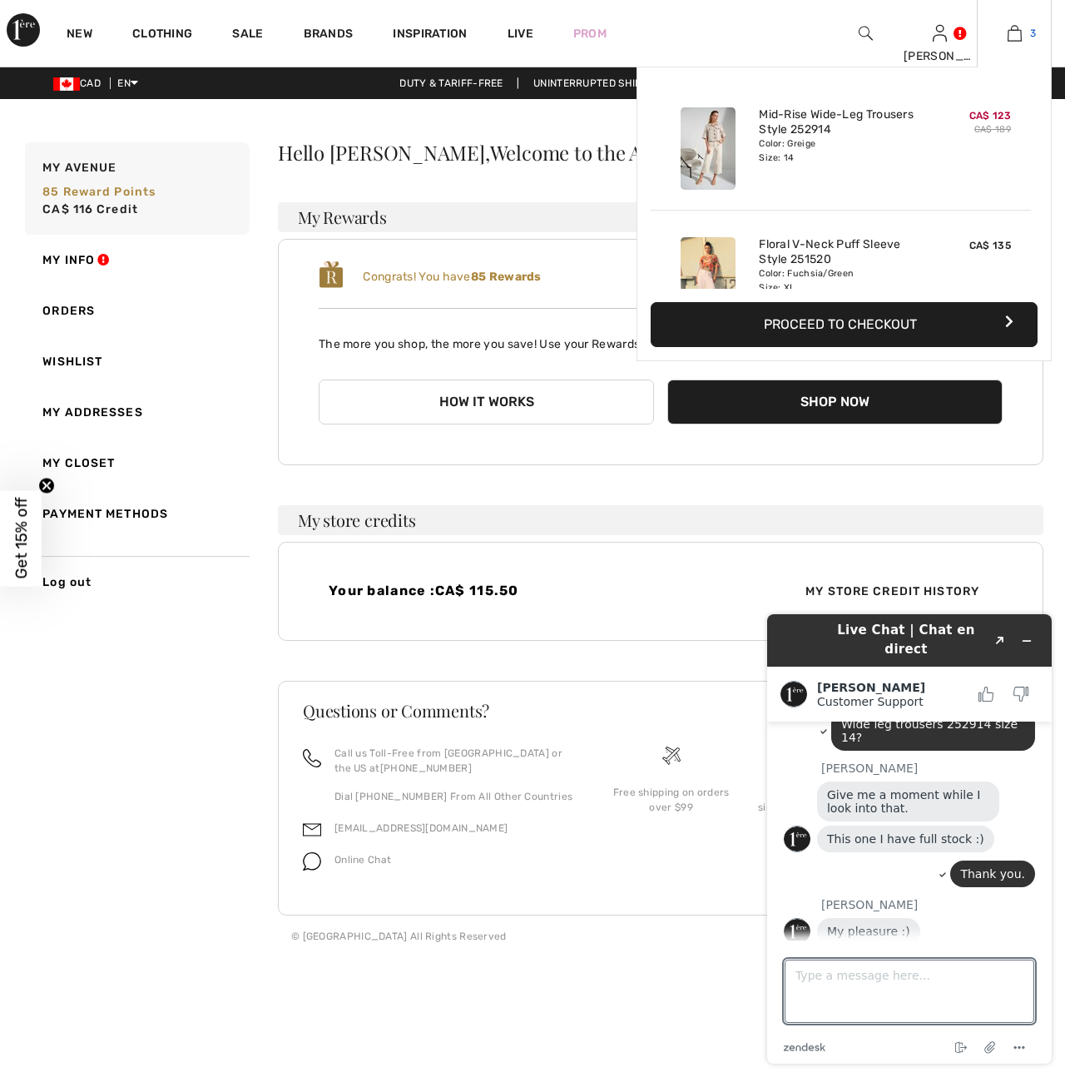
click at [1015, 28] on img at bounding box center [1015, 33] width 14 height 20
click at [1030, 37] on span "3" at bounding box center [1033, 33] width 6 height 15
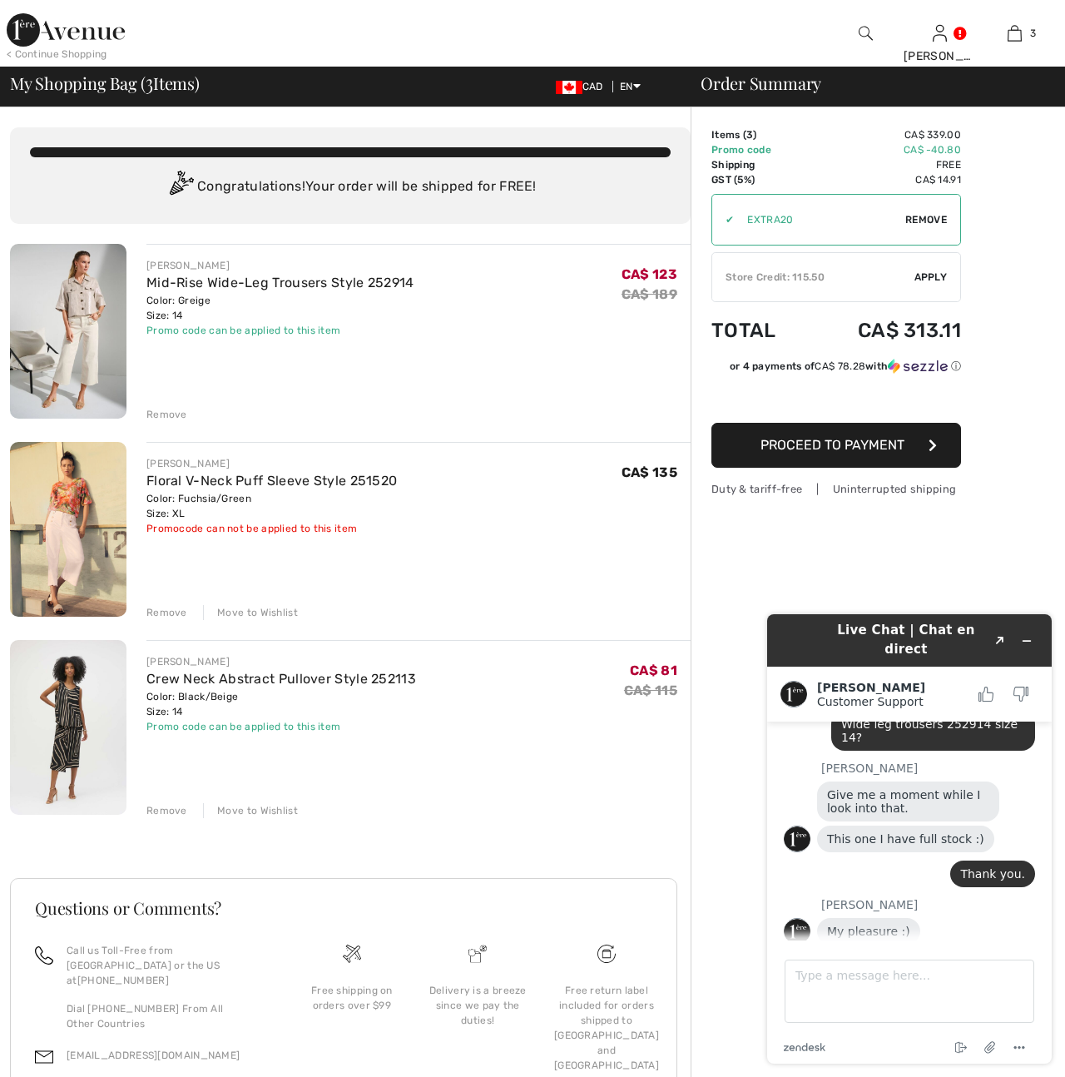
click at [163, 810] on div "Remove" at bounding box center [166, 810] width 41 height 15
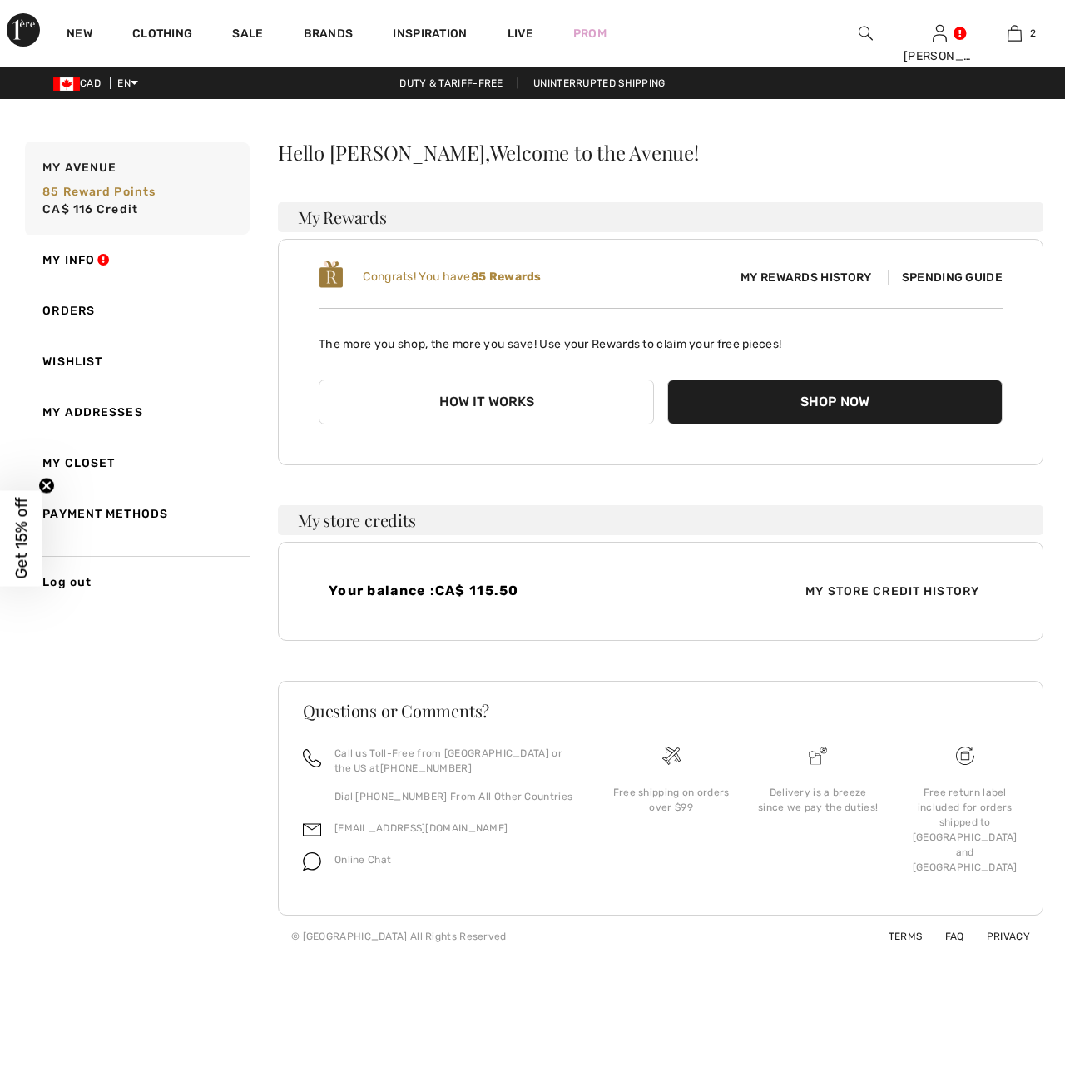
scroll to position [646, 0]
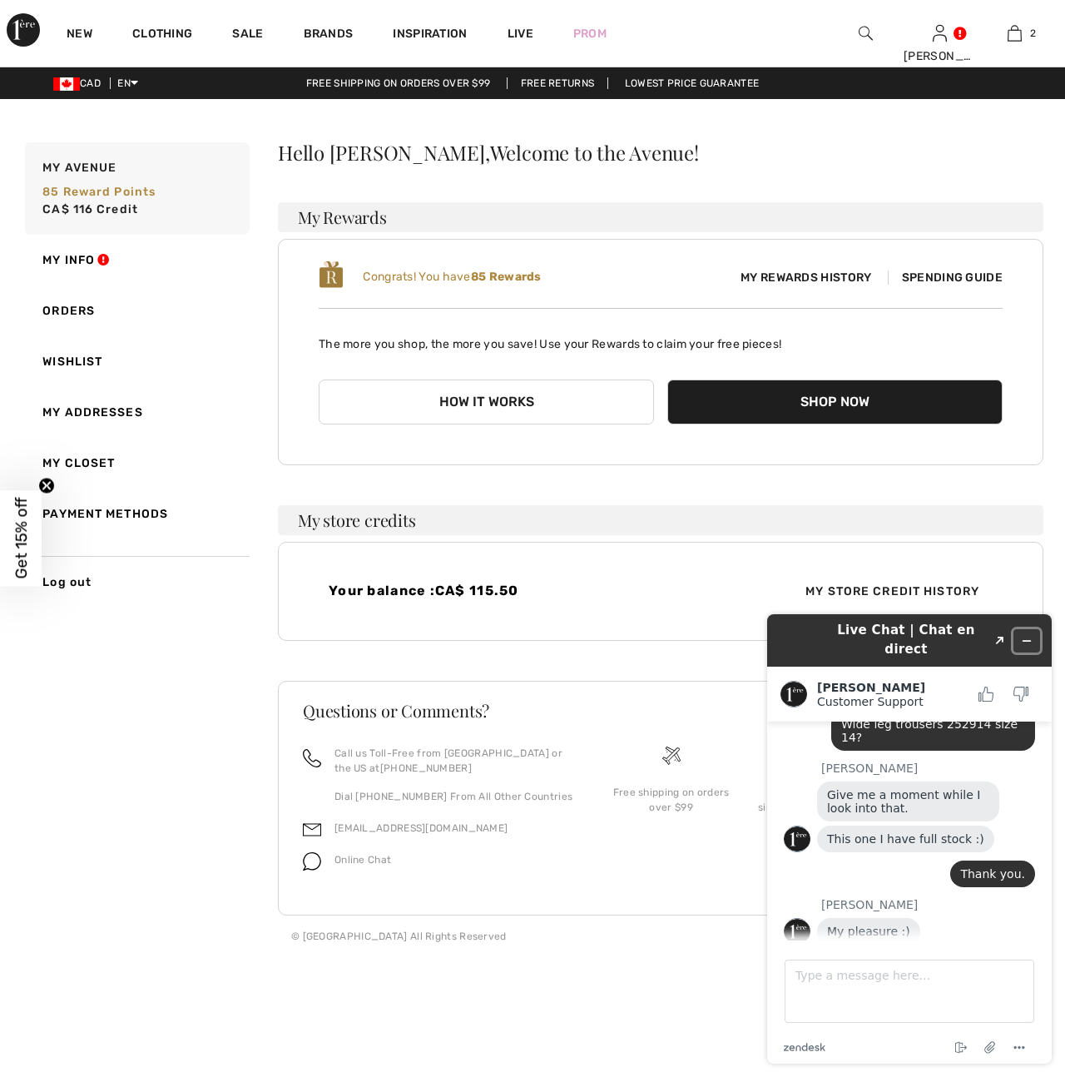
click at [1026, 636] on icon "Minimize widget" at bounding box center [1027, 641] width 12 height 12
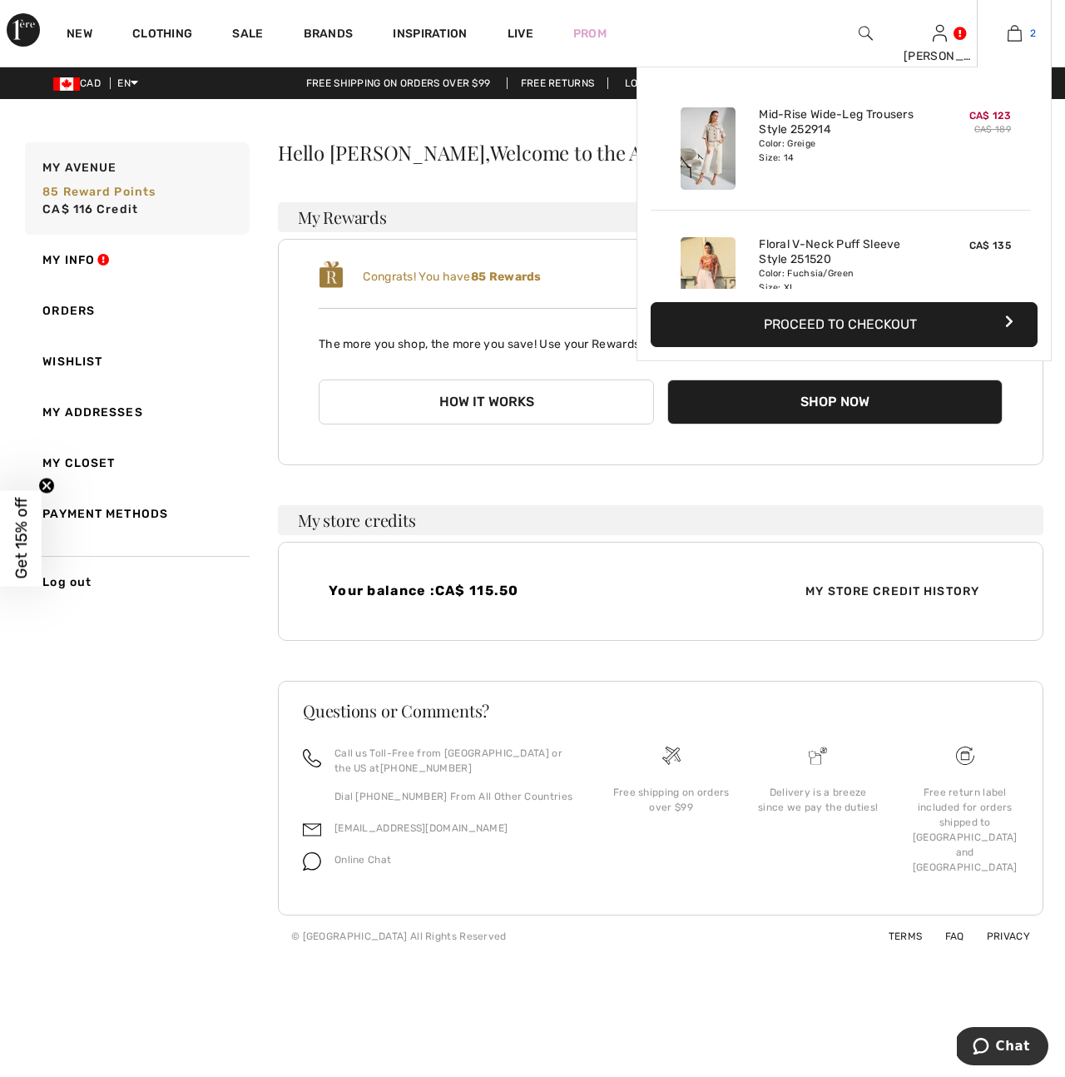
click at [1016, 30] on img at bounding box center [1015, 33] width 14 height 20
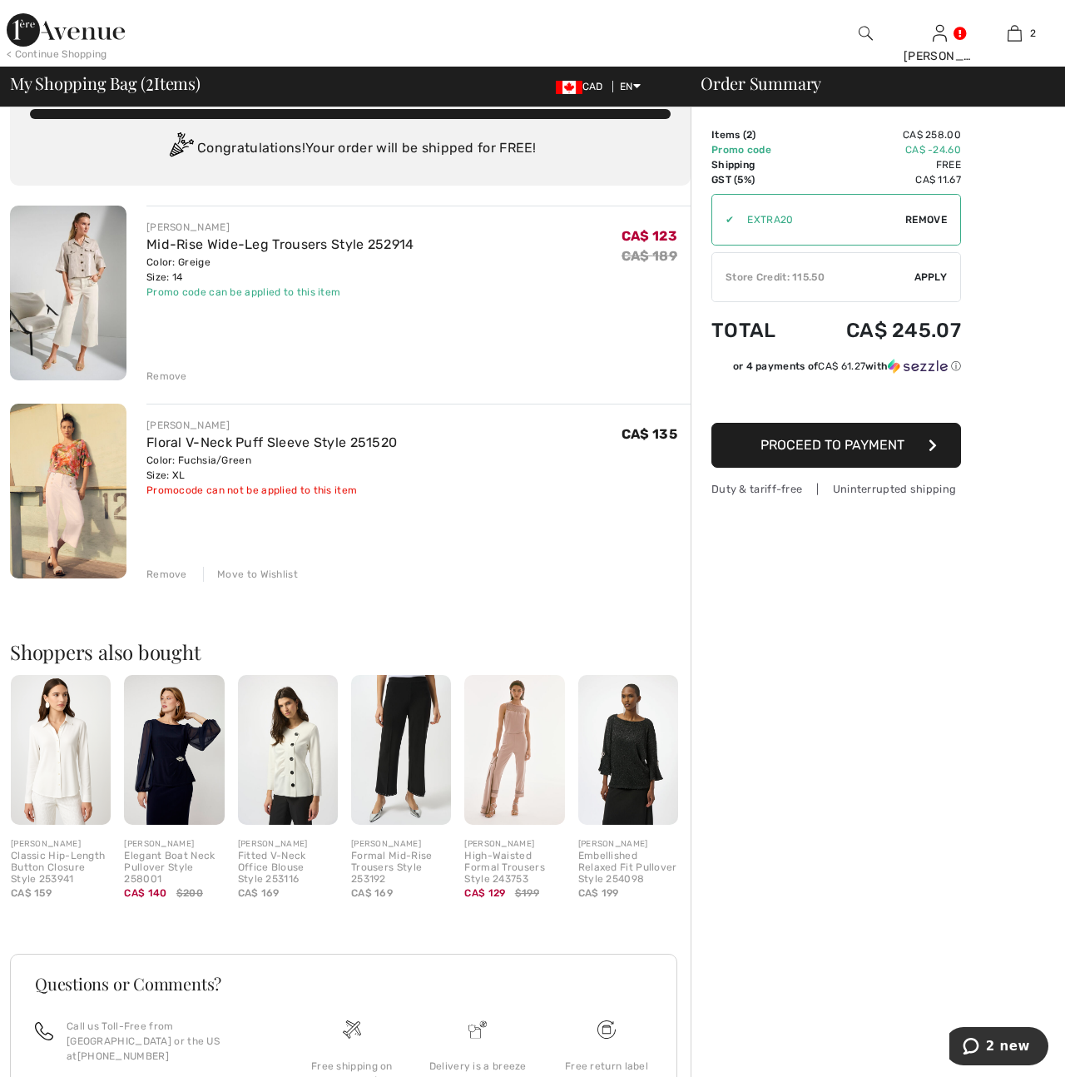
scroll to position [60, 0]
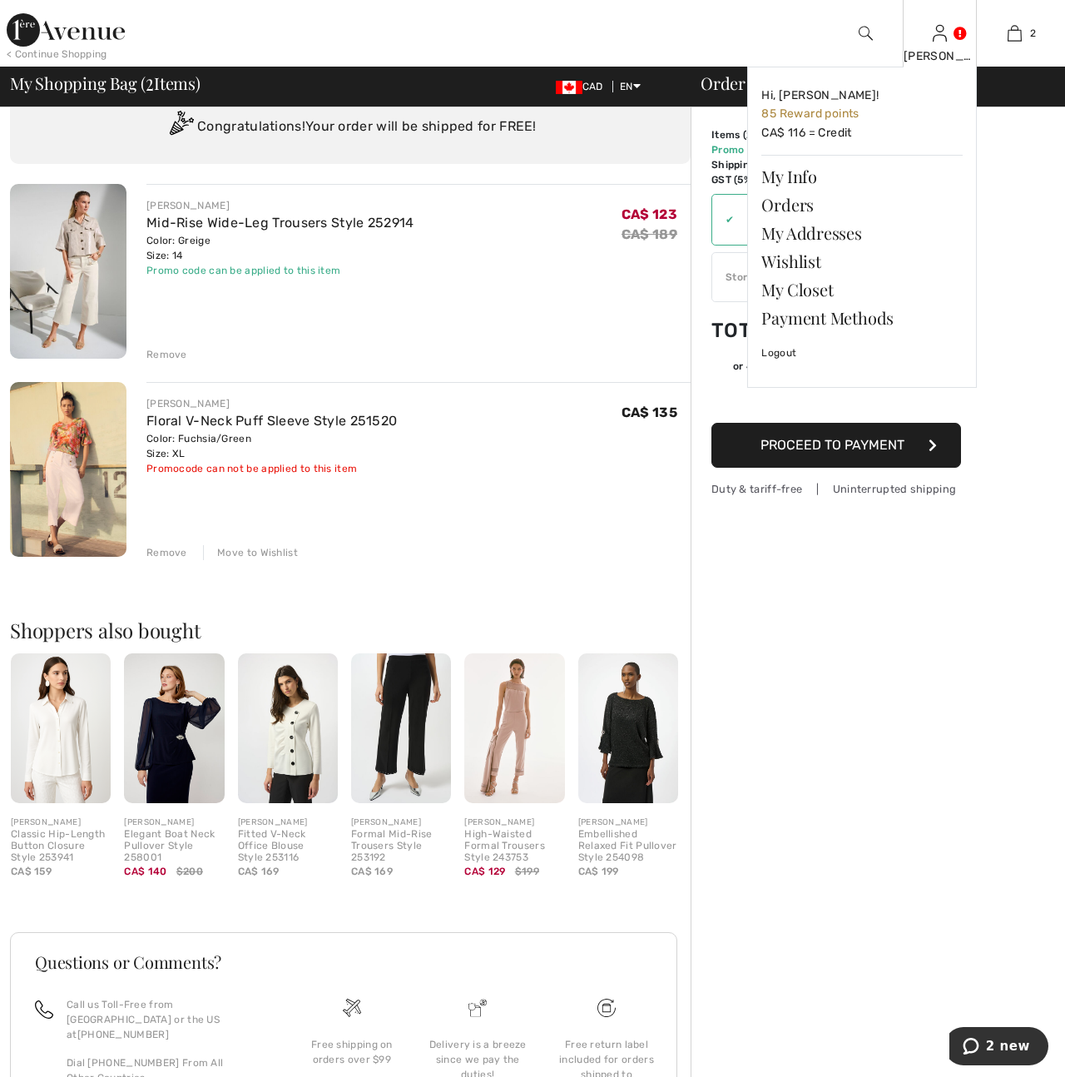
click at [938, 42] on img at bounding box center [940, 33] width 14 height 20
click at [776, 176] on link "My Info" at bounding box center [861, 176] width 201 height 28
